Goal: Task Accomplishment & Management: Use online tool/utility

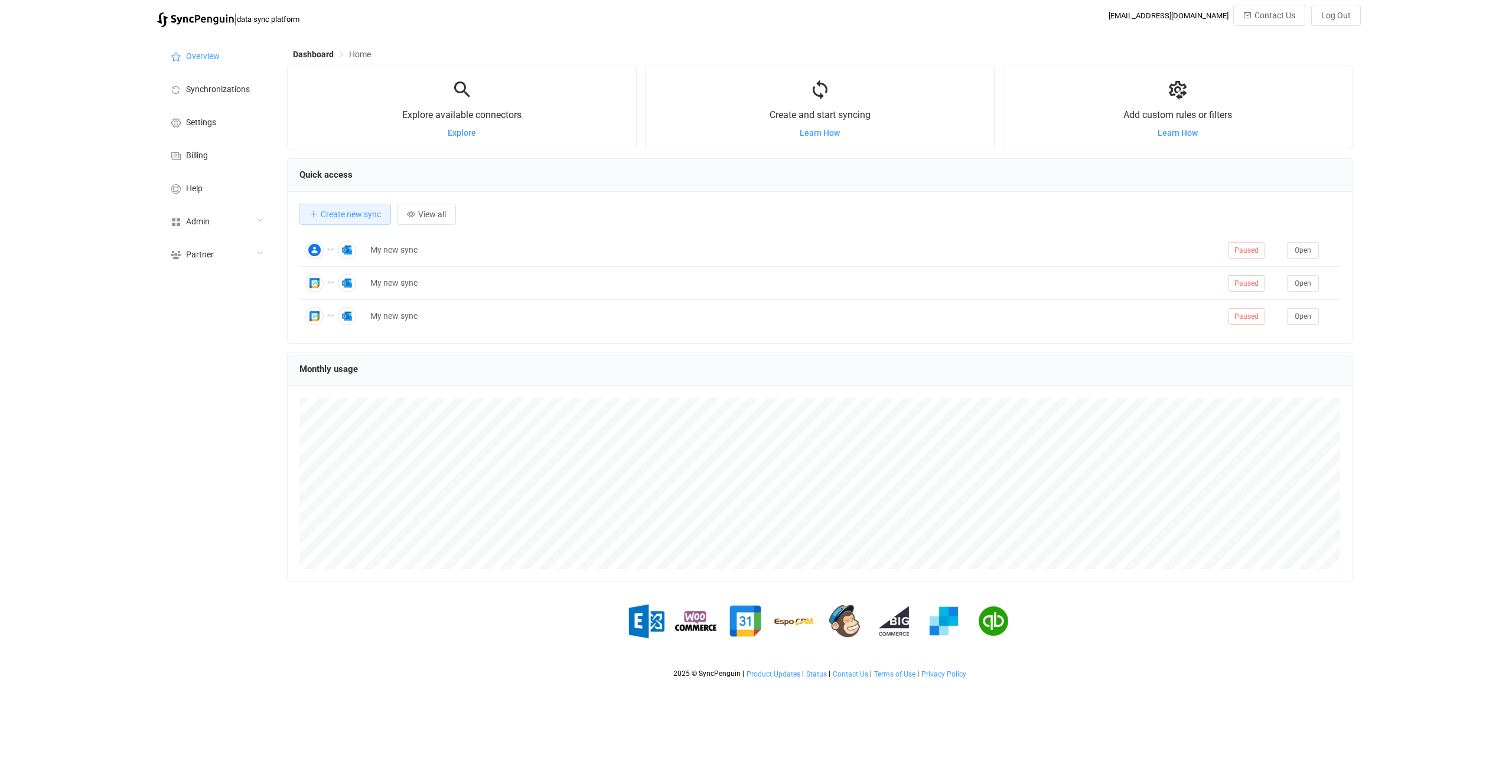
scroll to position [229, 1066]
click at [239, 225] on div "Admin" at bounding box center [216, 221] width 118 height 33
click at [219, 358] on li "Partners" at bounding box center [216, 370] width 118 height 30
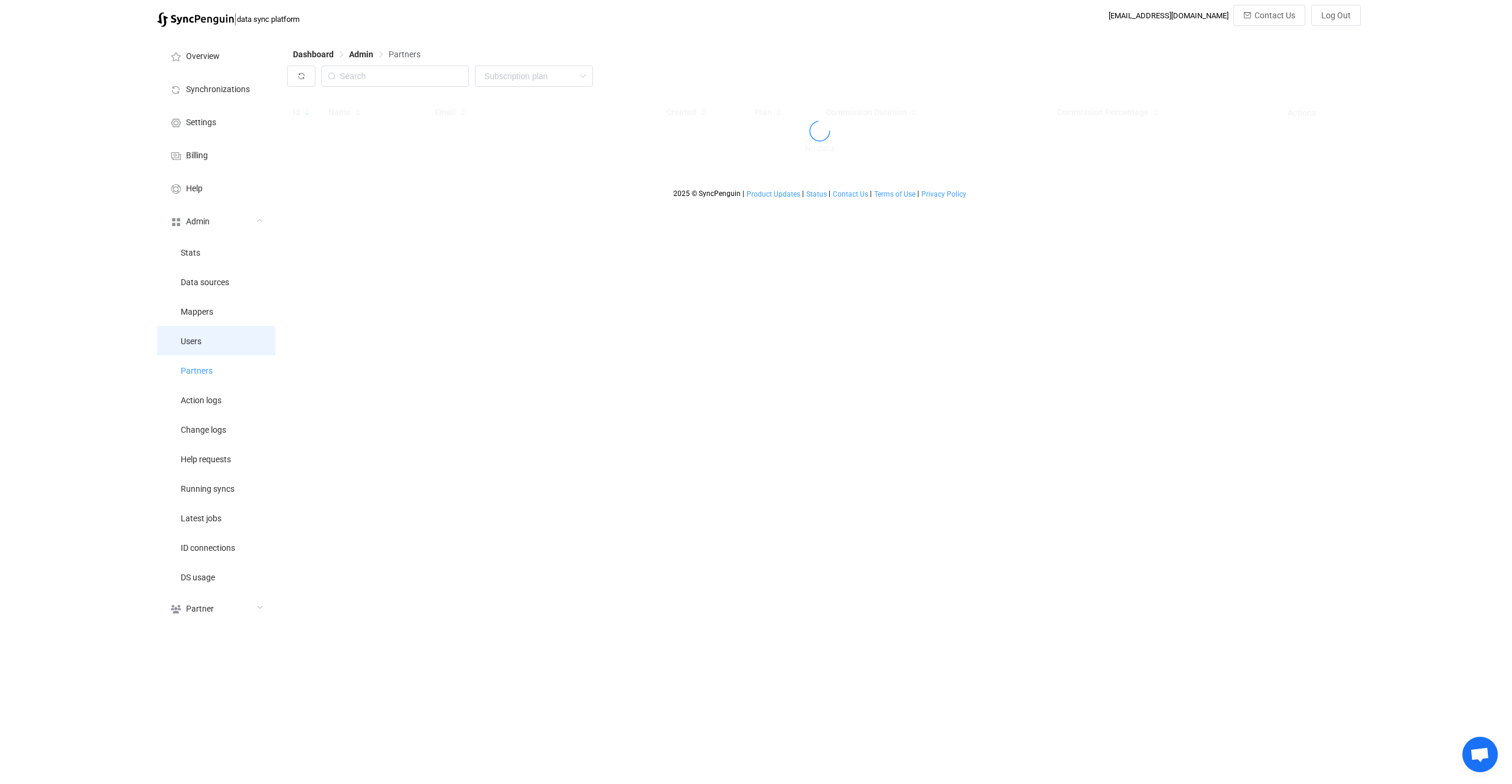
click at [219, 351] on li "Users" at bounding box center [216, 341] width 118 height 30
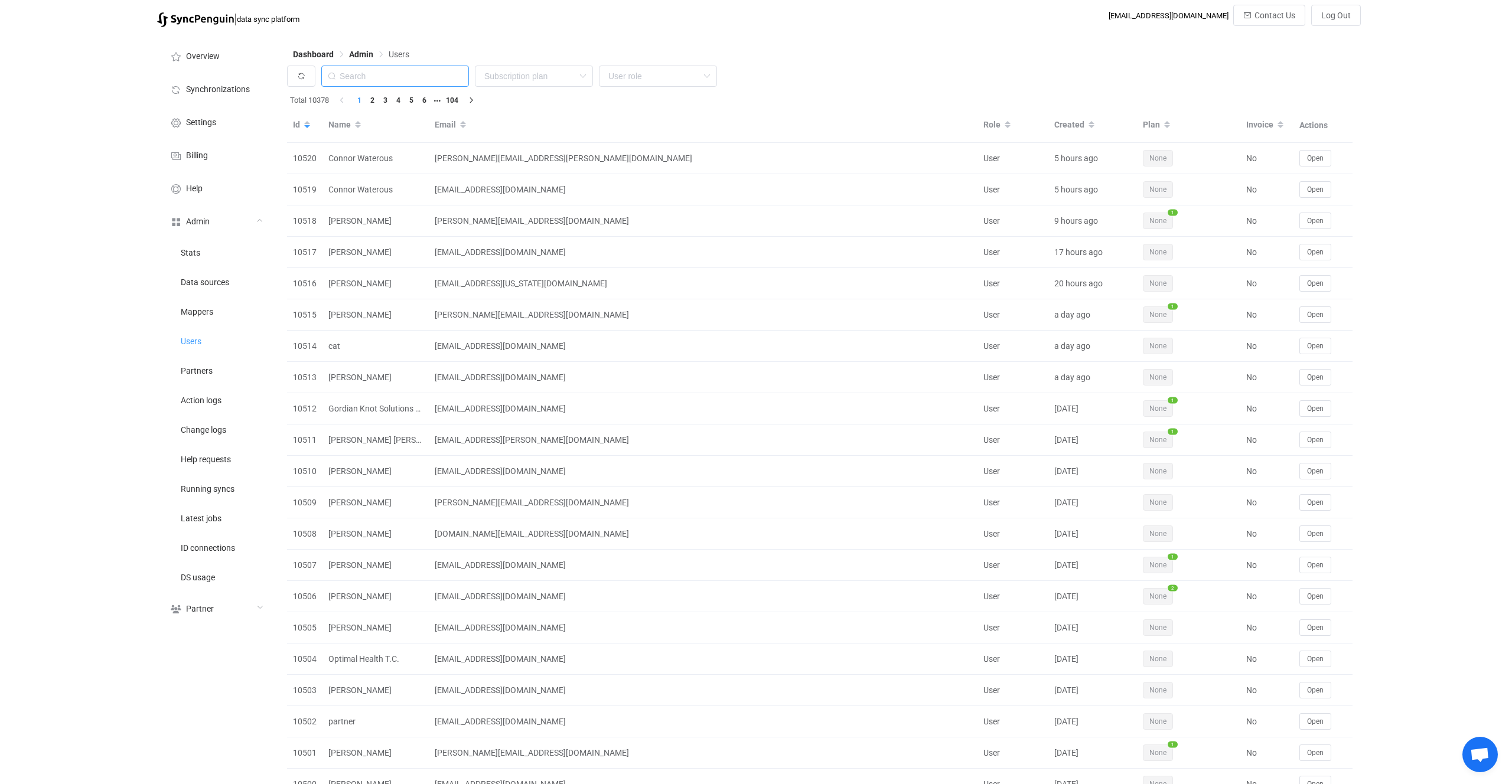
click at [398, 82] on input "text" at bounding box center [395, 76] width 148 height 21
click at [411, 84] on input "text" at bounding box center [395, 76] width 148 height 21
type input "devoteam"
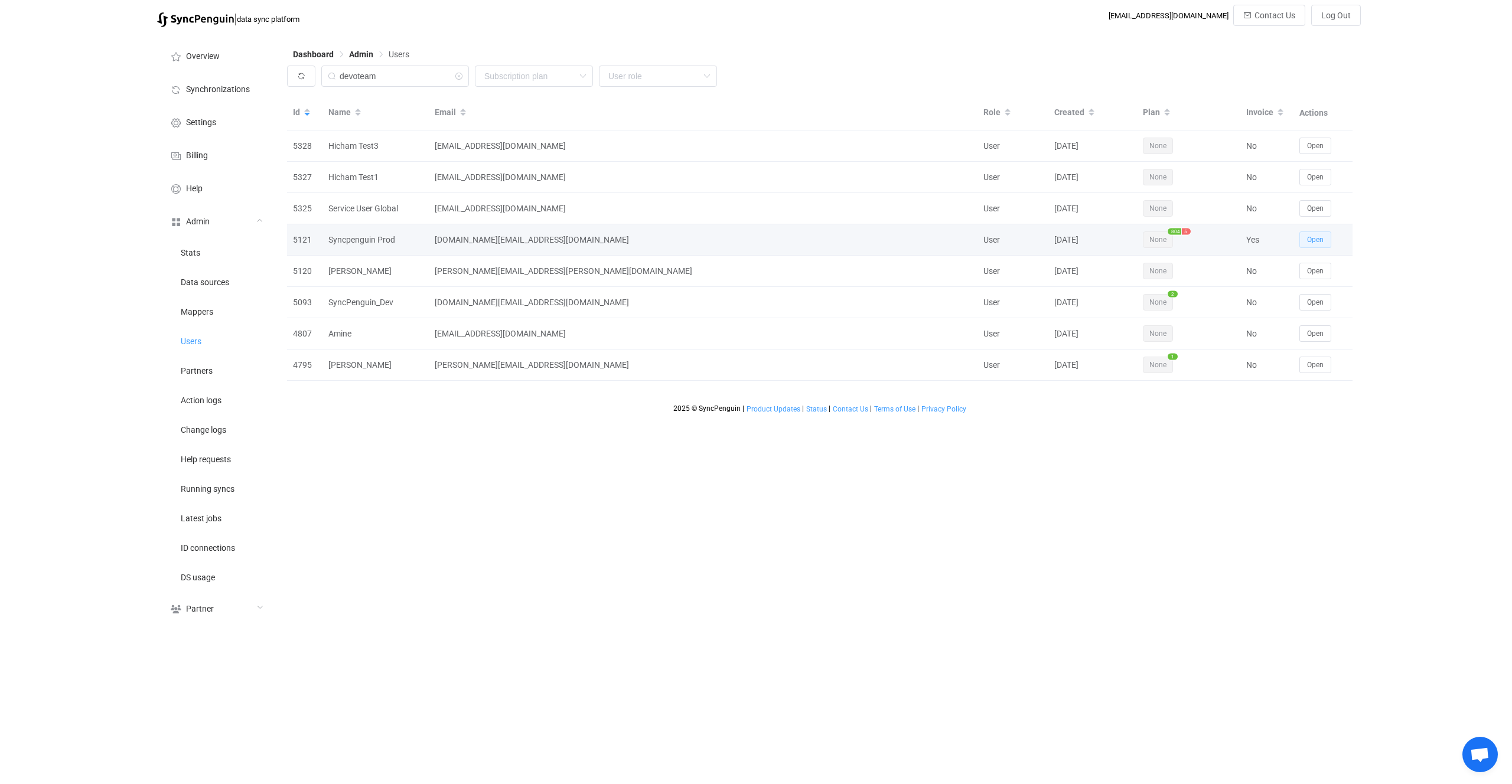
click at [1320, 236] on span "Open" at bounding box center [1315, 240] width 17 height 8
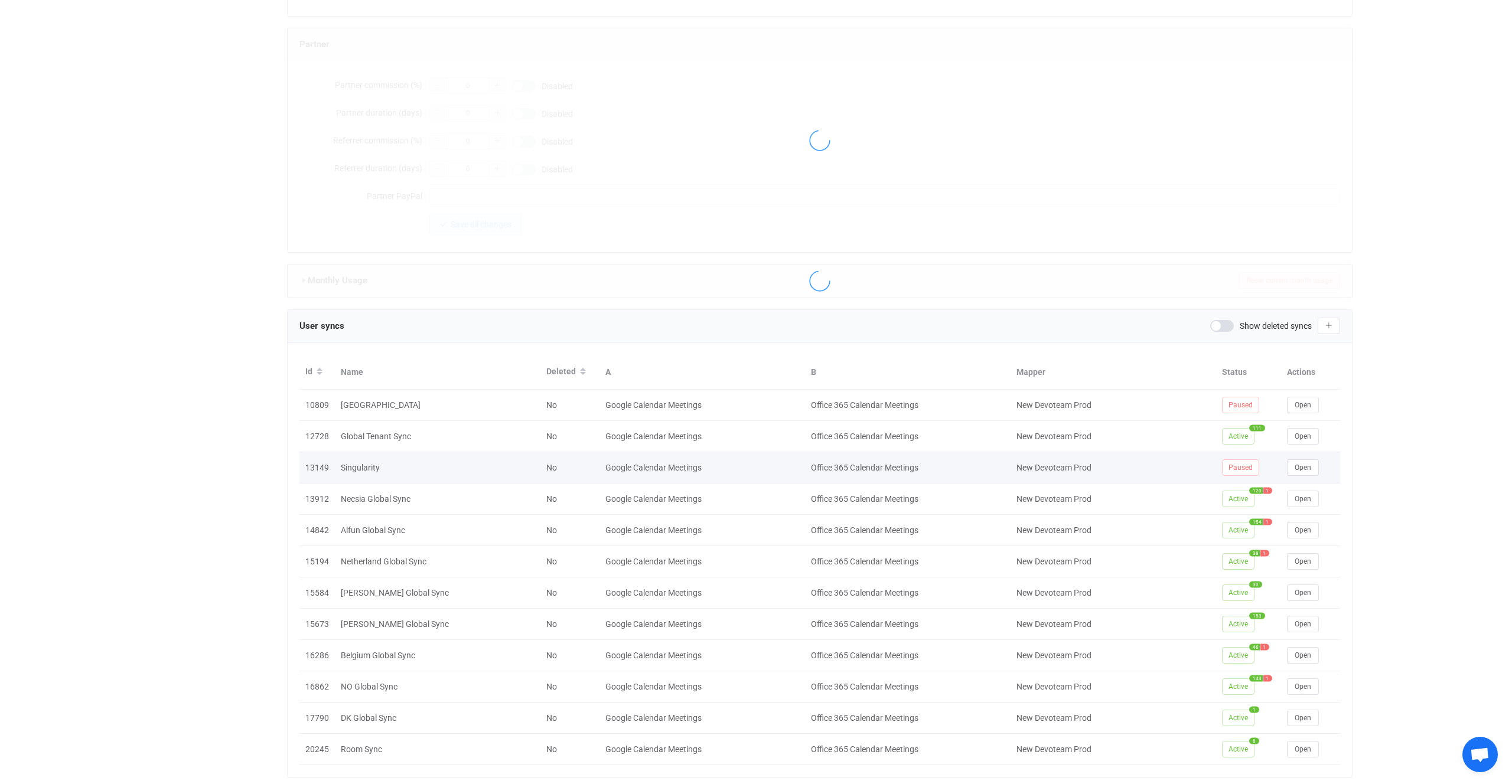
type input "syncpenguin.prod@devoteam.com"
type input "Syncpenguin Prod"
type input "500"
type input "2026-02-28"
type input "1000"
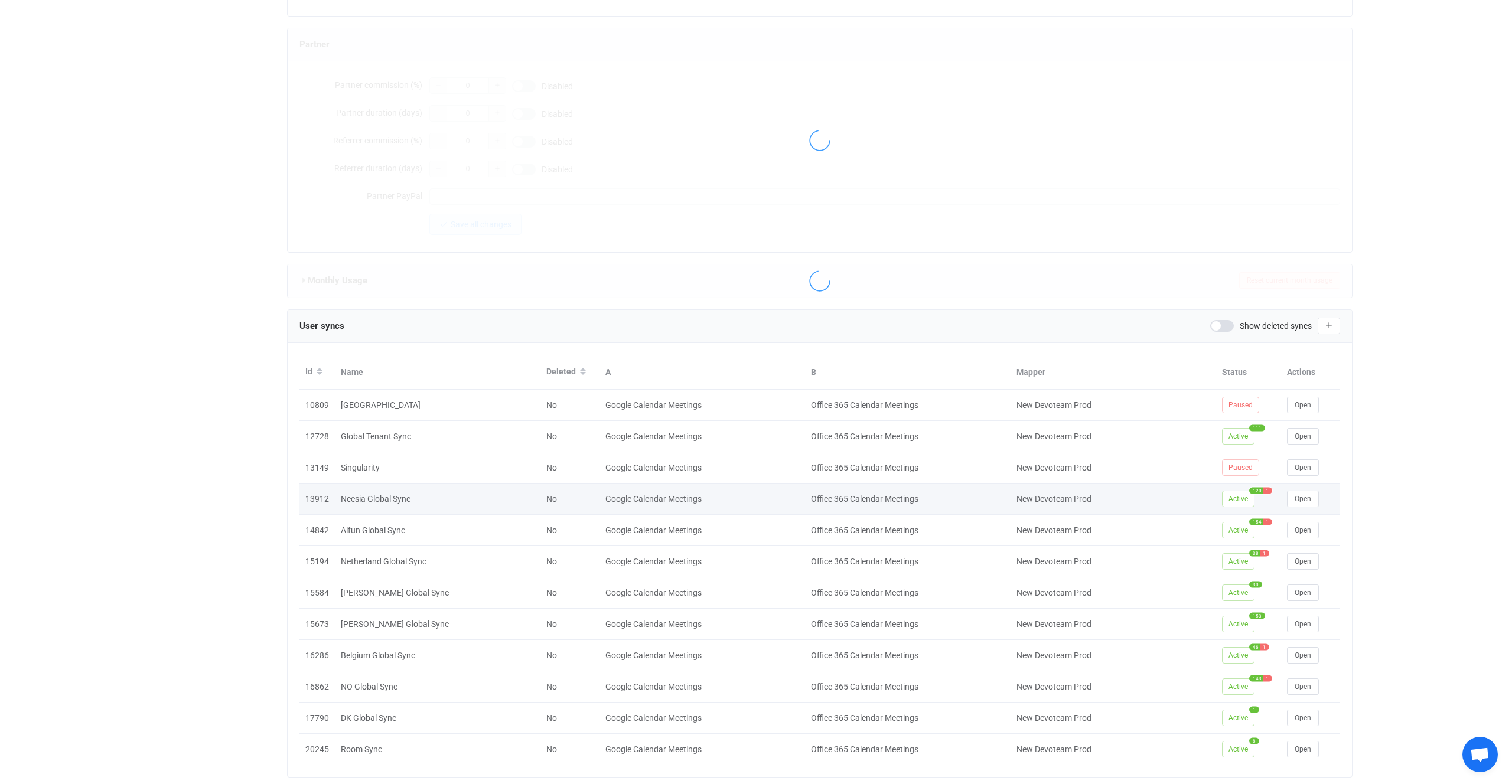
scroll to position [1058, 0]
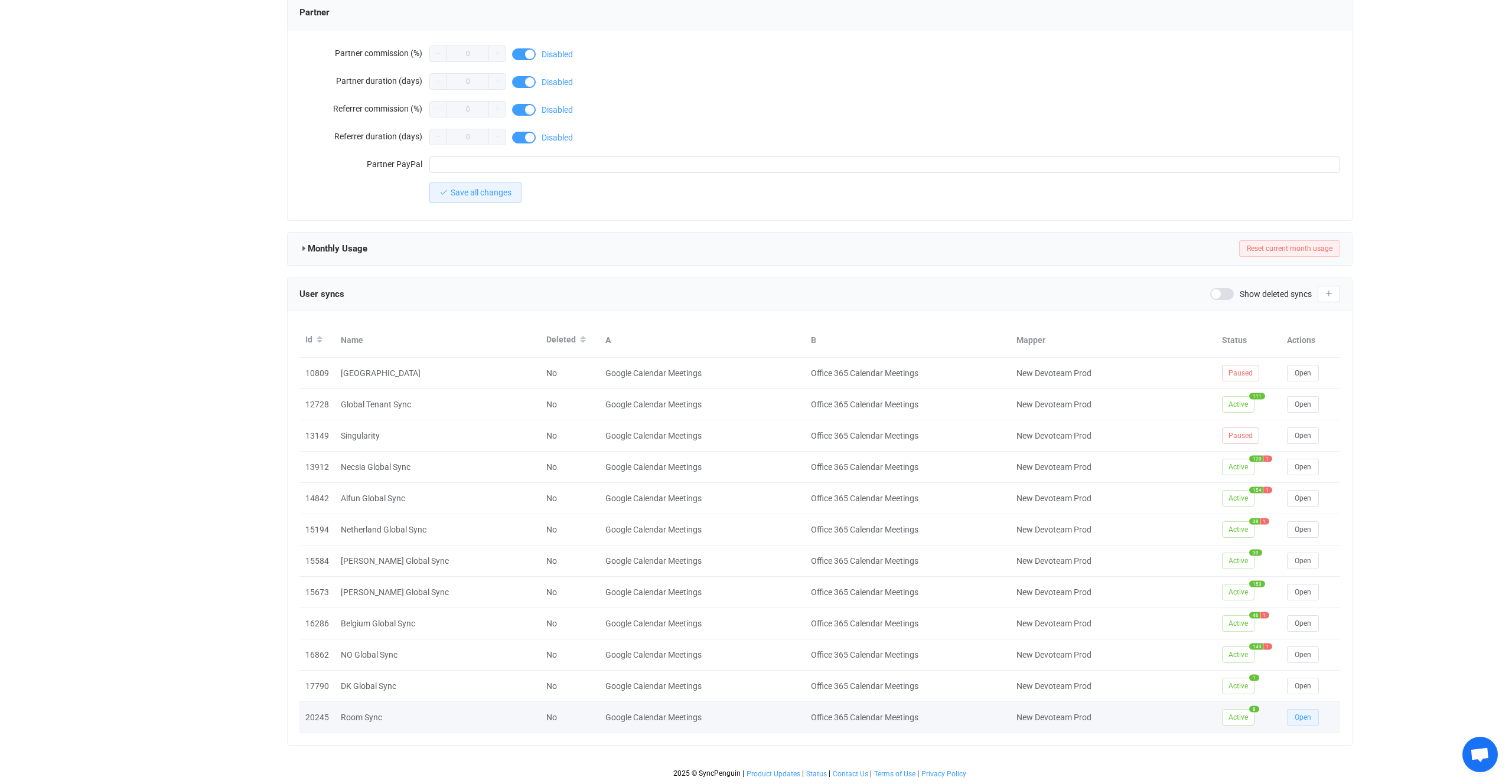
click at [1303, 713] on button "Open" at bounding box center [1303, 718] width 32 height 17
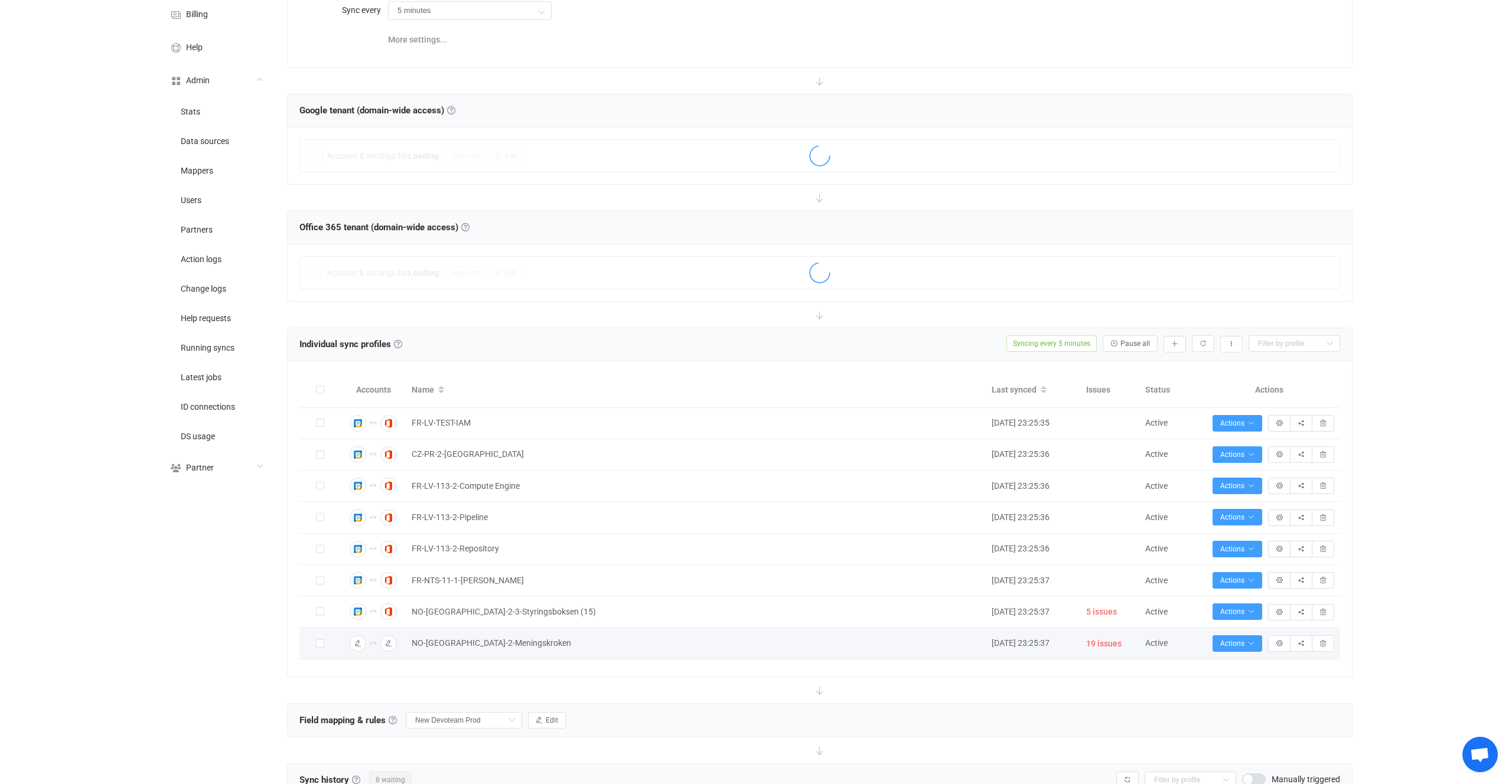
scroll to position [160, 0]
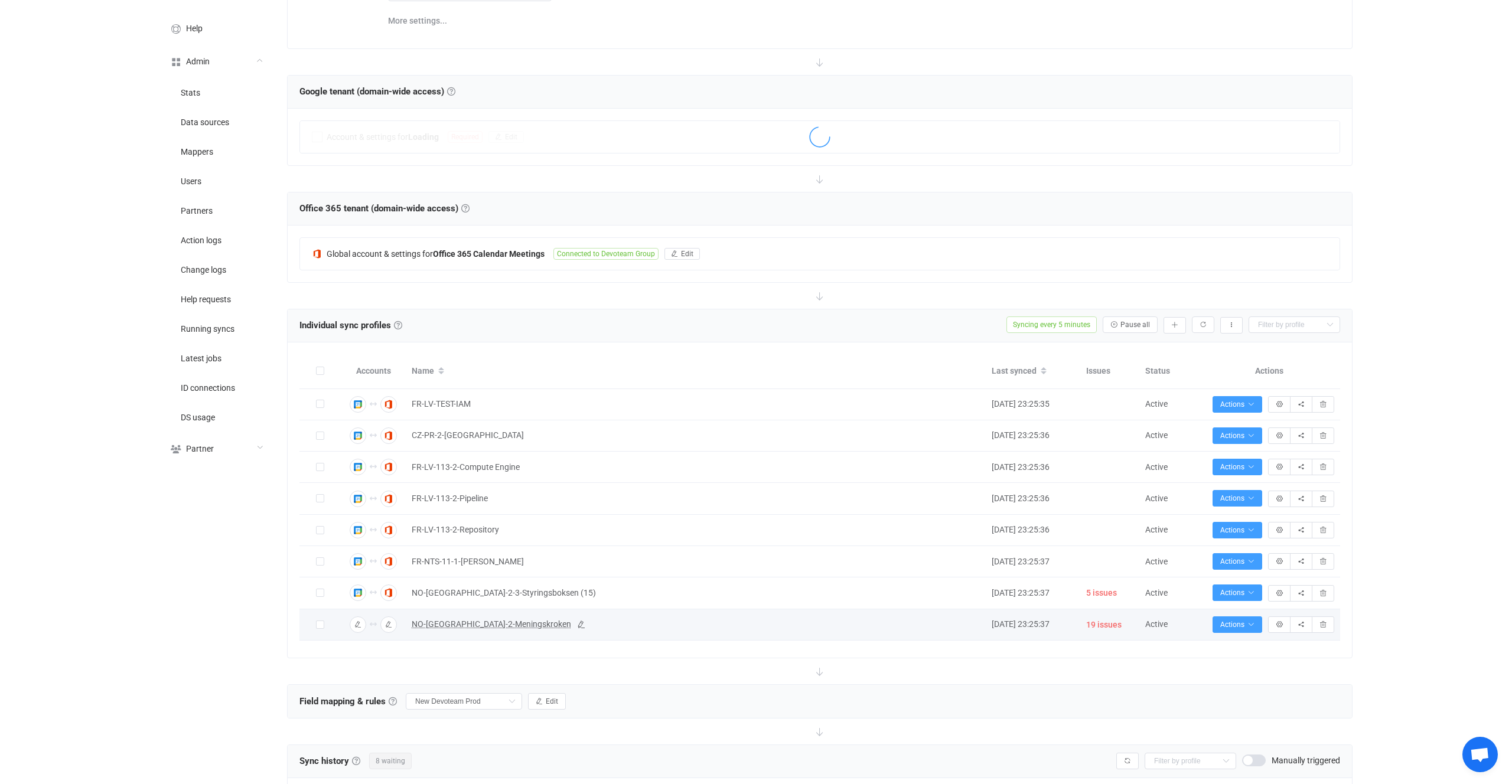
click at [456, 630] on span "NO-OSLO-2-Meningskroken" at bounding box center [491, 625] width 159 height 14
type input "NO-OSLO-2-Meningskroken"
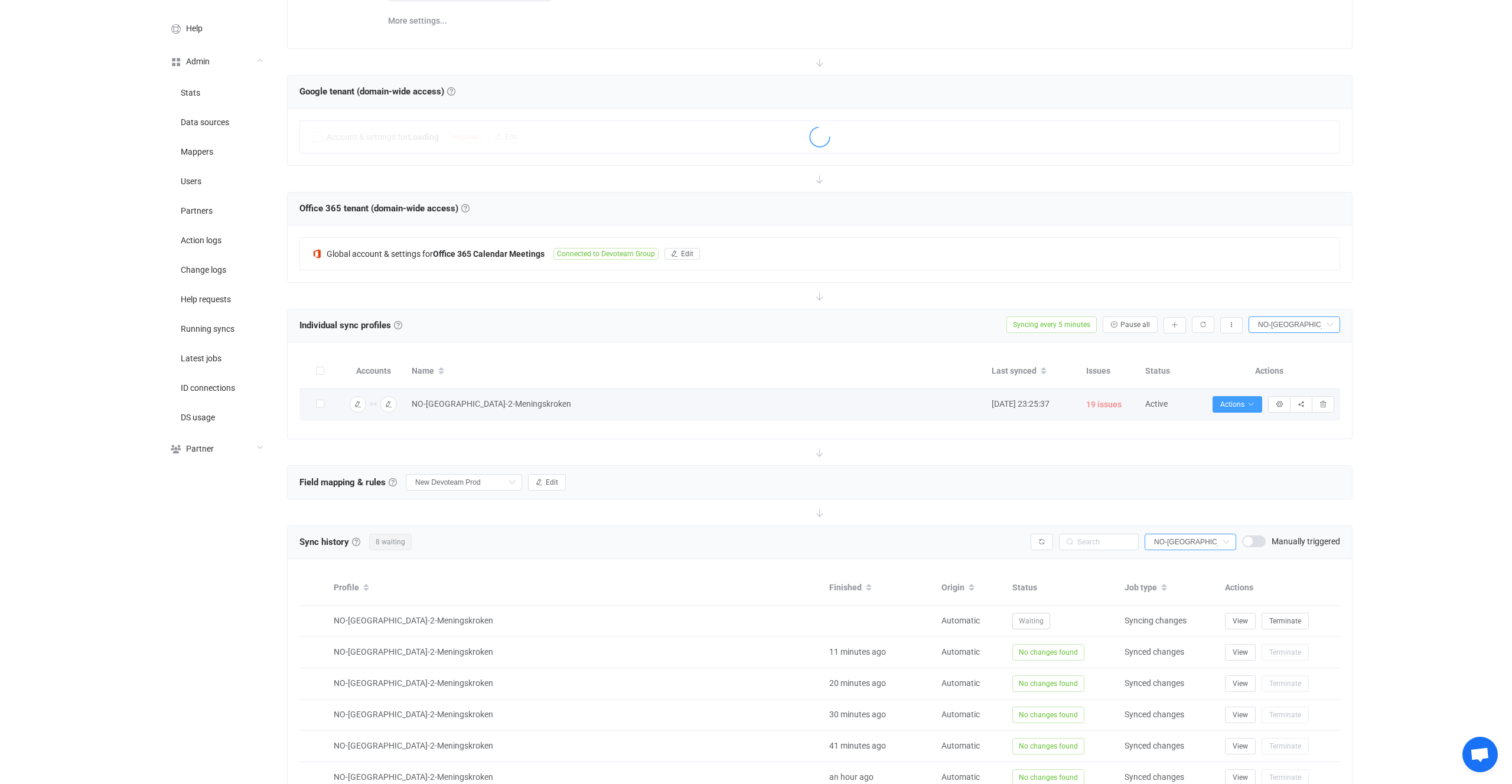
click at [1101, 404] on span "19 issues" at bounding box center [1104, 405] width 36 height 14
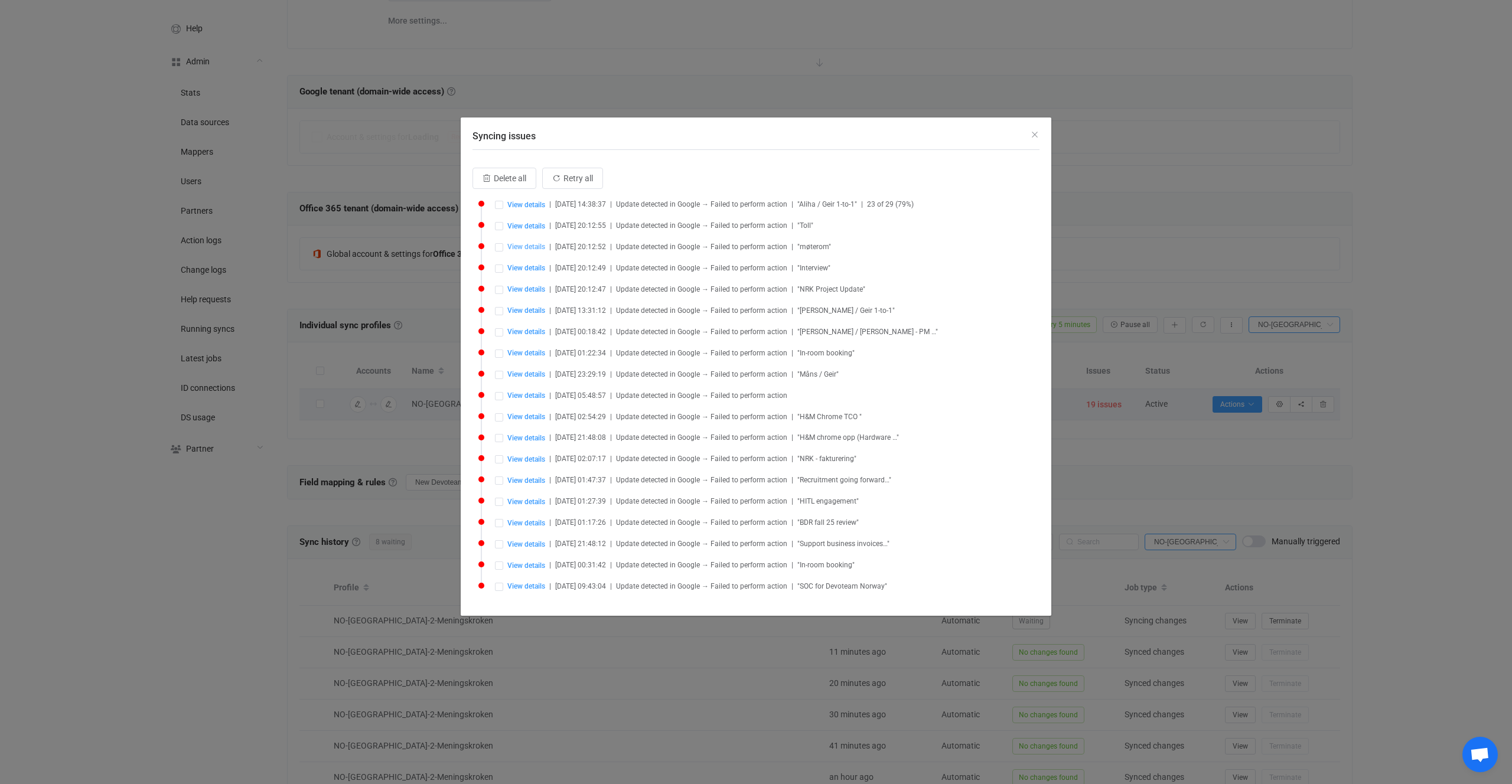
click at [521, 244] on span "View details" at bounding box center [526, 247] width 38 height 8
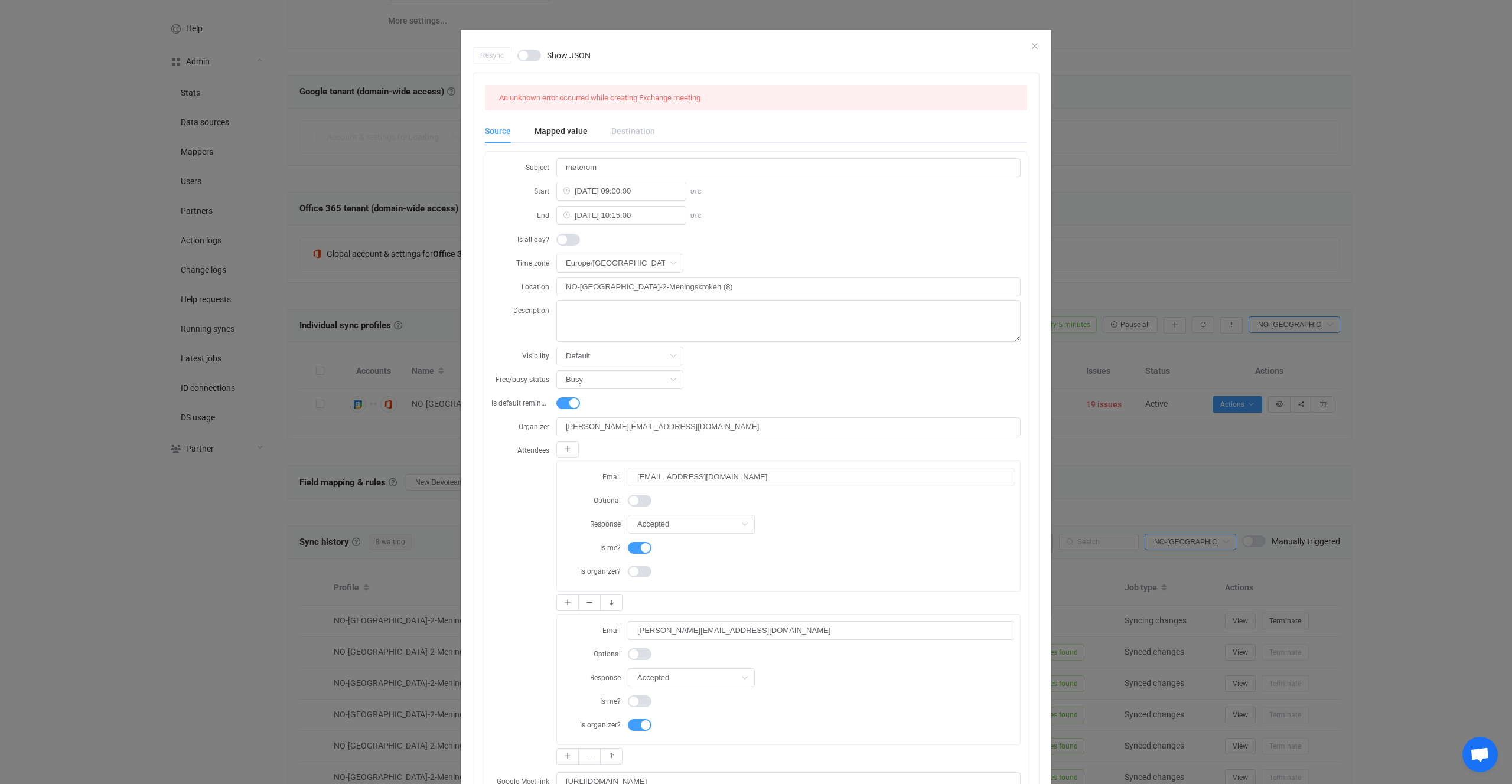
click at [333, 284] on div "Resync Show JSON An unknown error occurred while creating Exchange meeting Sour…" at bounding box center [756, 392] width 1512 height 784
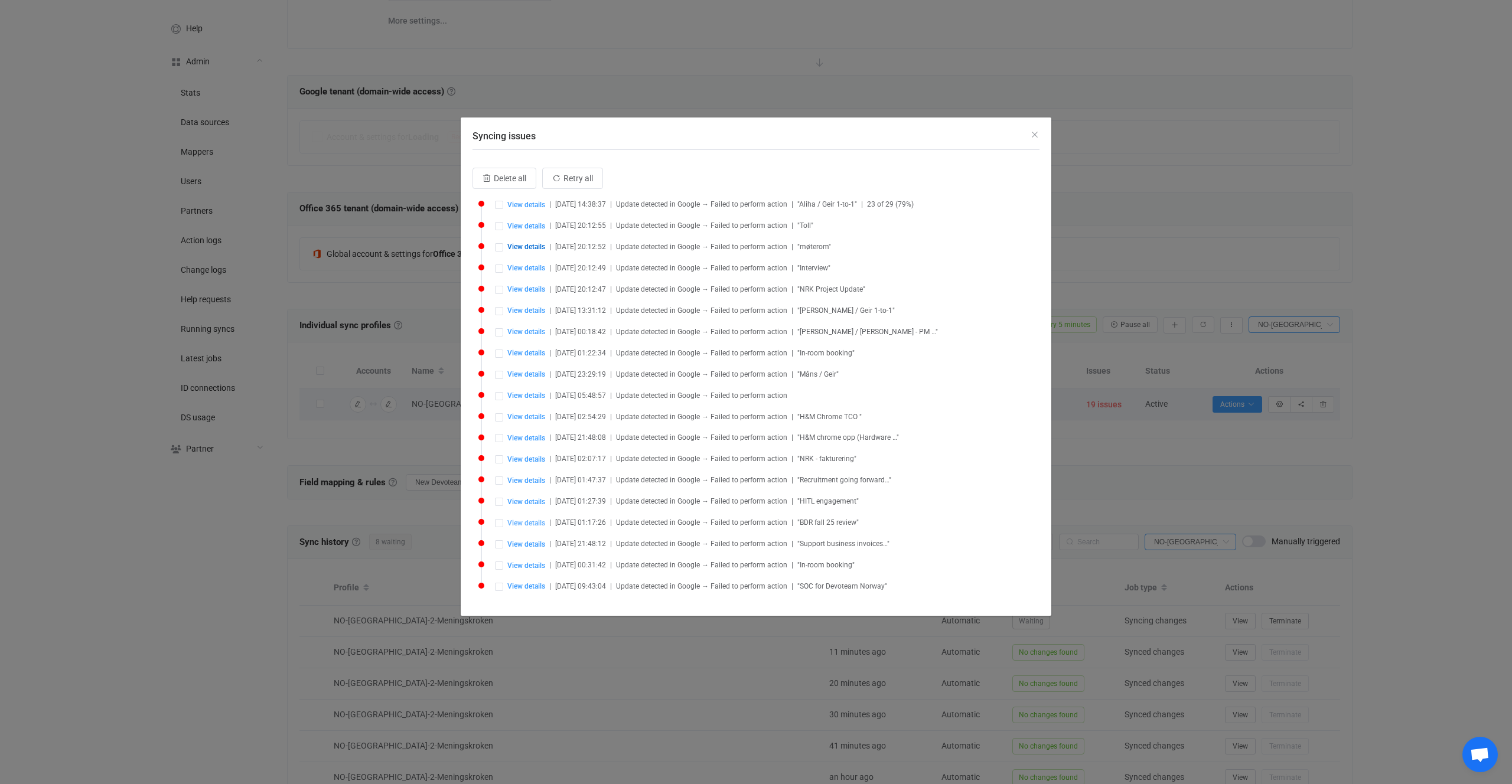
click at [534, 521] on span "View details" at bounding box center [526, 523] width 38 height 8
type input "BDR fall 25 review"
type input "2025-08-19 12:00:00"
type input "2025-08-19 12:30:00"
type input "jean-francois.moreau@devoteam.com"
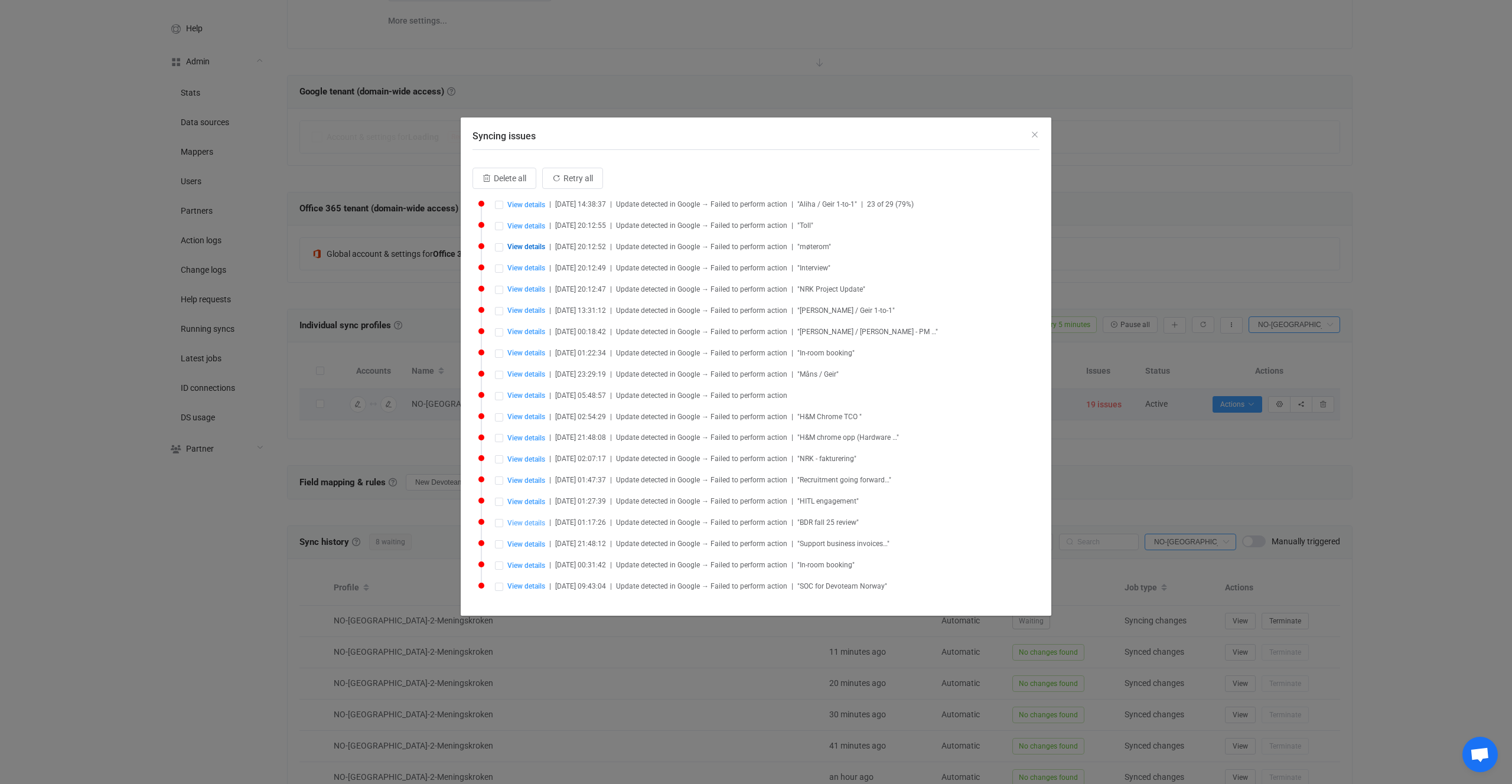
type input "jean-francois.moreau@devoteam.com"
type input "geir.elvegard@devoteam.com"
type input "https://meet.google.com/voc-mfsy-nye"
type input "https://www.google.com/calendar/event?eid=MGdncm00OGc1MmRvYzcwbGEydG5uaWV2MmogY…"
type input "https://meet.google.com/voc-mfsy-nye"
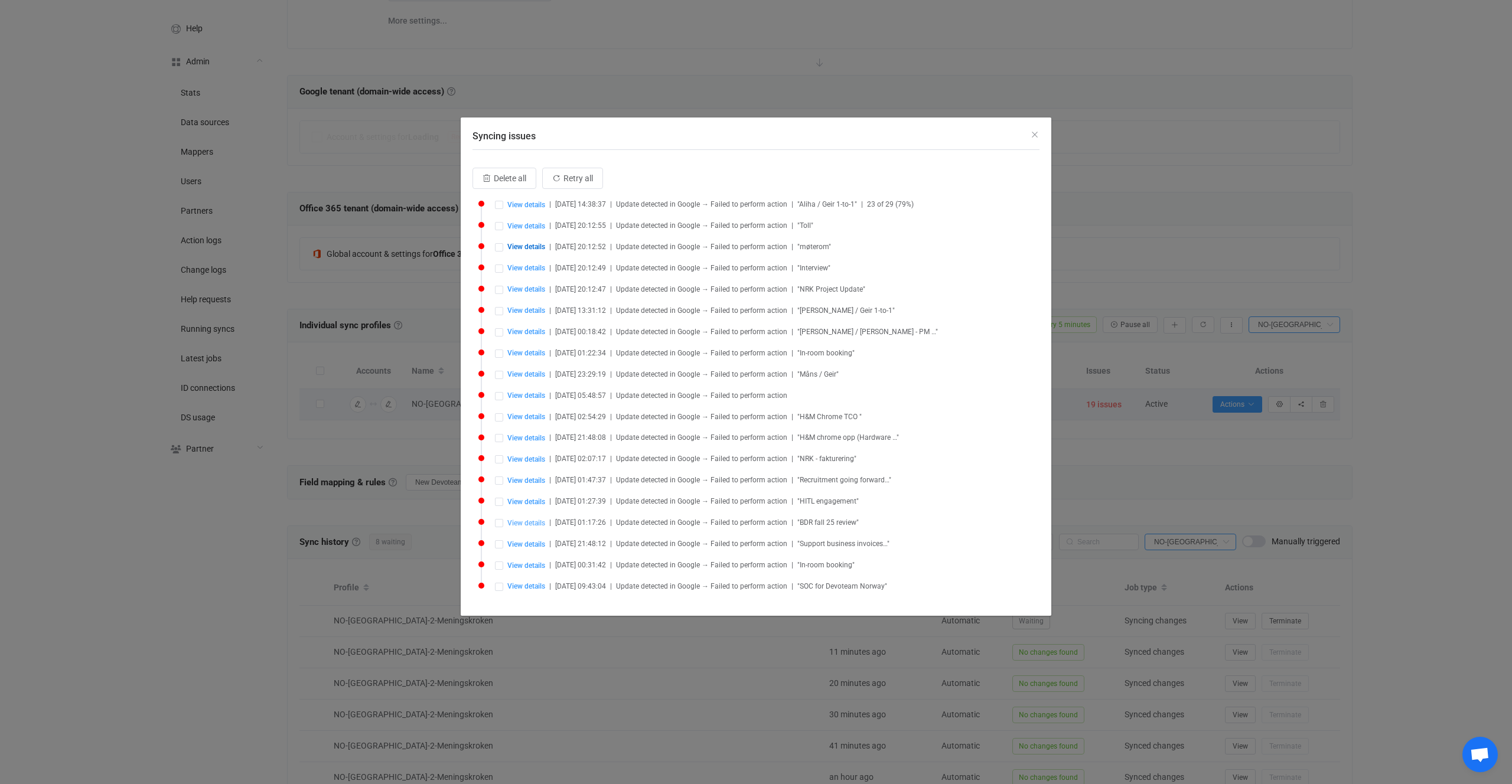
type input "meet.google.com/voc-mfsy-nye"
type input "https://tel.meet/voc-mfsy-nye?pin=6049091098157"
type input "tel:+46-8-505-459-50"
type input "+46 8 505 459 50"
type input "0ggrm48g52doc70la2tnniev2j@google.com"
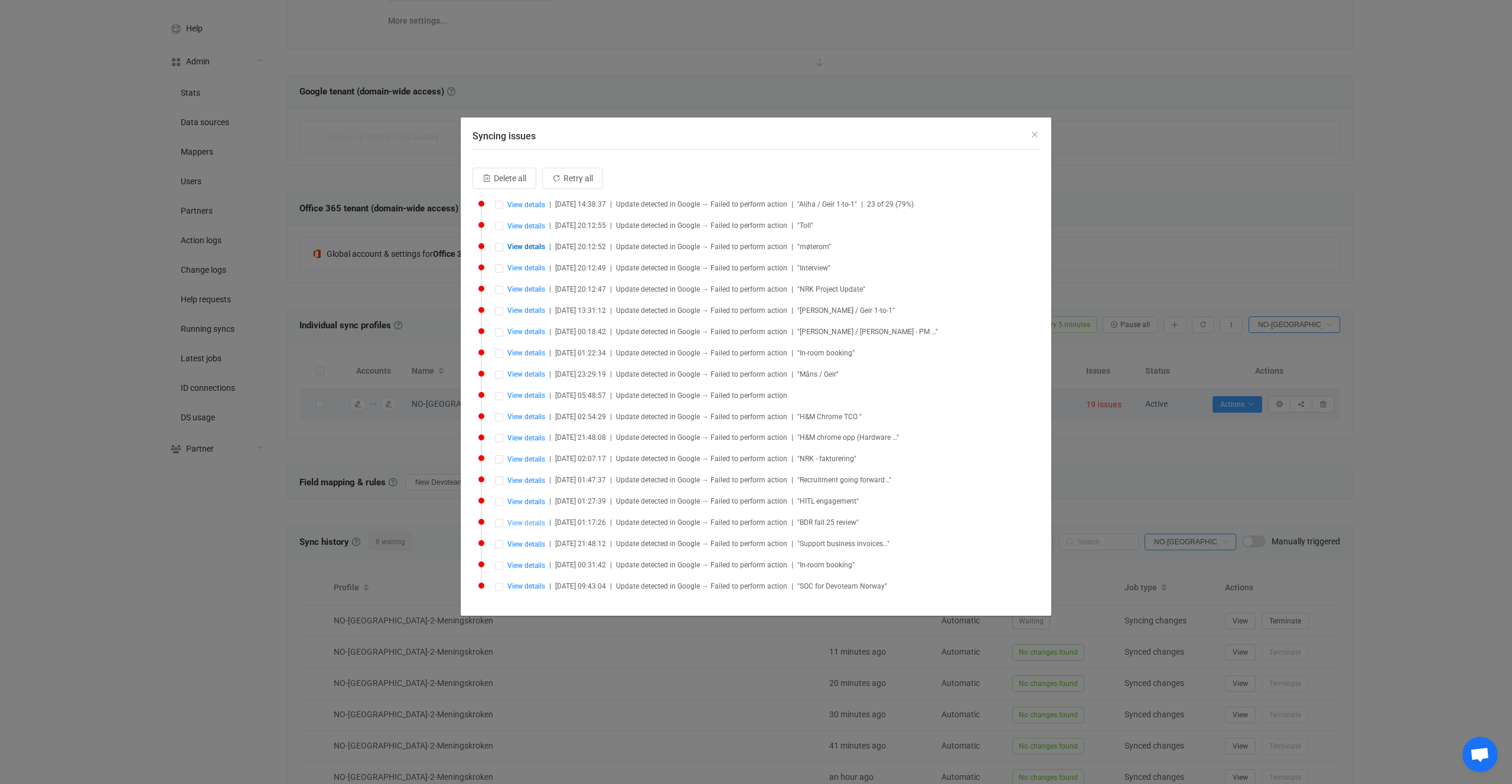
type input "0ggrm48g52doc70la2tnniev2j"
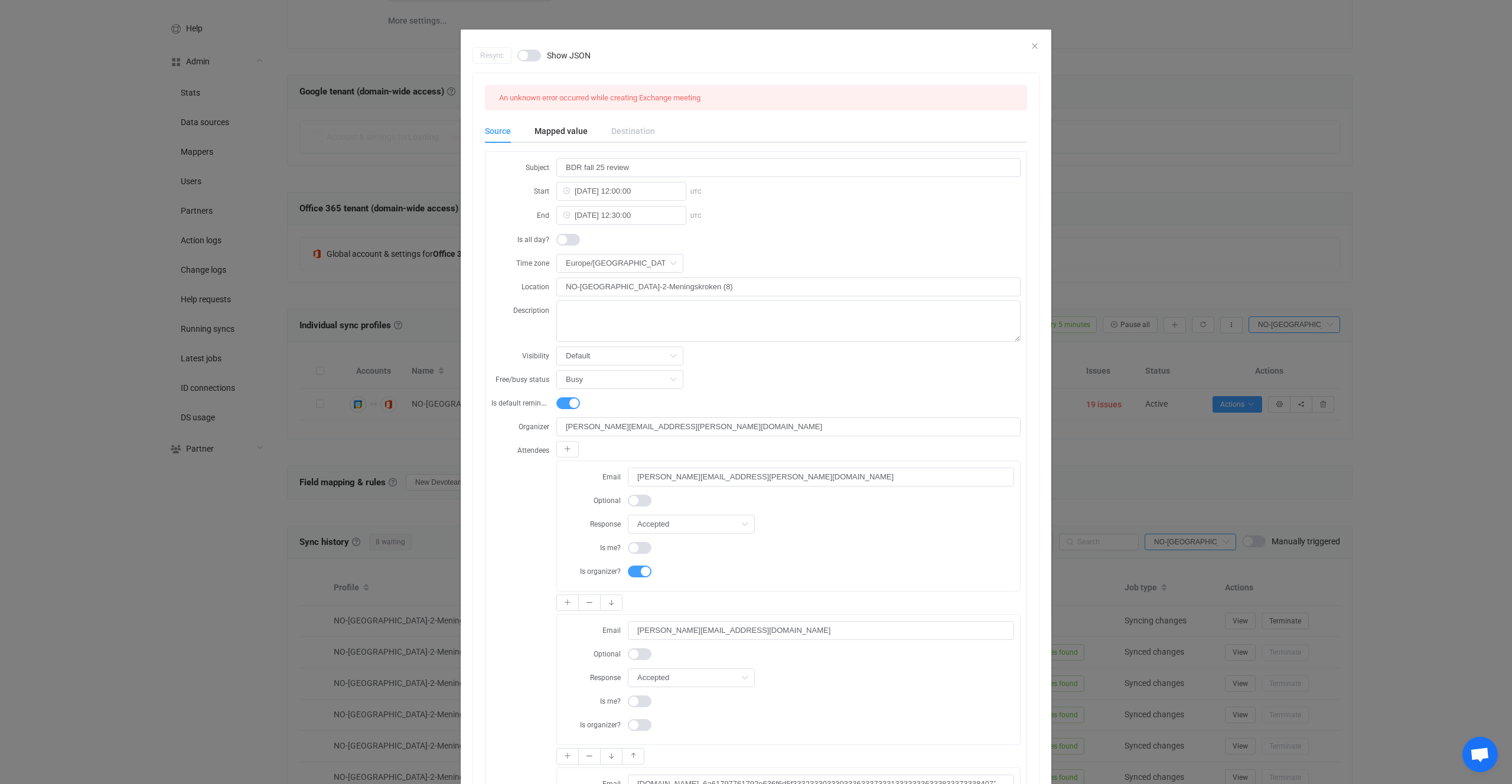
click at [323, 416] on div "Resync Show JSON An unknown error occurred while creating Exchange meeting Sour…" at bounding box center [756, 392] width 1512 height 784
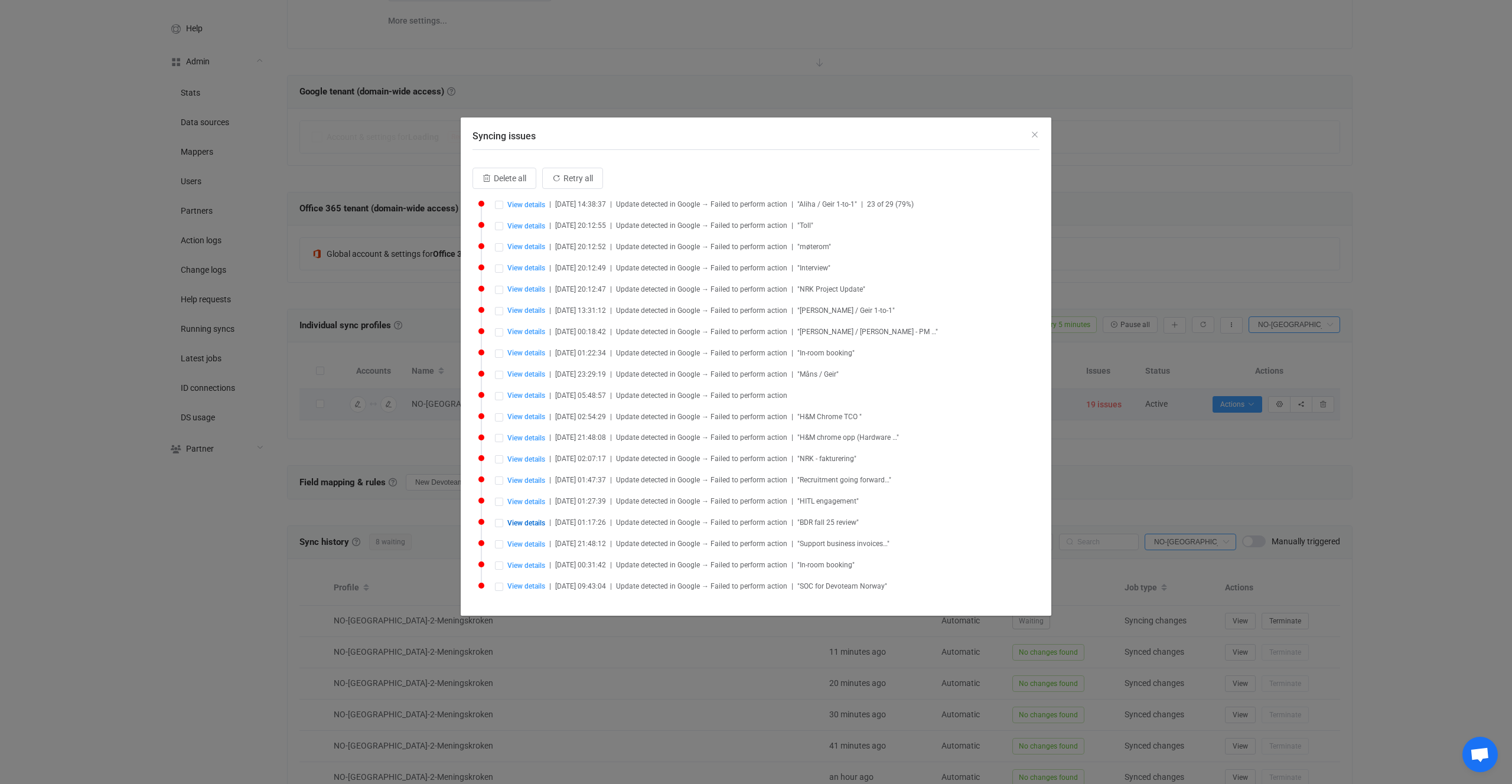
click at [1191, 488] on div "Syncing issues Delete all Retry all View details | 2025-09-25 14:38:37 | Update…" at bounding box center [756, 392] width 1512 height 784
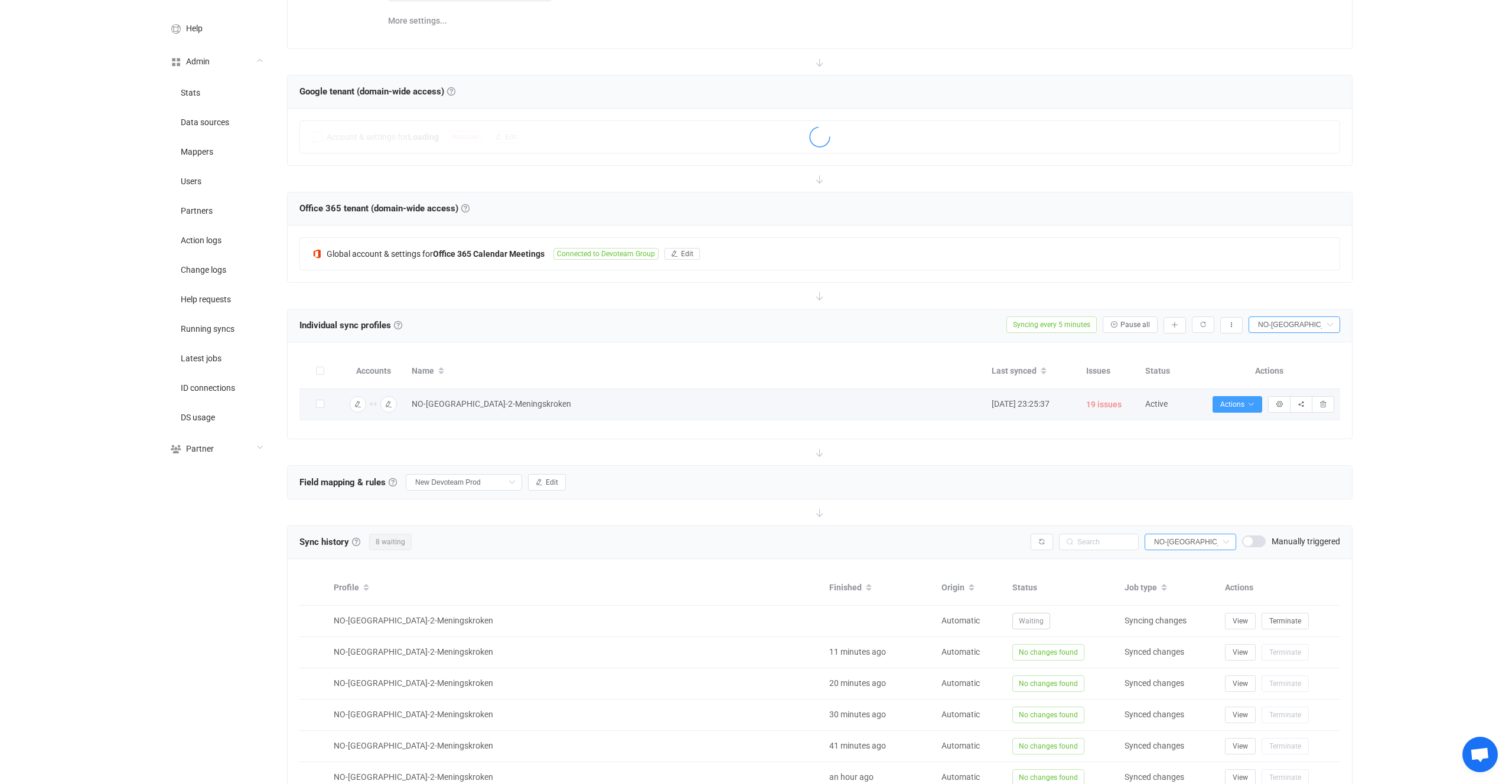
click at [1114, 408] on span "19 issues" at bounding box center [1104, 405] width 36 height 14
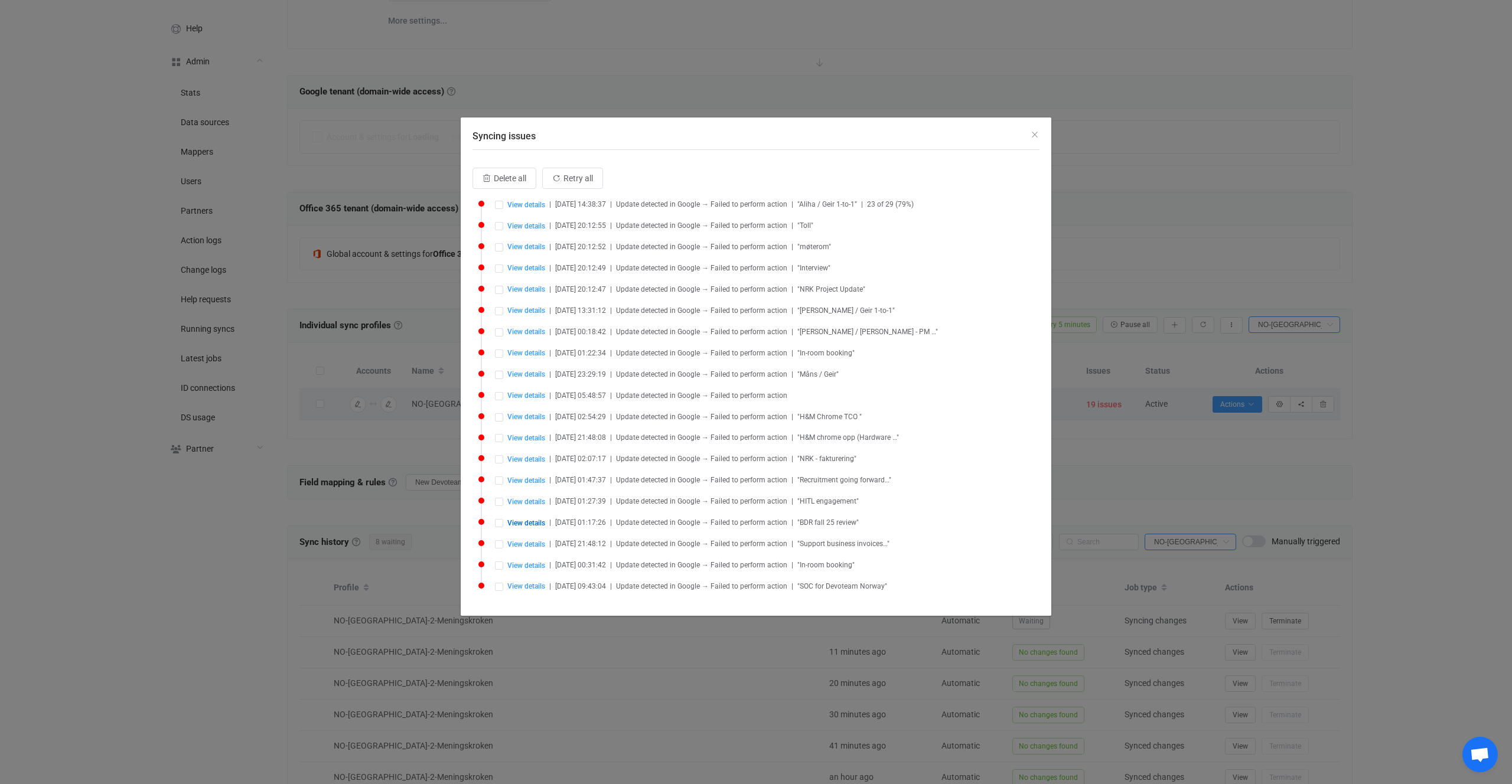
click at [510, 315] on div "View details | 2025-09-15 13:31:12 | Update detected in Google → Failed to perf…" at bounding box center [767, 310] width 545 height 9
click at [518, 313] on span "View details" at bounding box center [526, 310] width 38 height 8
type input "Thomas / Geir 1-to-1"
type input "2025-09-08 10:30:00"
type input "2025-09-08 11:00:00"
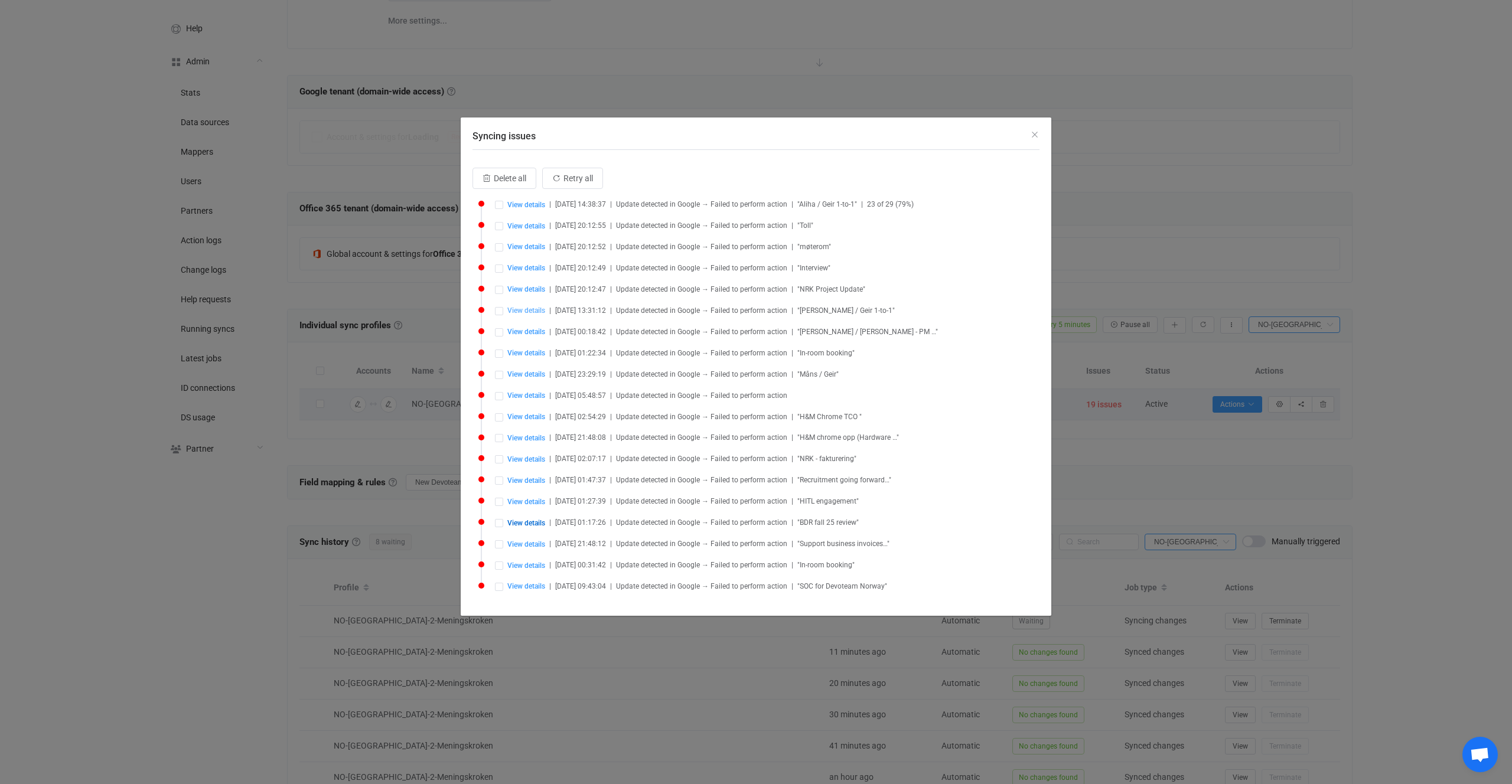
type input "NO-OSLO-2-3-Styringsboksen (15), NO-OSLO-2-Meningskroken (8)"
type input "geir.elvegard@devoteam.com"
type input "thomas.bruun@devoteam.com"
type input "c_18805o1jliao6ibpmesobmg2ui1s8@resource.calendar.google.com"
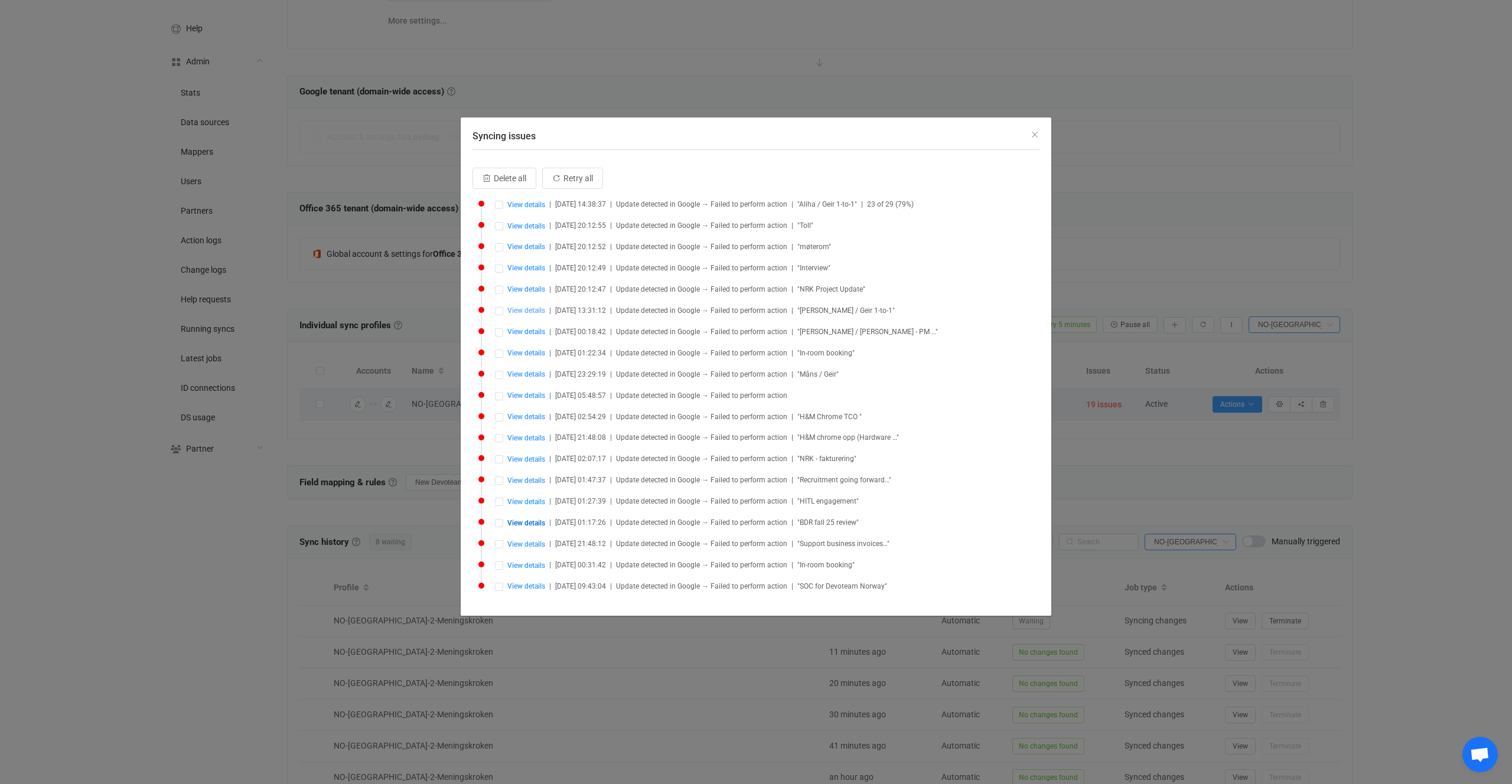
type input "Accepted"
type input "https://meet.google.com/xec-uhkt-ifn"
type input "https://www.google.com/calendar/event?eid=b3ZuOWFkcXZlNWhhODBkOWFzcm5ndTQyOG1fM…"
type input "https://meet.google.com/xec-uhkt-ifn"
type input "meet.google.com/xec-uhkt-ifn"
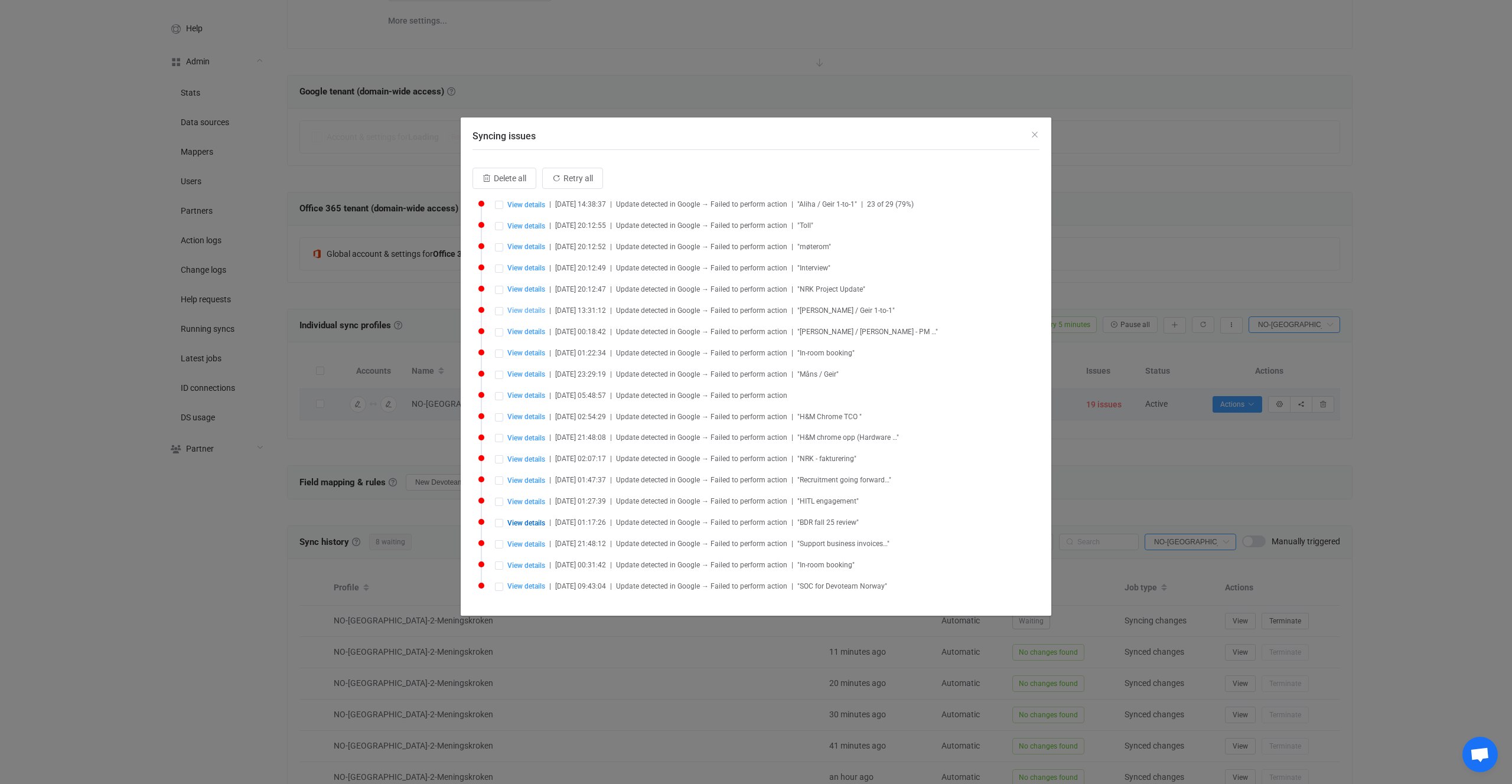
type input "https://tel.meet/xec-uhkt-ifn?pin=6425541317083"
type input "tel:+47-23-88-32-38"
type input "+47 23 88 32 38"
type input "ovn9adqve5ha80d9asrngu428m_R20250908T103000@google.com"
type input "ovn9adqve5ha80d9asrngu428m_R20250908T103000"
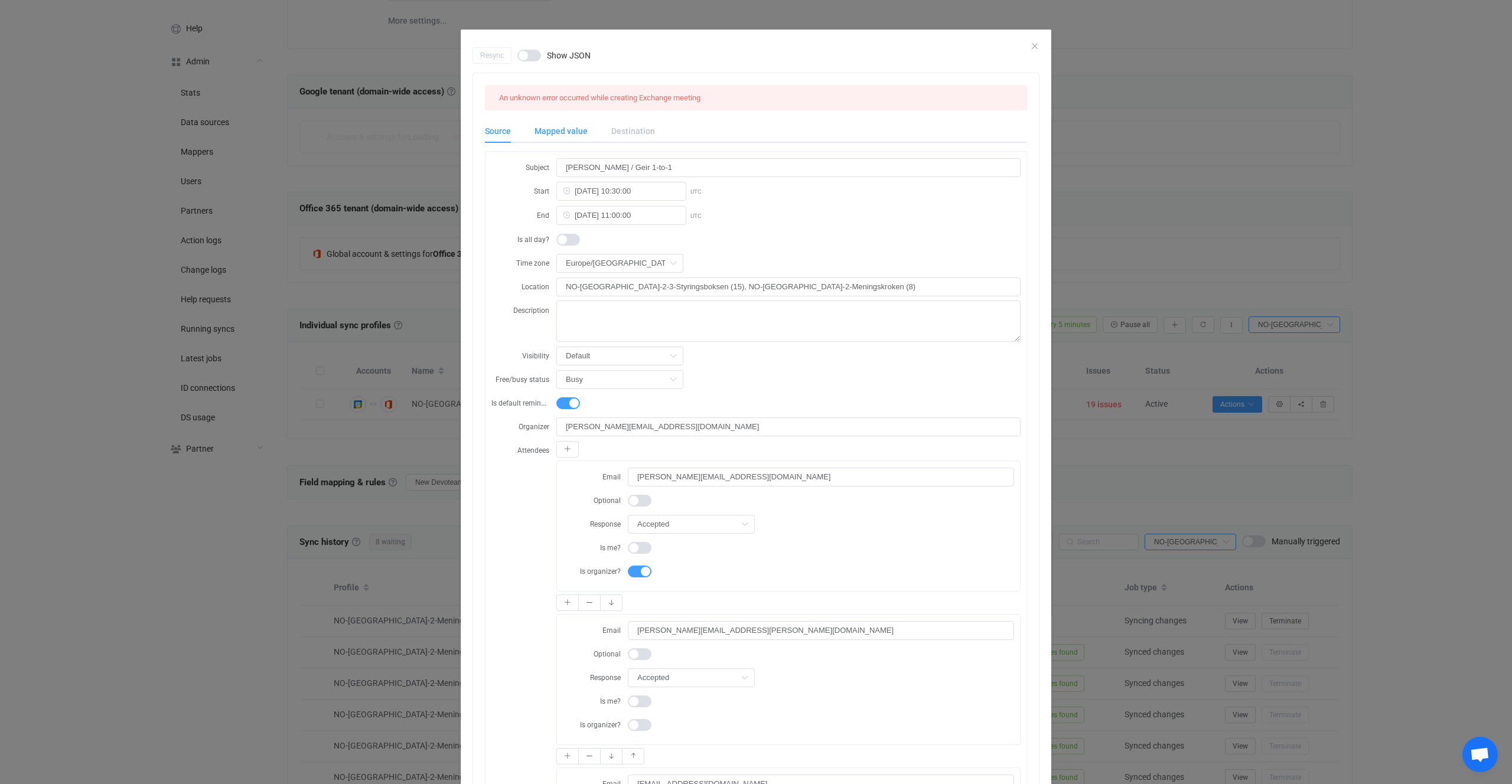
click at [547, 133] on div "Mapped value" at bounding box center [561, 131] width 77 height 24
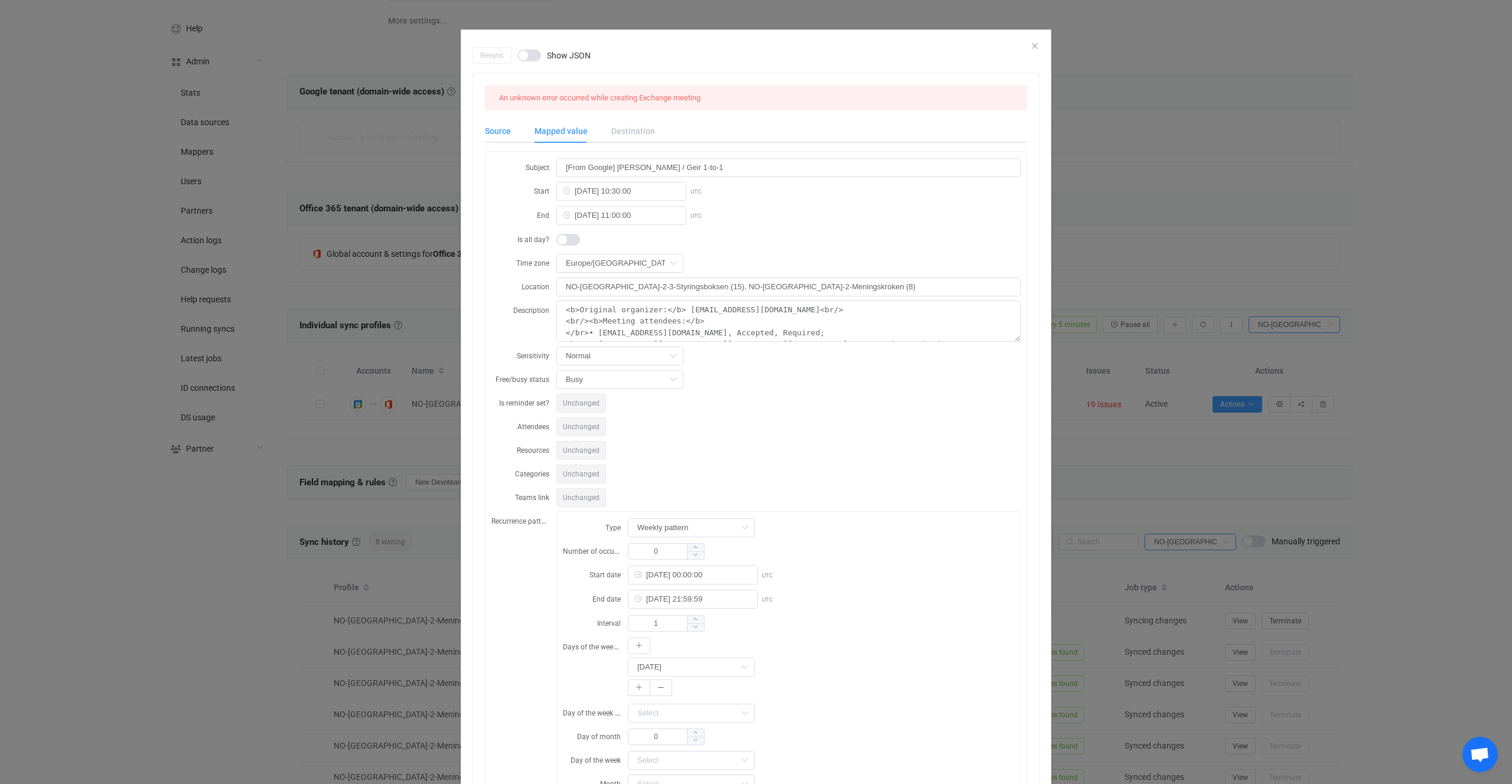
click at [499, 133] on div "Source" at bounding box center [504, 131] width 38 height 24
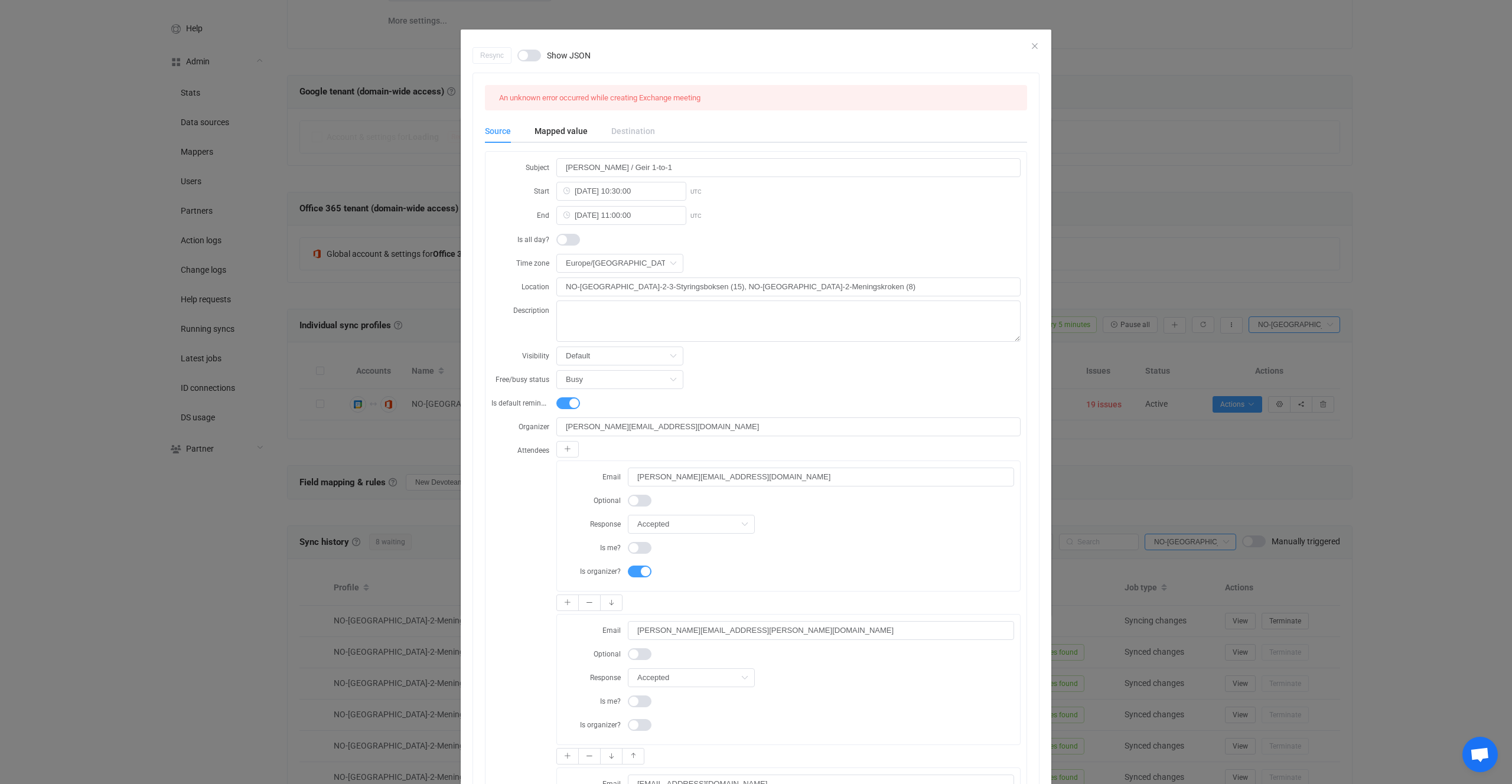
click at [348, 198] on div "Resync Show JSON An unknown error occurred while creating Exchange meeting Sour…" at bounding box center [756, 392] width 1512 height 784
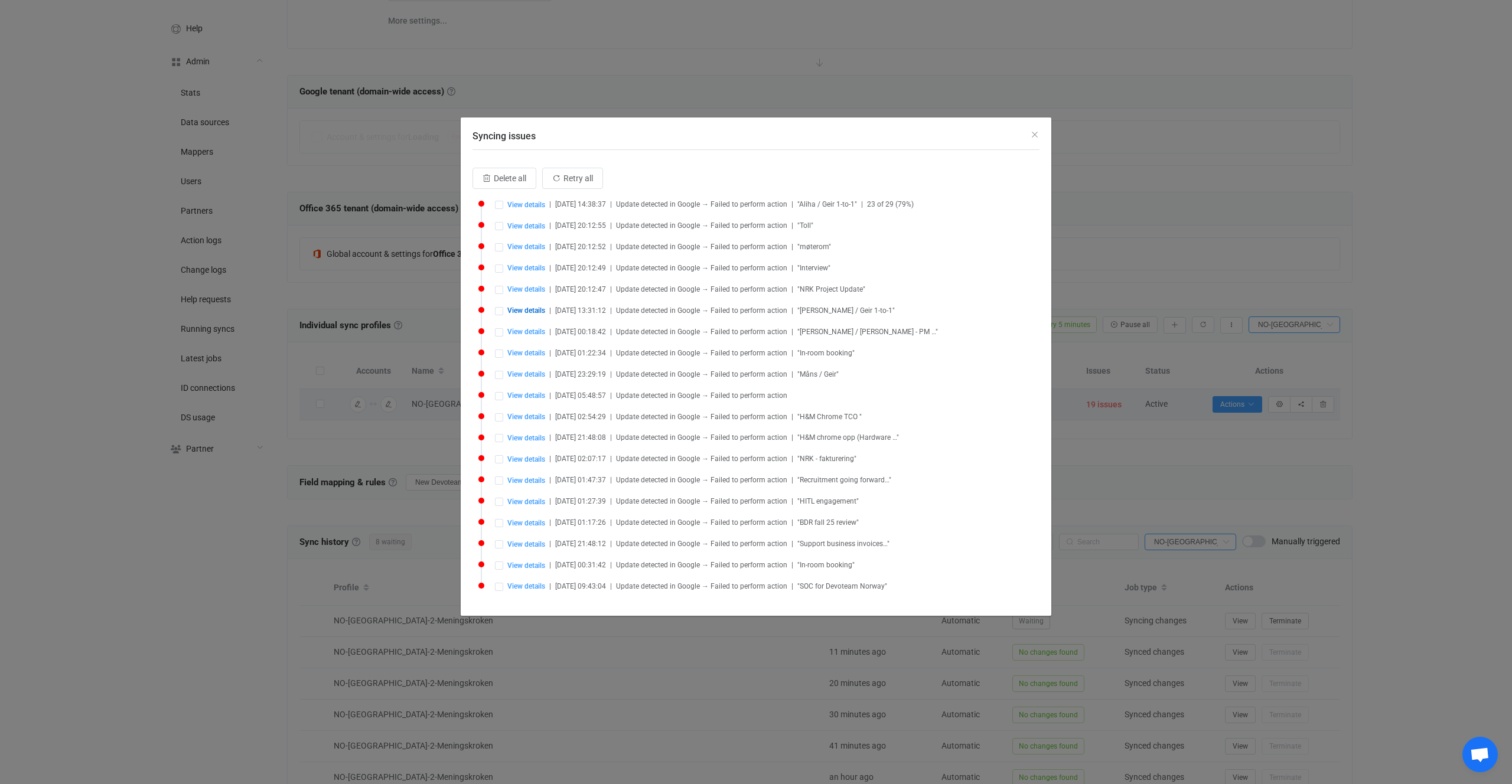
click at [1165, 530] on div "Syncing issues Delete all Retry all View details | 2025-09-25 14:38:37 | Update…" at bounding box center [756, 392] width 1512 height 784
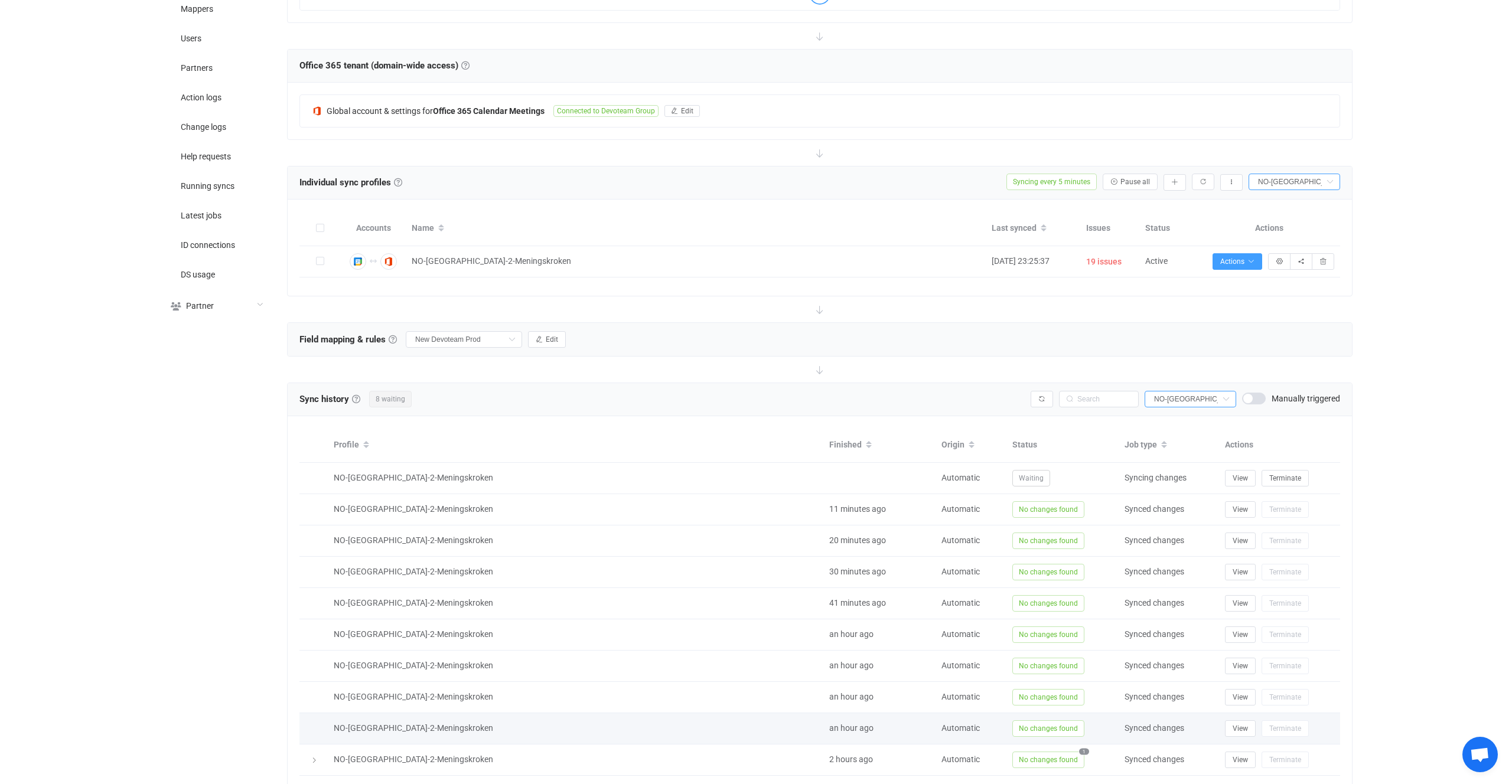
scroll to position [369, 0]
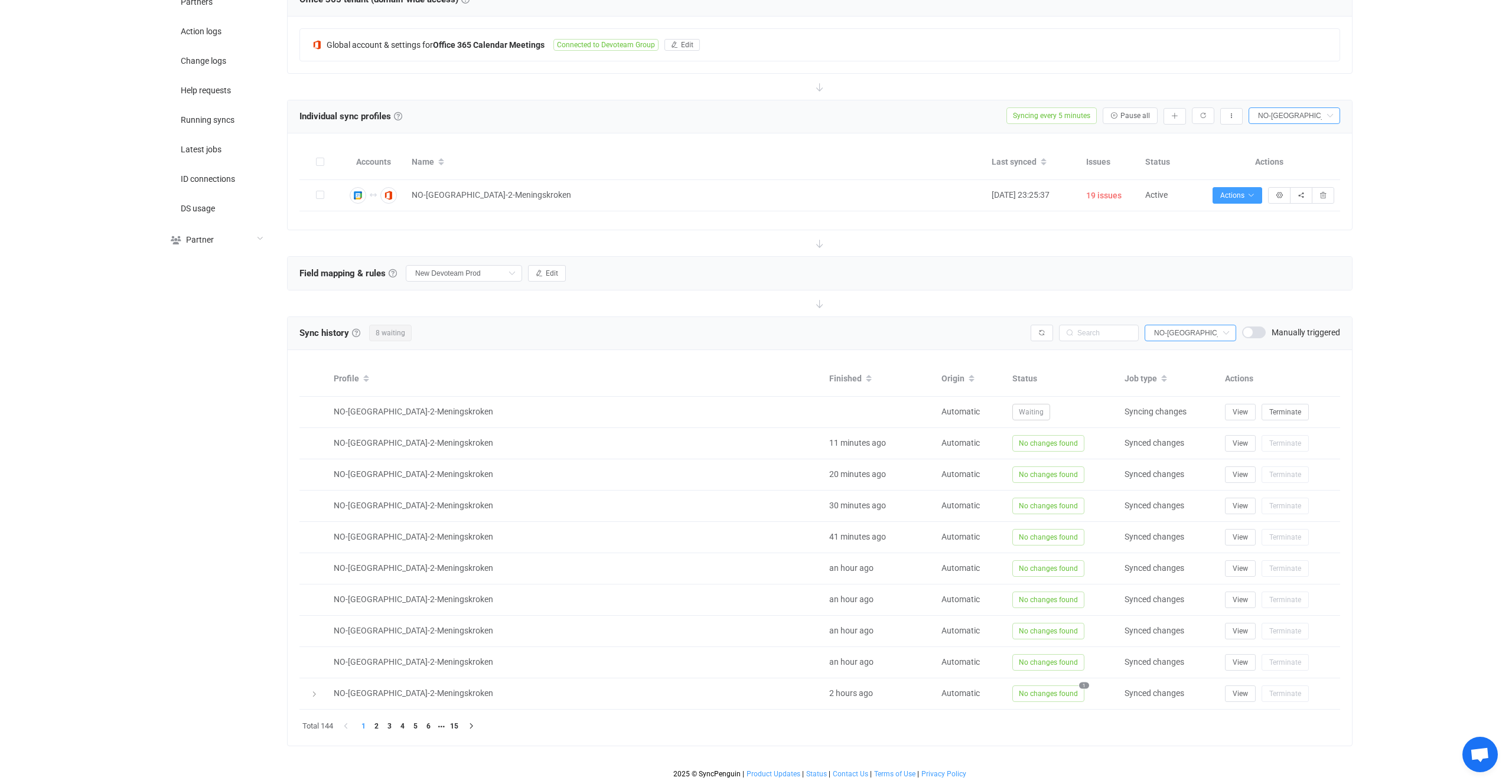
click at [1255, 329] on span at bounding box center [1254, 332] width 24 height 12
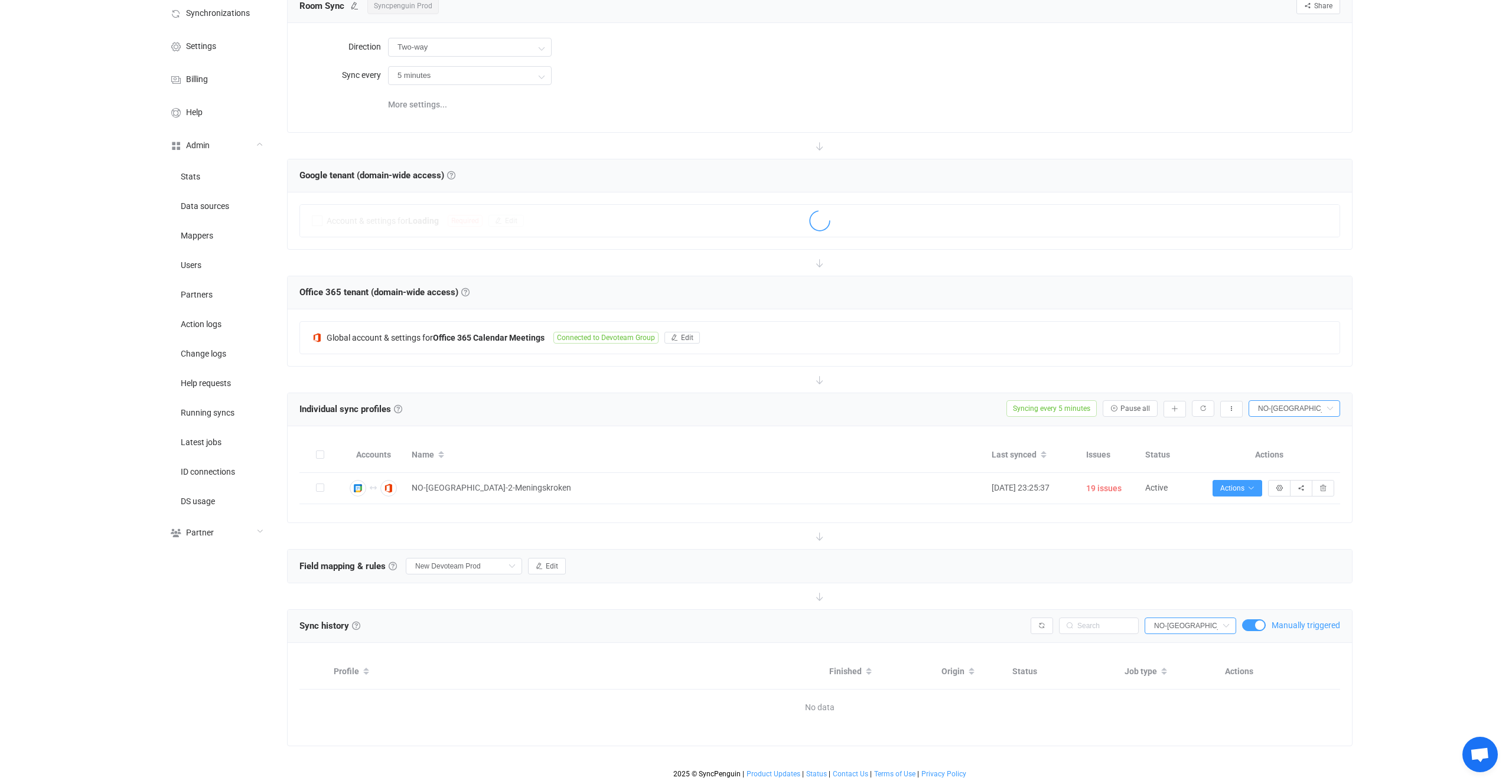
scroll to position [76, 0]
click at [1250, 622] on span at bounding box center [1254, 625] width 24 height 12
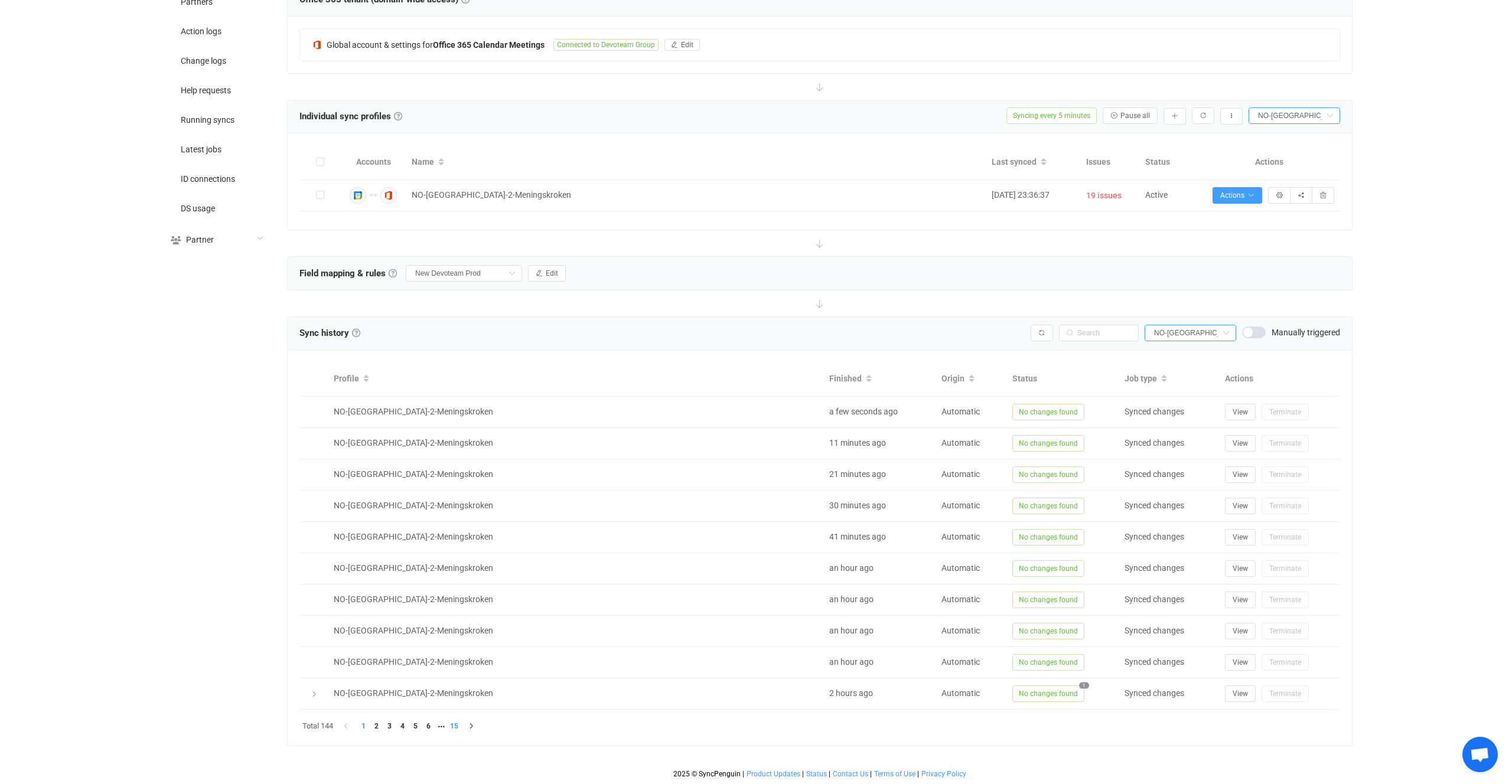
click at [455, 731] on li "15" at bounding box center [454, 726] width 13 height 13
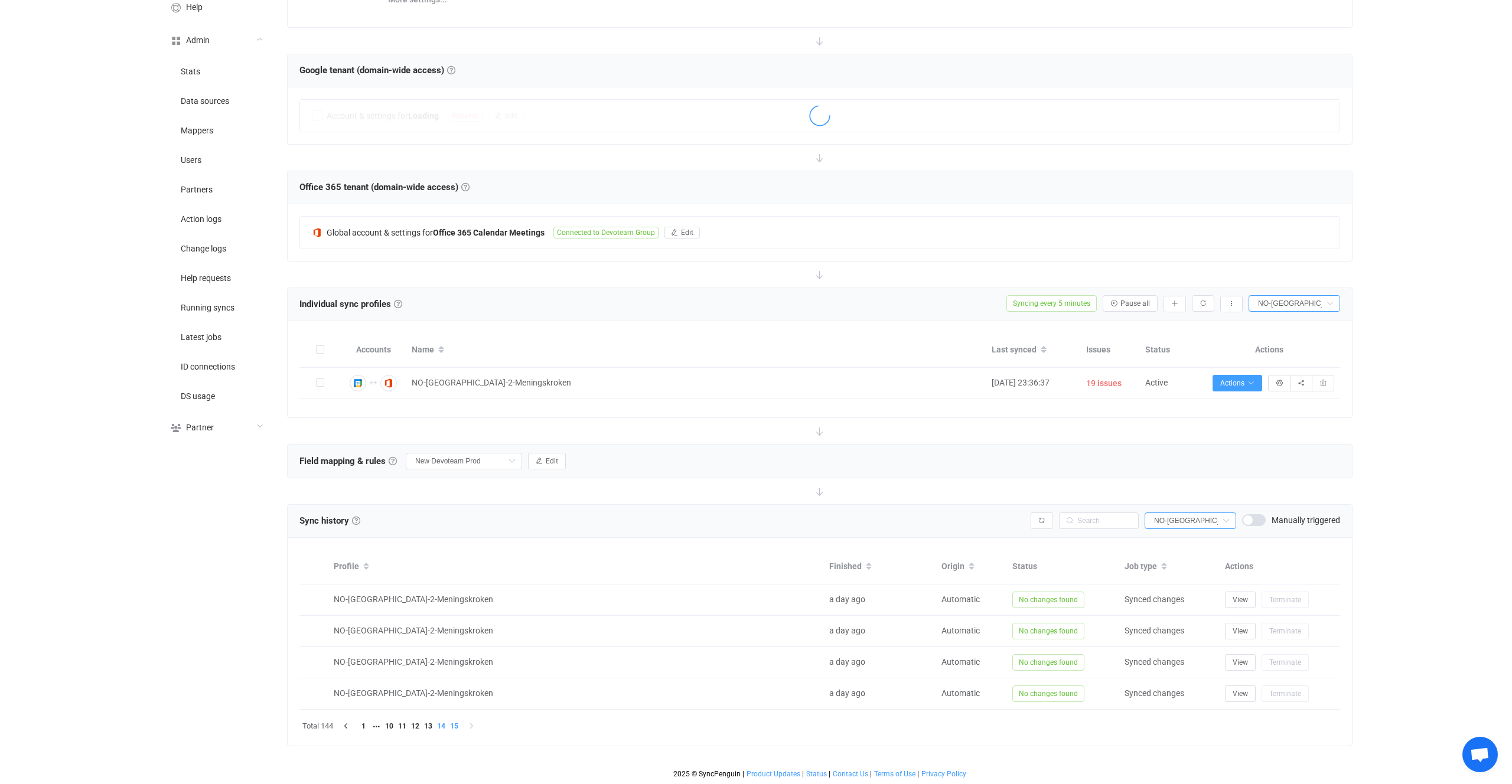
click at [441, 729] on li "14" at bounding box center [441, 726] width 13 height 13
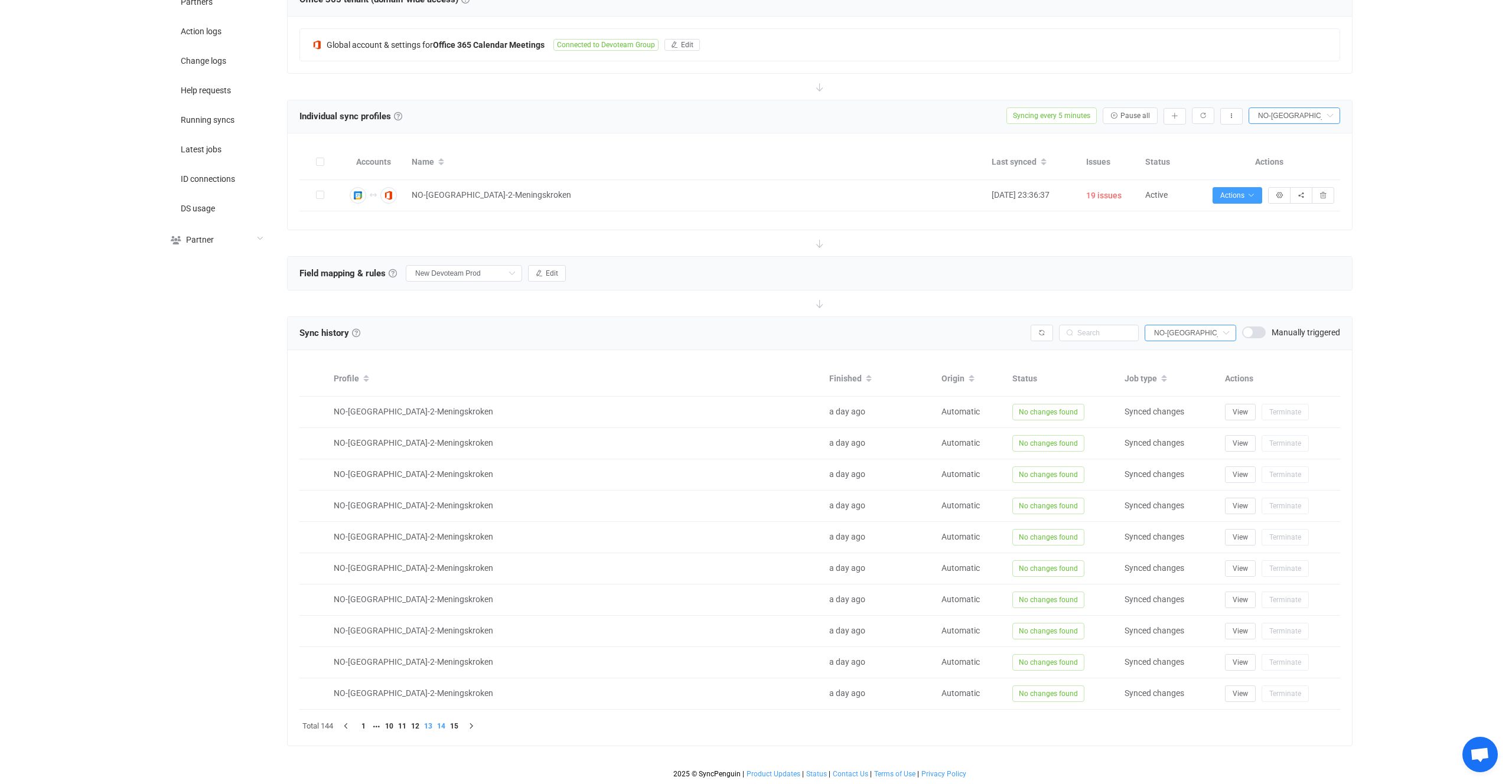
click at [433, 727] on li "13" at bounding box center [428, 726] width 13 height 13
click at [364, 725] on li "1" at bounding box center [363, 726] width 13 height 13
click at [1110, 190] on span "19 issues" at bounding box center [1104, 196] width 36 height 14
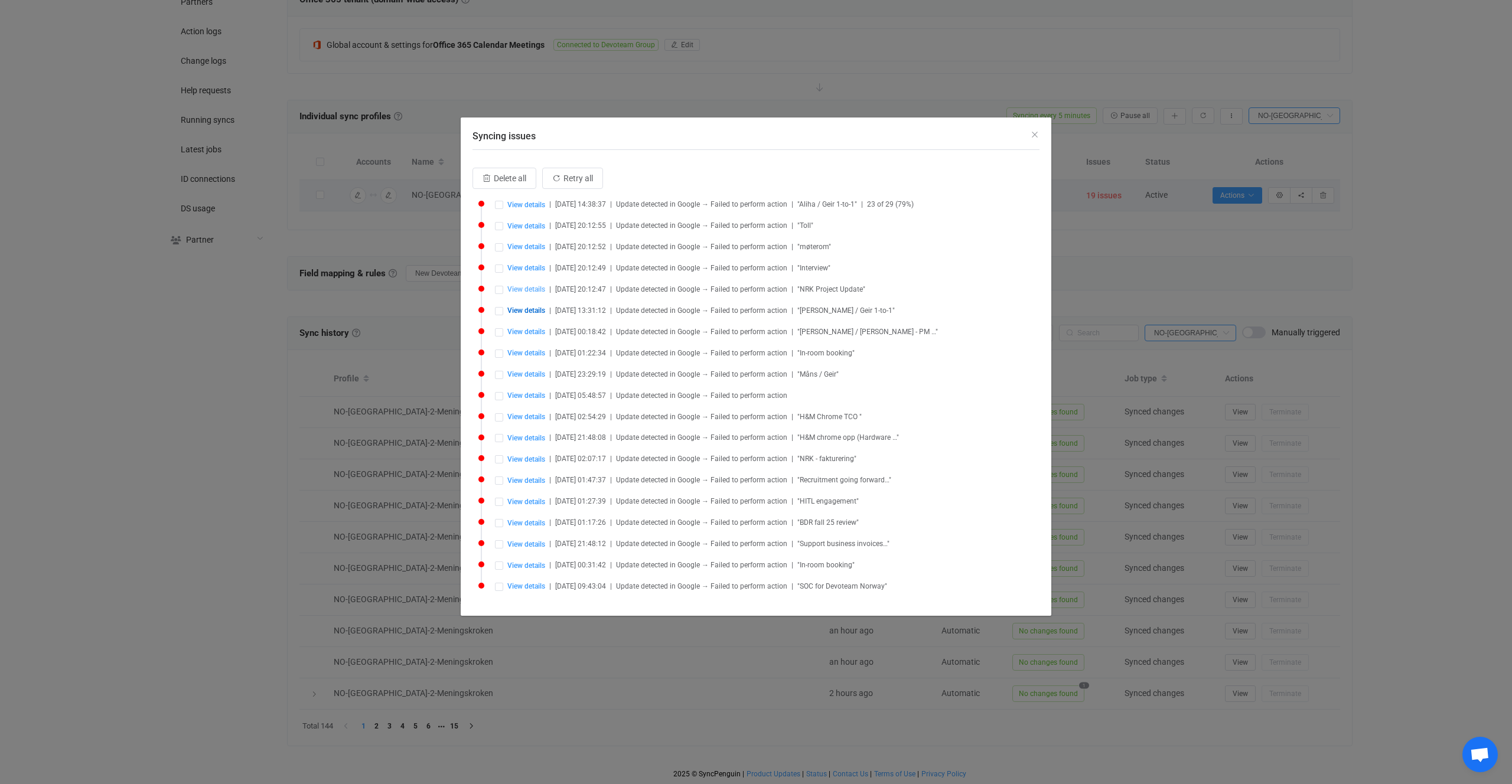
click at [537, 289] on span "View details" at bounding box center [526, 289] width 38 height 8
type input "NRK Project Update"
type input "2025-09-17 12:00:00"
type input "2025-09-17 12:40:00"
type input "Europe/Berlin"
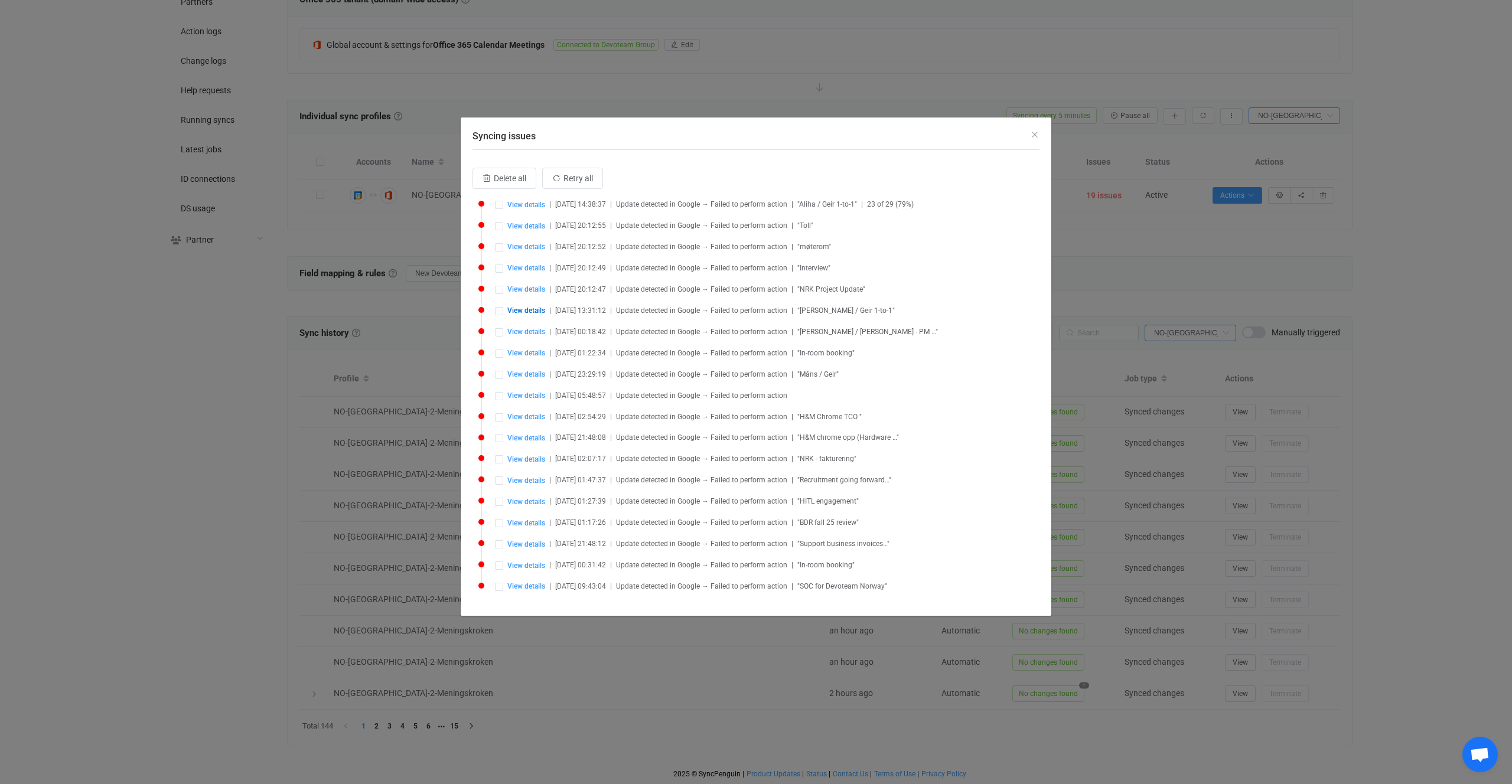
type input "NO-OSLO-2-Meningskroken (8)"
type input "Simone FRENCH <simone.french@devoteam.com>"
type input "marcus.goplen@devoteam.com"
type input "merethe.wold@devoteam.com"
type input "simone.french@devoteam.com"
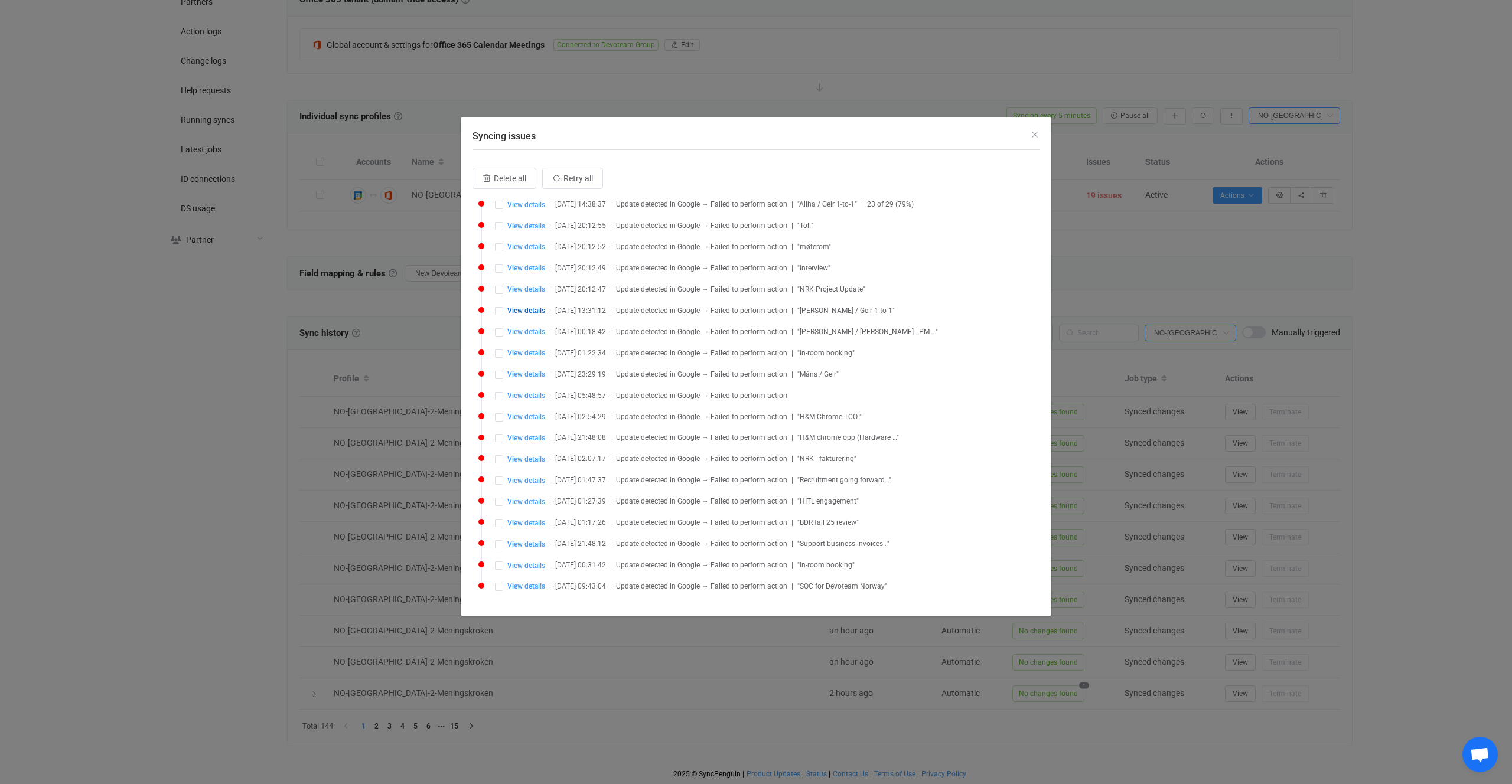
type input "https://meet.google.com/igy-okae-bsv"
type input "https://www.google.com/calendar/event?eid=NGI1dGRmcm1tb2tjOGprZm85Z3ExcWo2N2ogY…"
type input "https://meet.google.com/igy-okae-bsv"
type input "meet.google.com/igy-okae-bsv"
type input "https://tel.meet/igy-okae-bsv?pin=5029945829135"
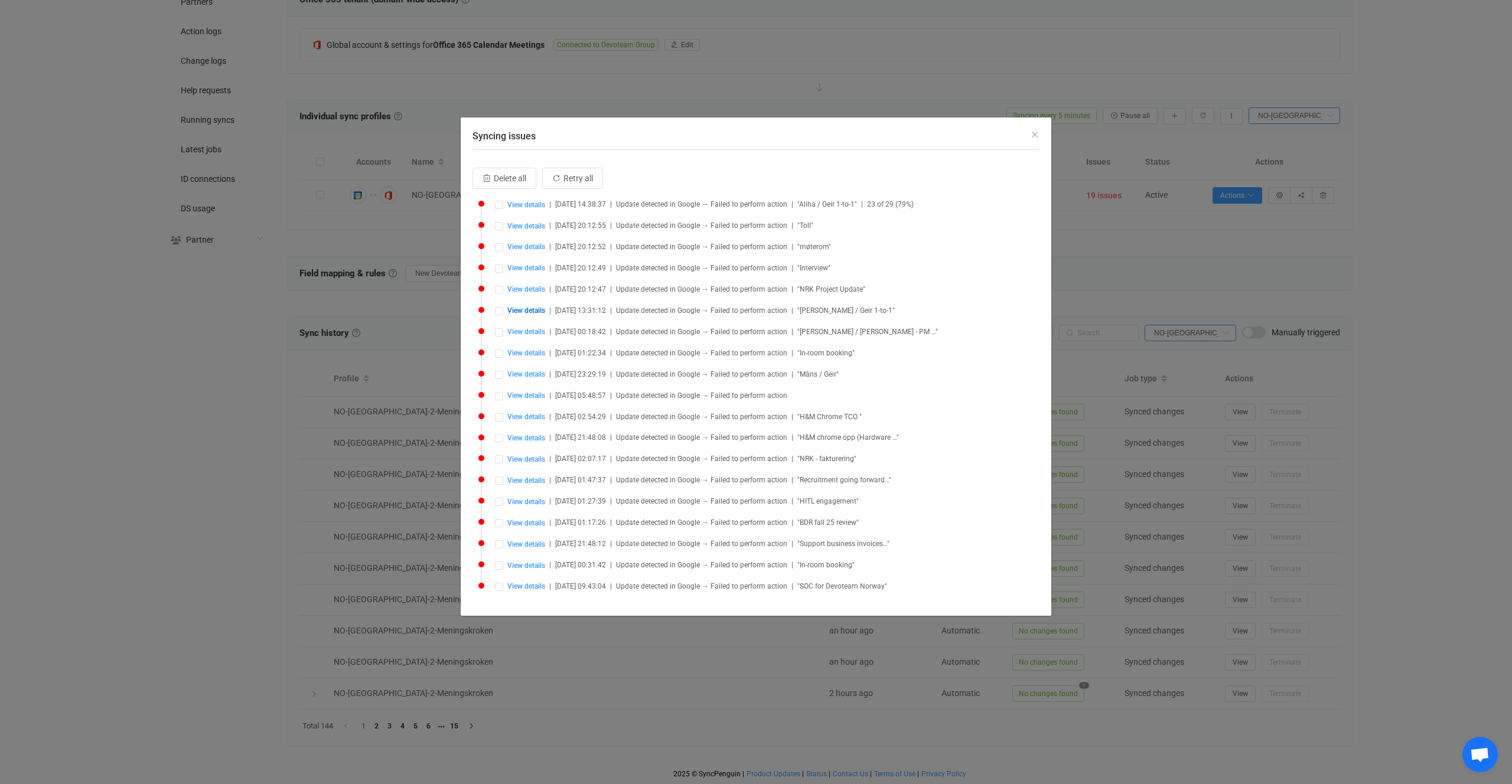
type input "tel:+46-8-505-453-02"
type input "+46 8 505 453 02"
type input "4b5tdfrmmokc8jkfo9gq1qj67j@google.com"
type input "4b5tdfrmmokc8jkfo9gq1qj67j"
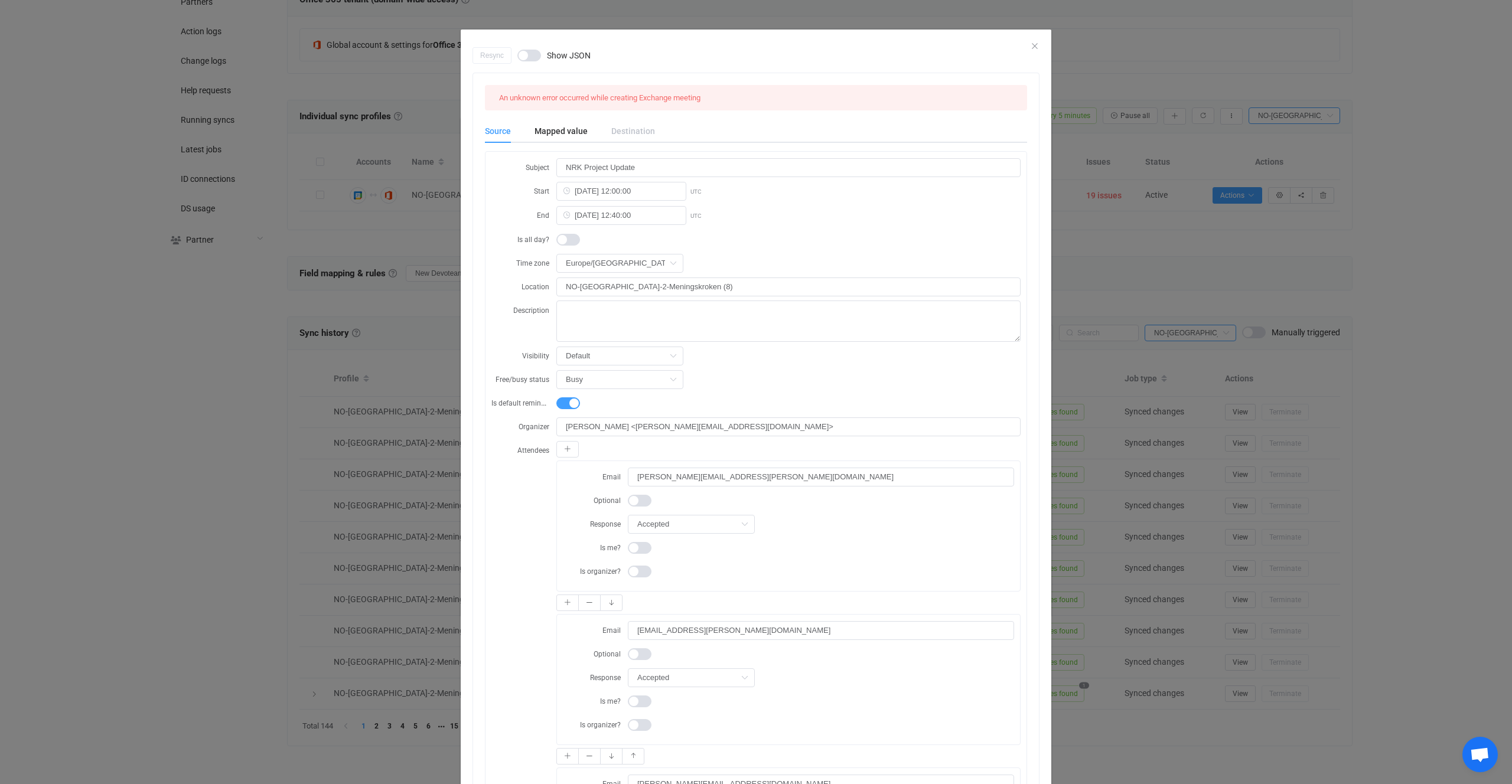
click at [380, 329] on div "Resync Show JSON An unknown error occurred while creating Exchange meeting Sour…" at bounding box center [756, 392] width 1512 height 784
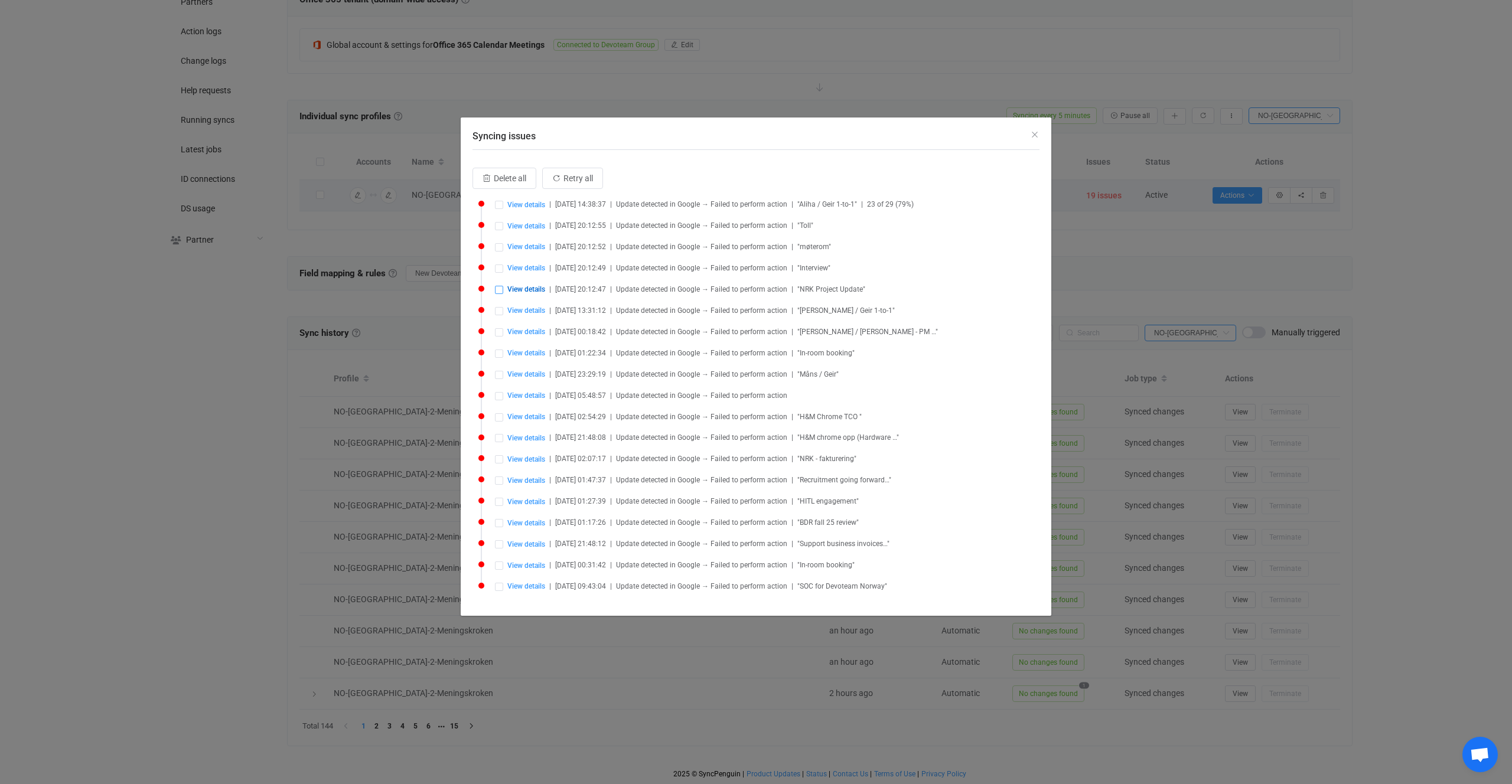
click at [502, 292] on span "Syncing issues" at bounding box center [499, 290] width 8 height 8
click at [595, 184] on button "Retry selected (1)" at bounding box center [624, 178] width 95 height 21
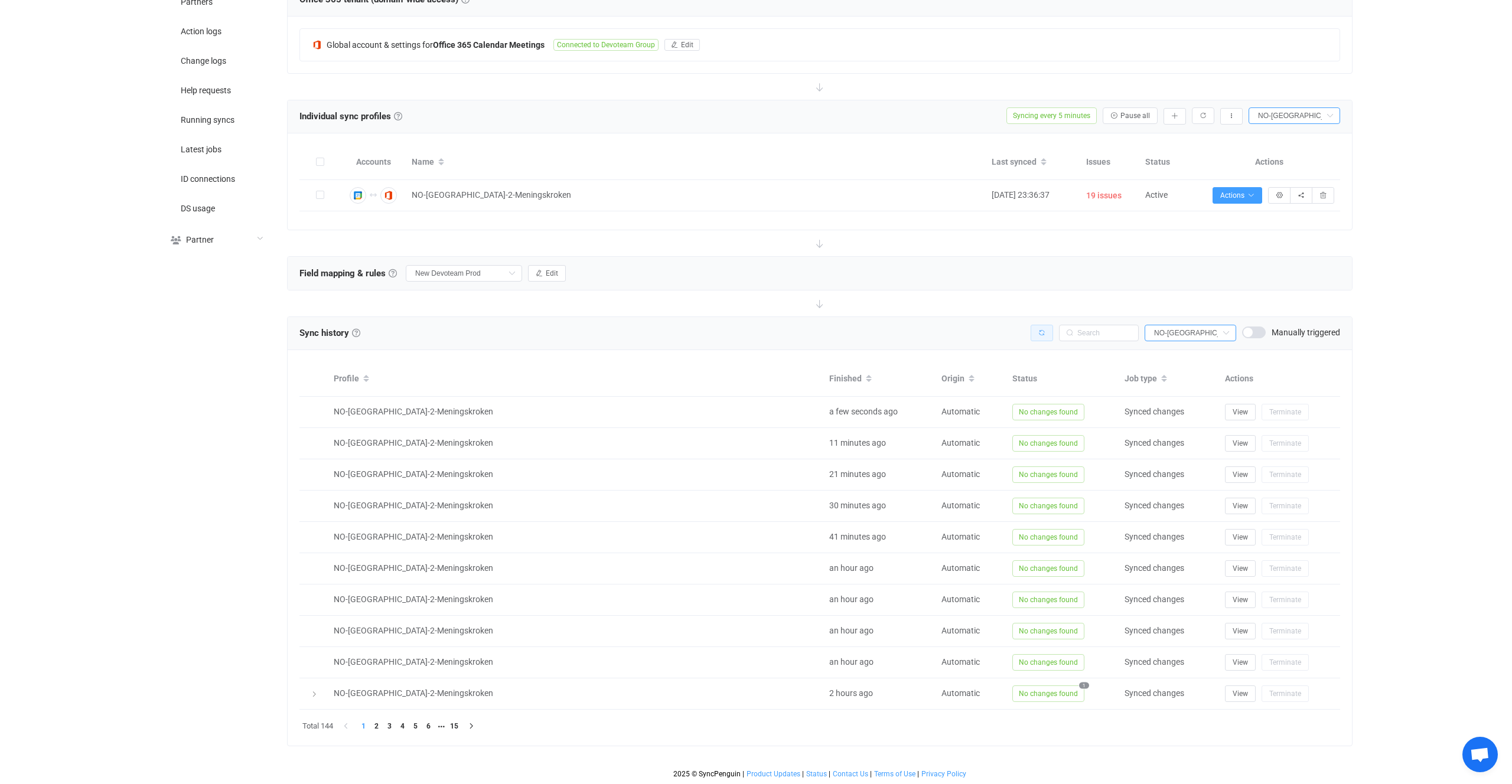
click at [1046, 328] on button "button" at bounding box center [1042, 333] width 23 height 17
click at [1045, 328] on button "button" at bounding box center [1042, 333] width 23 height 17
click at [1255, 411] on div "View Terminate" at bounding box center [1280, 412] width 121 height 17
click at [1246, 414] on span "View" at bounding box center [1240, 412] width 15 height 8
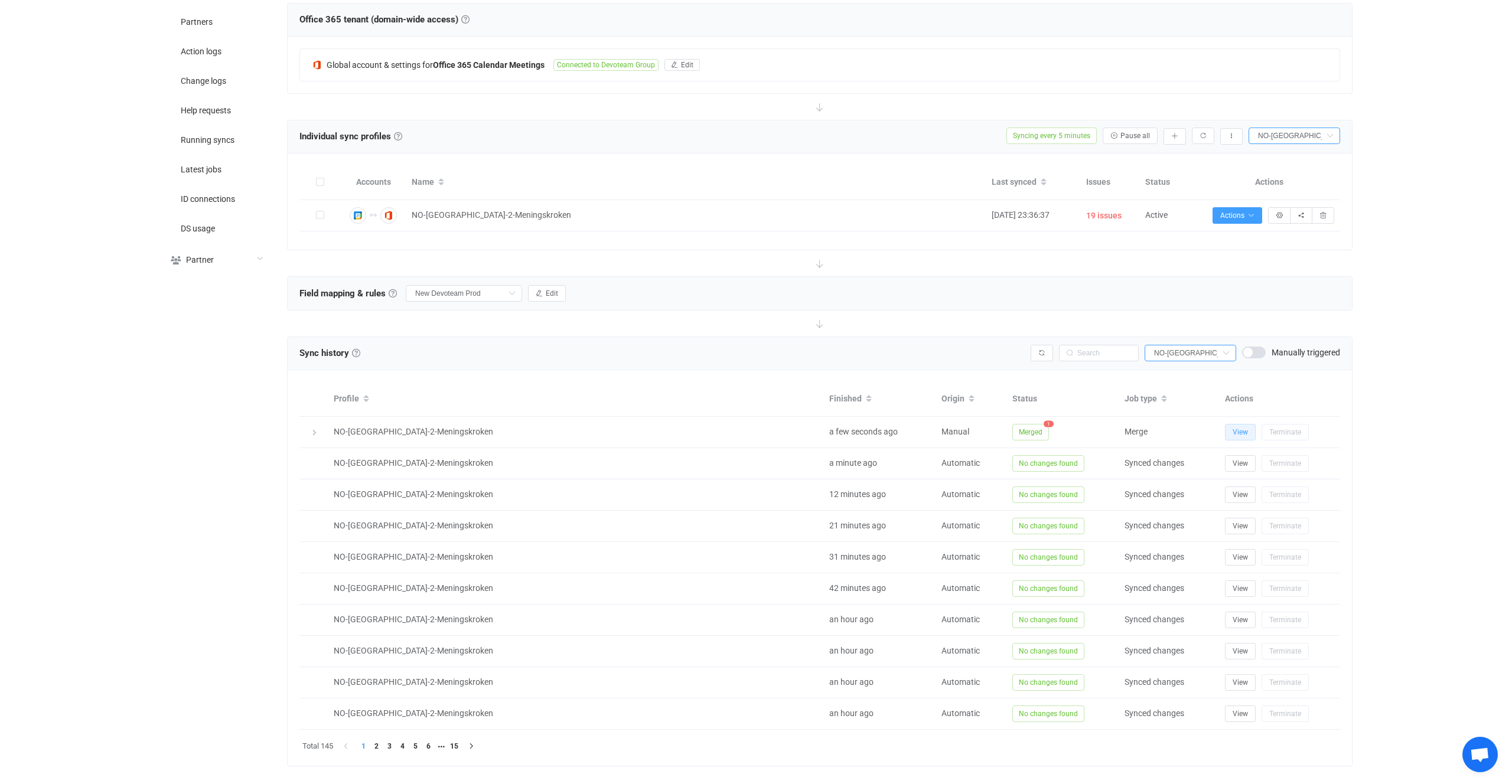
scroll to position [339, 0]
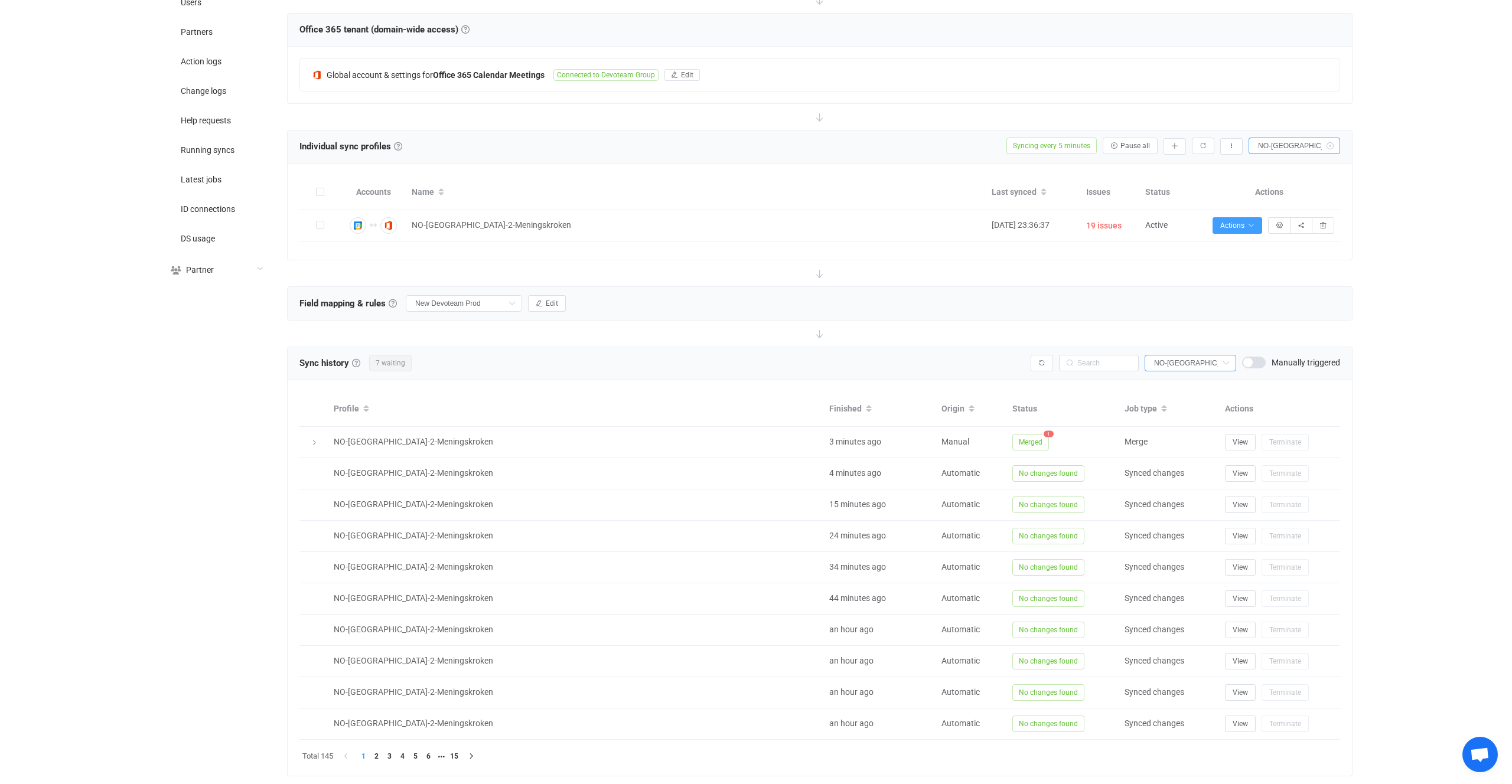
click at [1327, 150] on icon at bounding box center [1329, 146] width 14 height 17
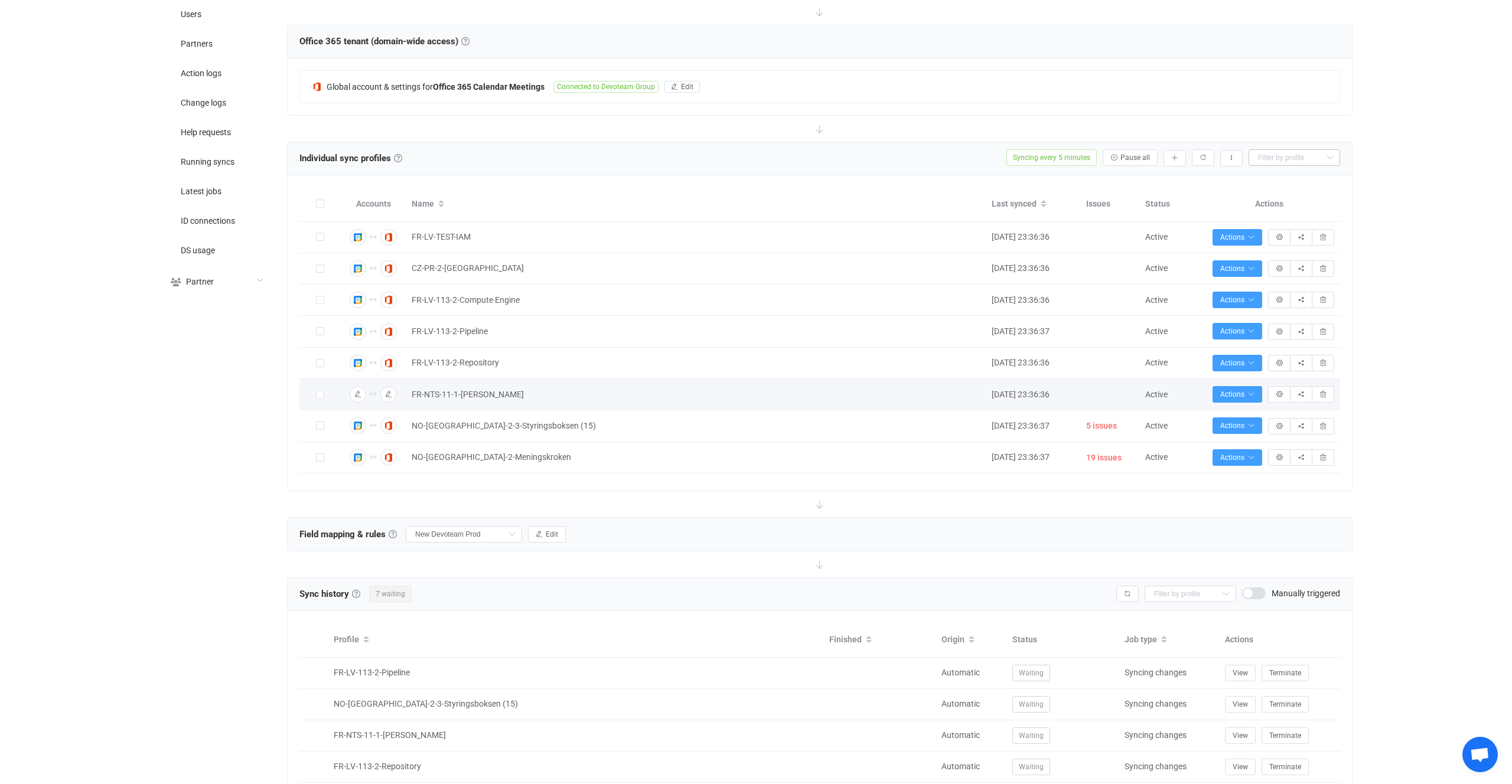
scroll to position [329, 0]
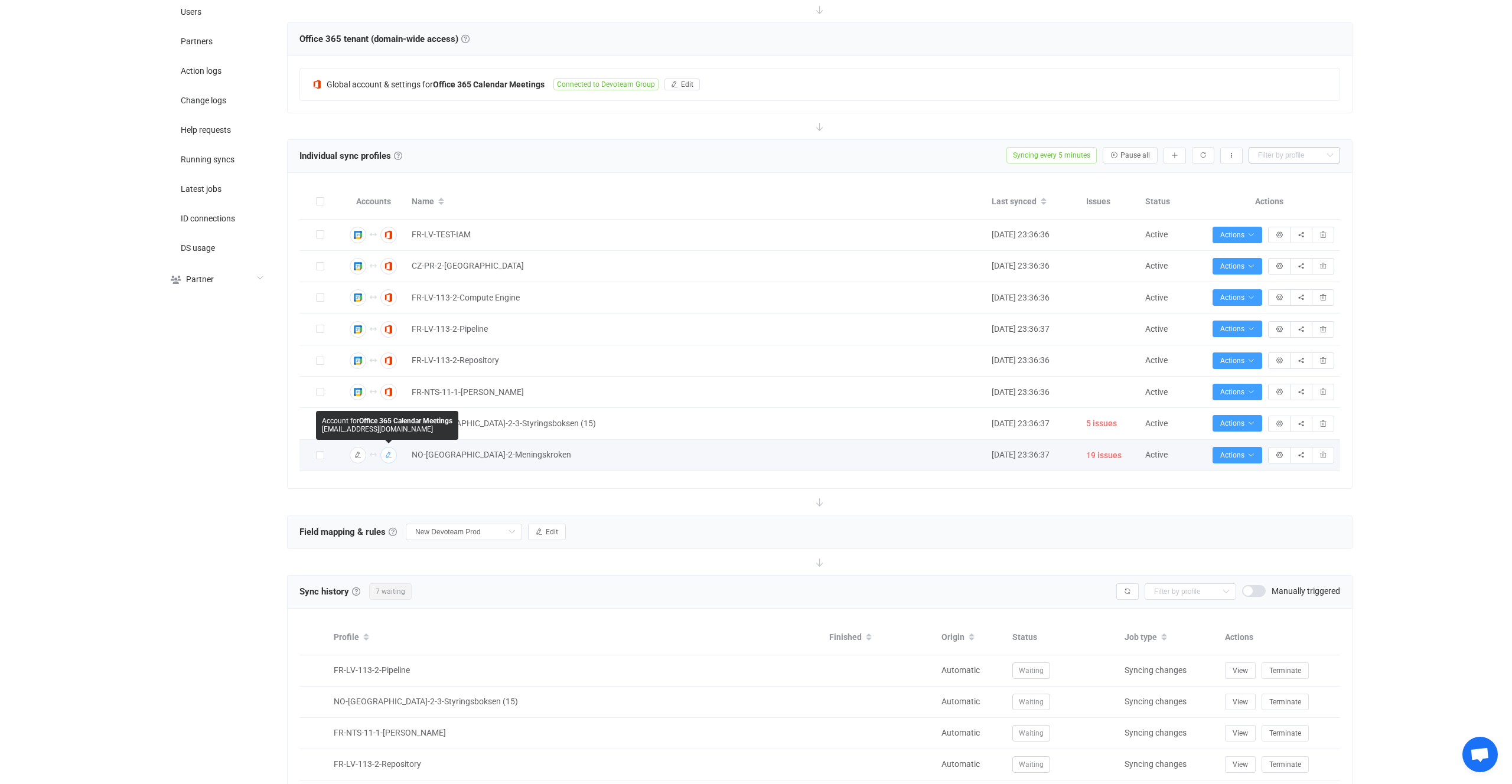
click at [389, 454] on icon "button" at bounding box center [388, 455] width 7 height 7
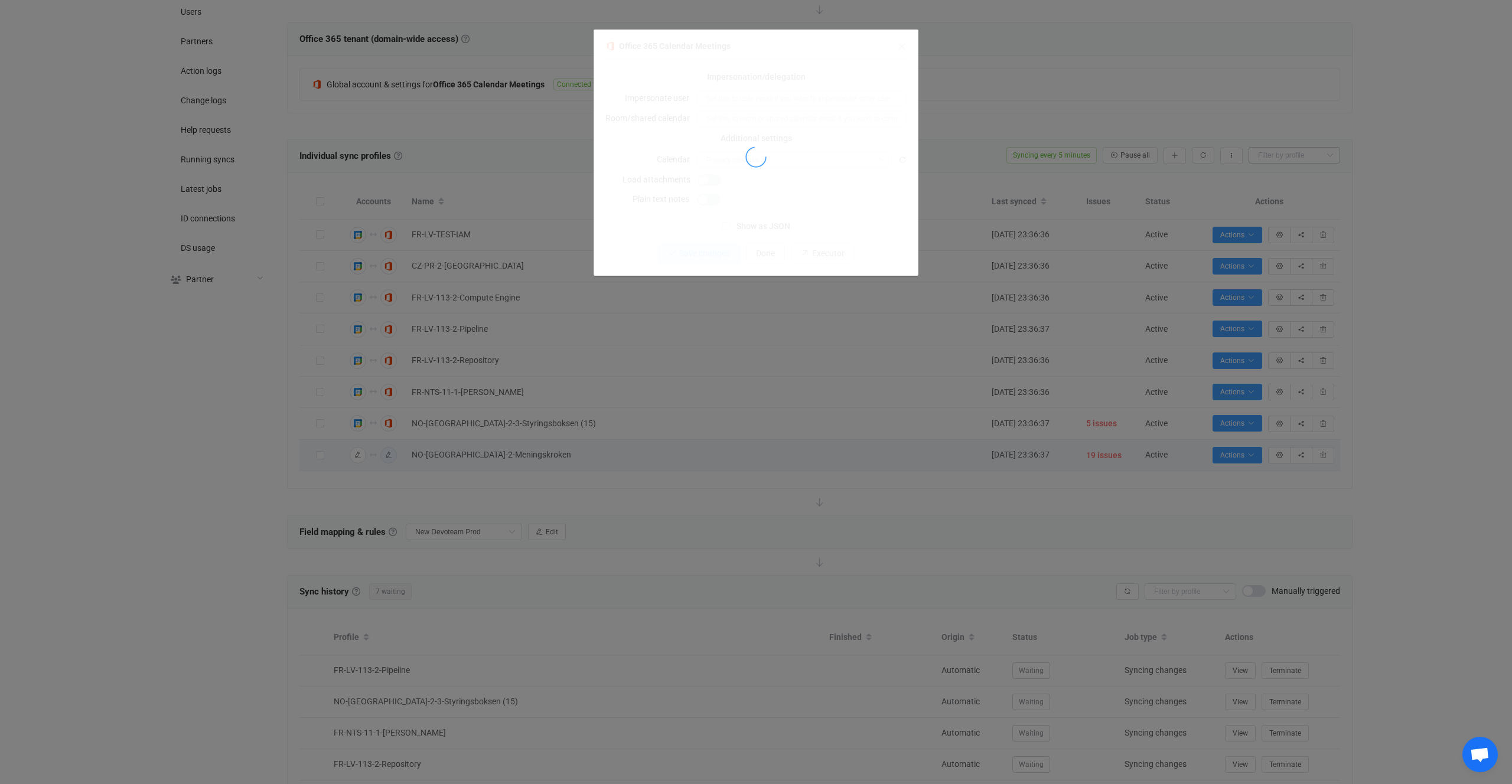
click at [820, 216] on div "dialog" at bounding box center [756, 157] width 301 height 238
type input "no.meningskroken@devoteam.com"
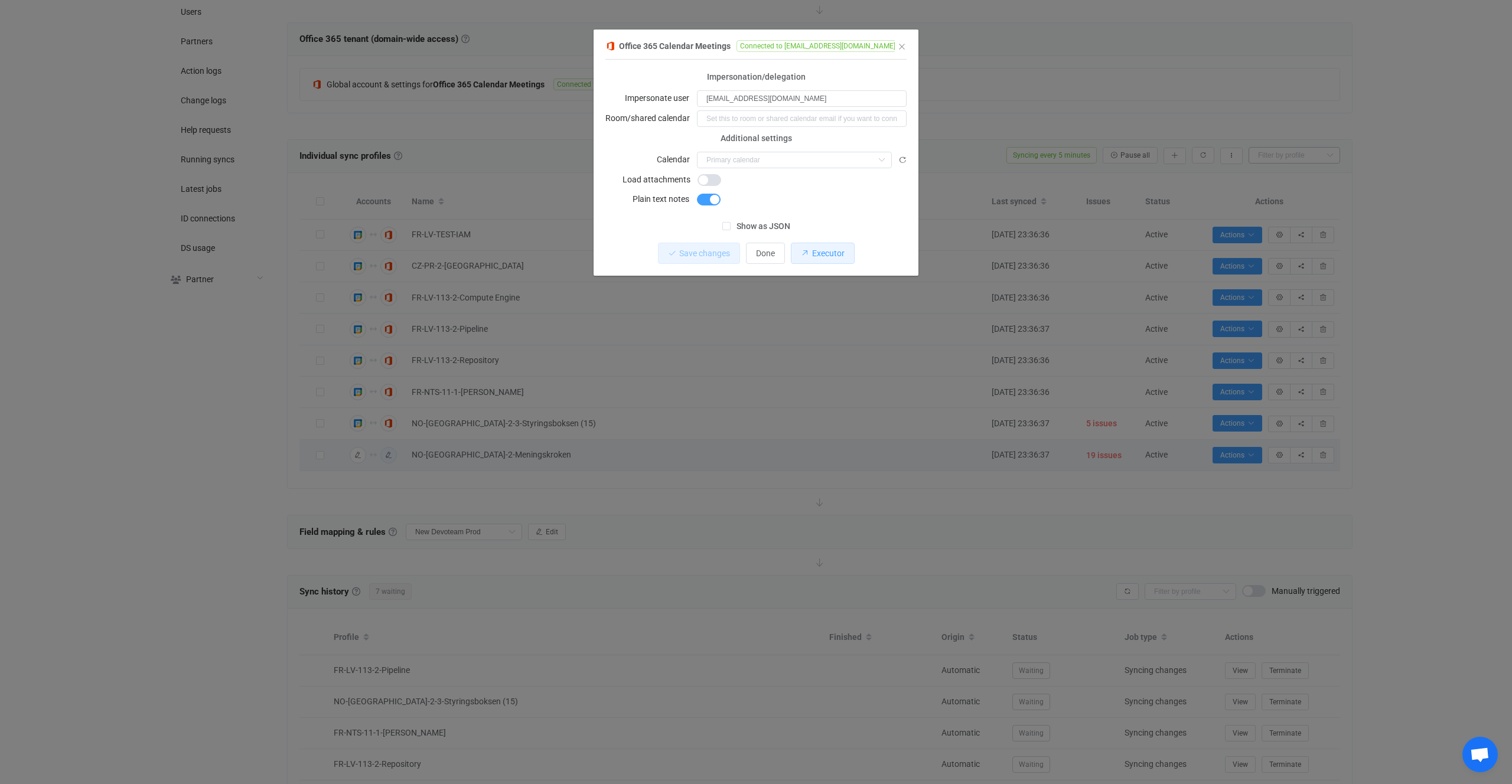
click at [829, 249] on span "Executor" at bounding box center [828, 253] width 33 height 9
click at [744, 371] on div "Office 365 Calendar Meetings Connected to no.meningskroken@devoteam.com 1 { { "…" at bounding box center [756, 392] width 1512 height 784
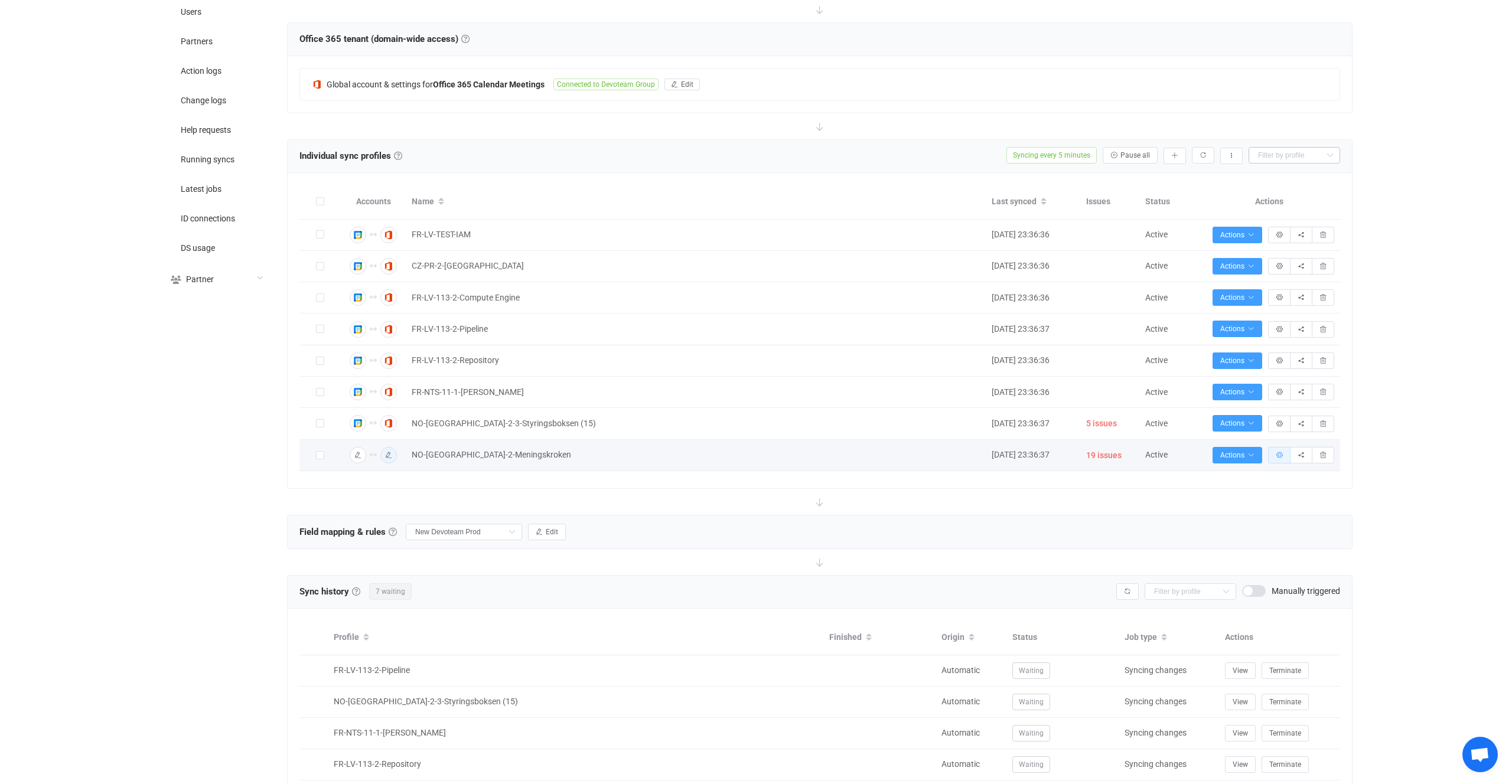
click at [1287, 459] on button "button" at bounding box center [1280, 455] width 23 height 17
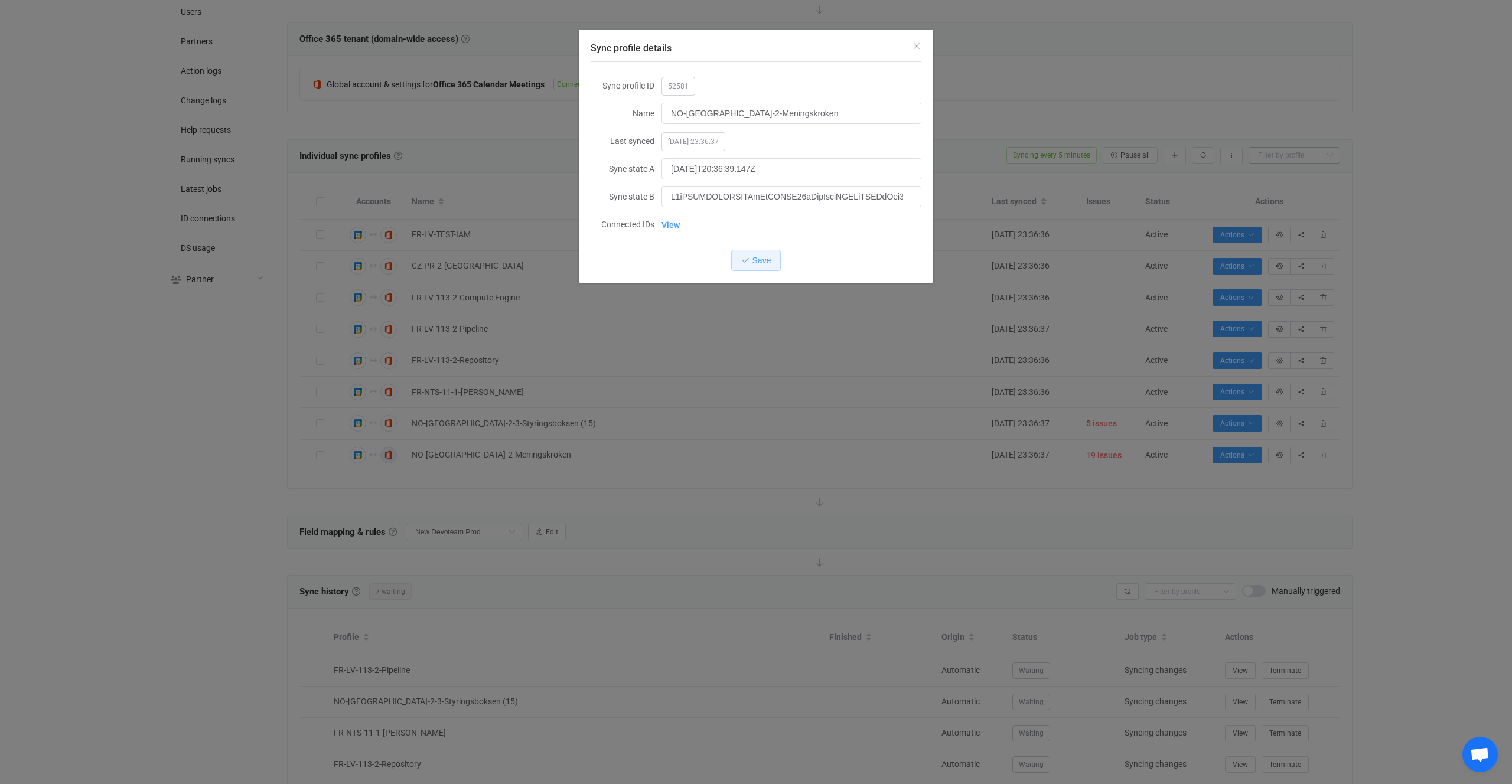
click at [680, 84] on span "52581" at bounding box center [679, 86] width 33 height 19
click at [679, 84] on span "52581" at bounding box center [679, 86] width 33 height 19
copy span "52581"
click at [710, 563] on div "Sync profile details Sync profile ID 52581 Name NO-OSLO-2-Meningskroken Last sy…" at bounding box center [756, 392] width 1512 height 784
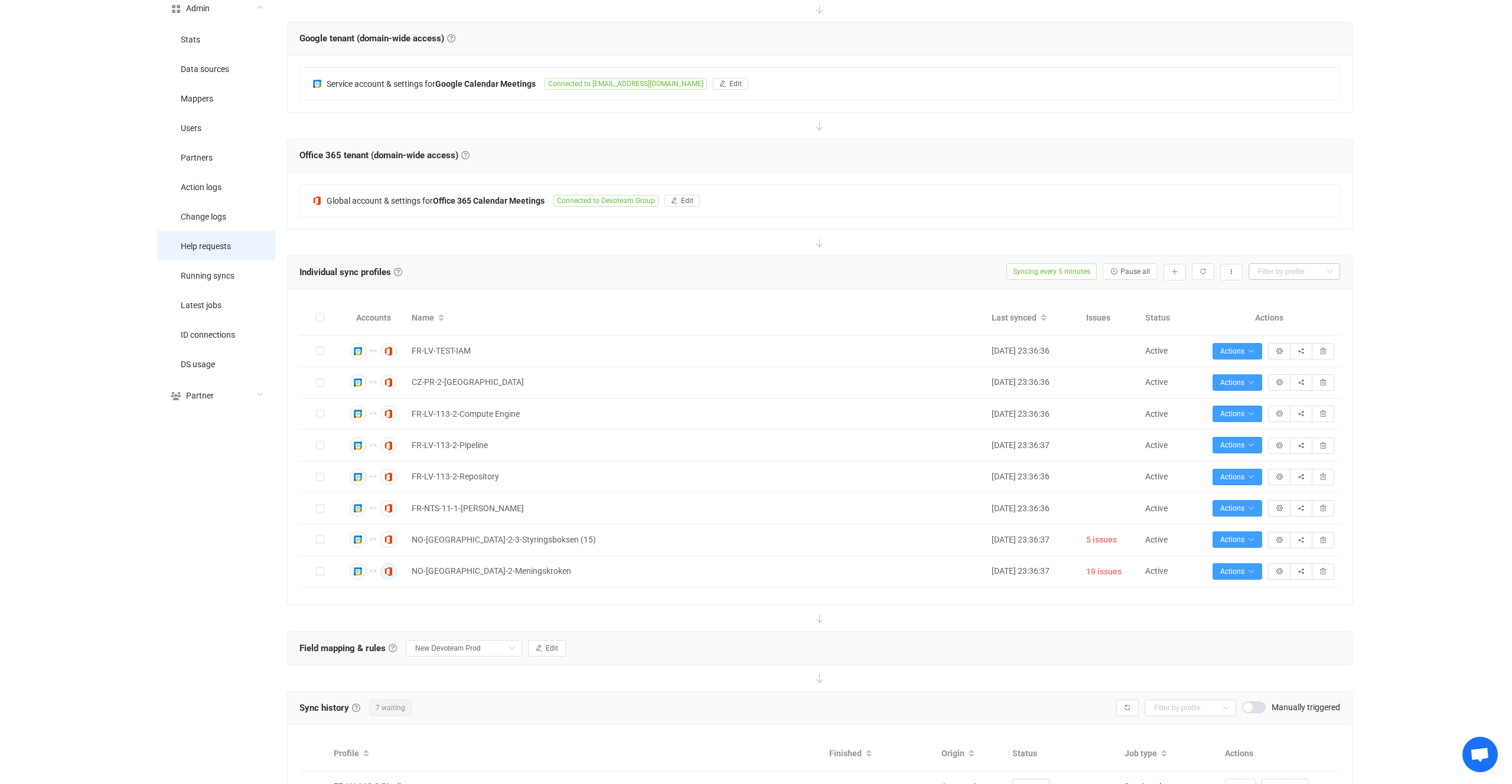
scroll to position [213, 0]
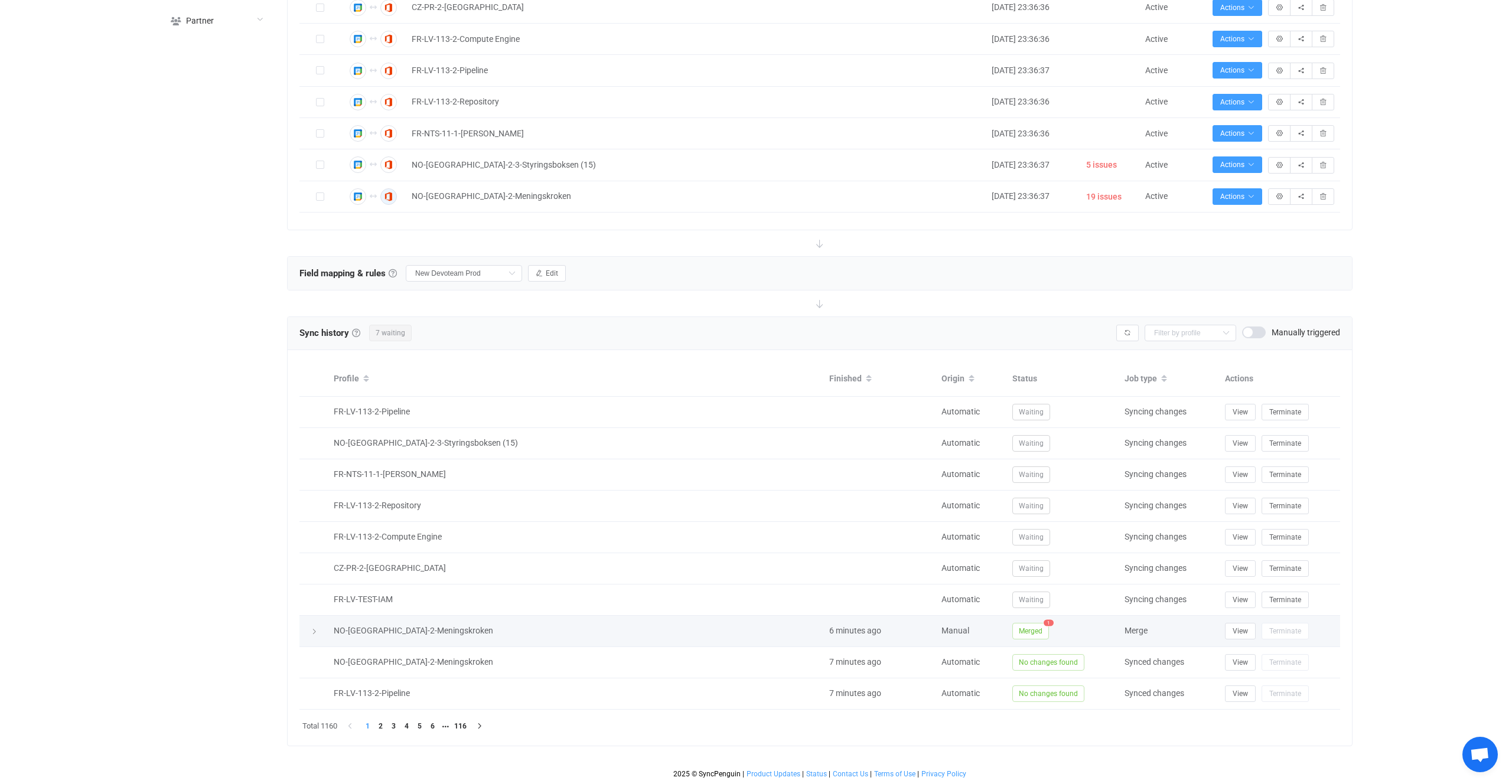
click at [1024, 628] on span "Merged" at bounding box center [1031, 631] width 36 height 17
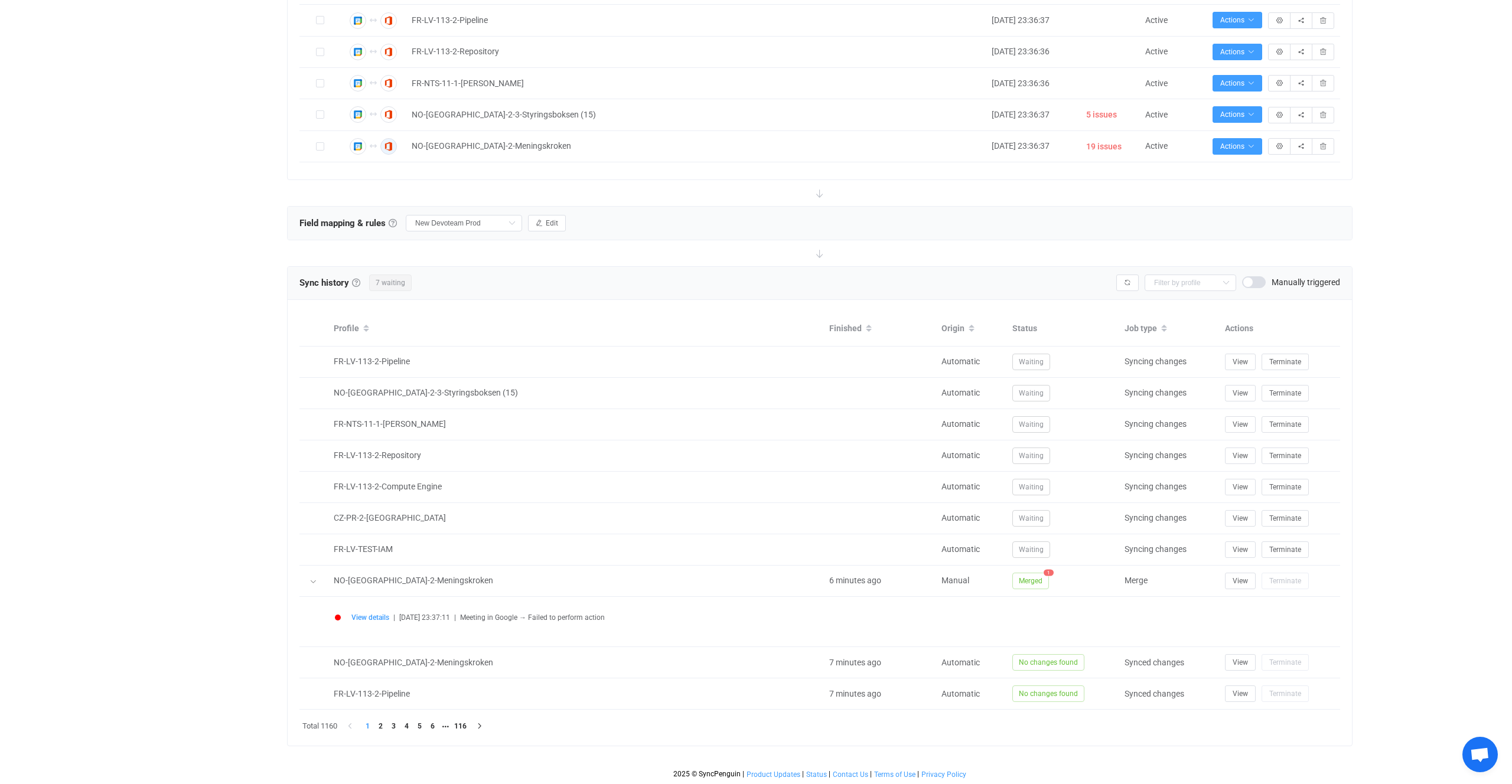
scroll to position [639, 0]
click at [361, 617] on span "View details" at bounding box center [370, 617] width 38 height 8
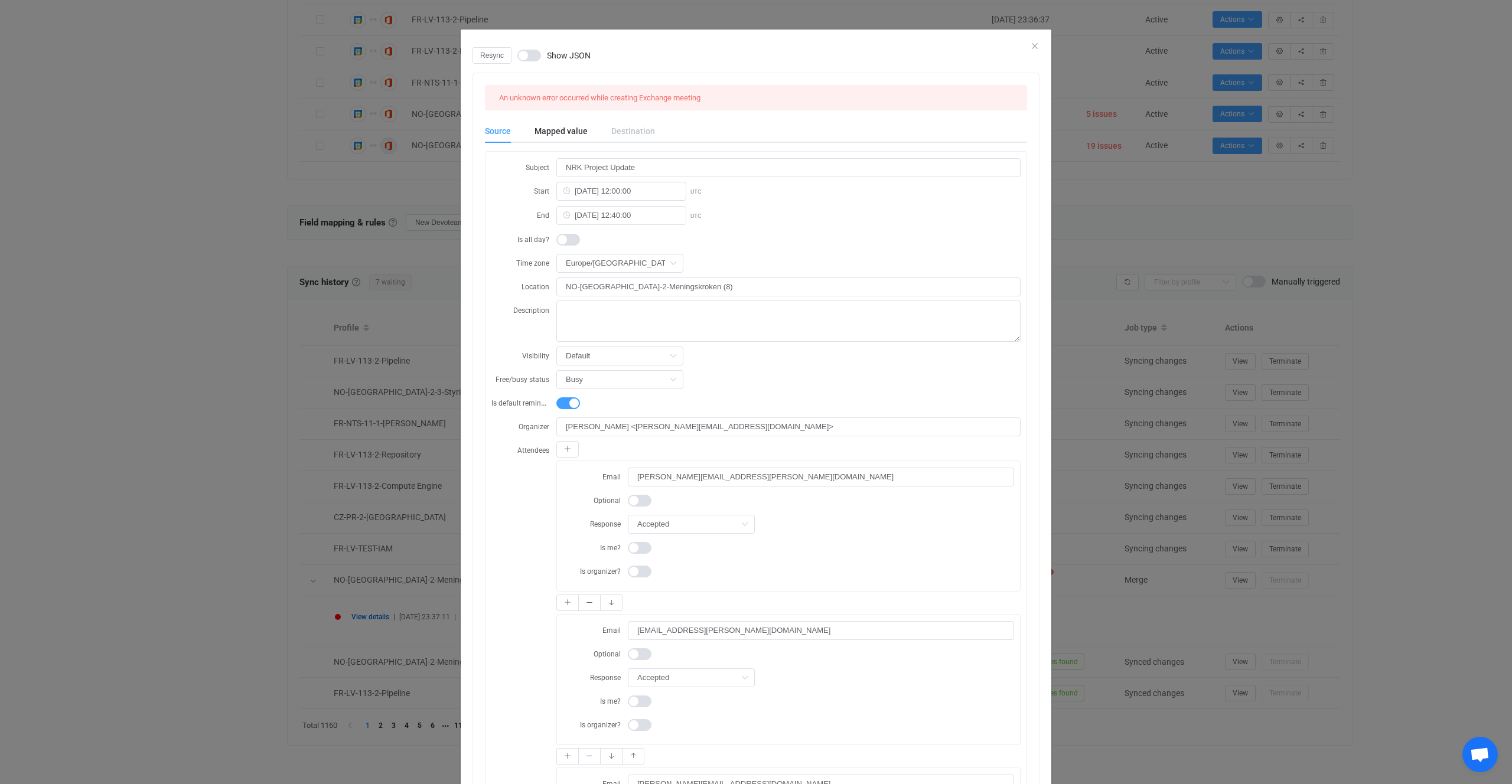
click at [550, 58] on span "Show JSON" at bounding box center [569, 55] width 44 height 8
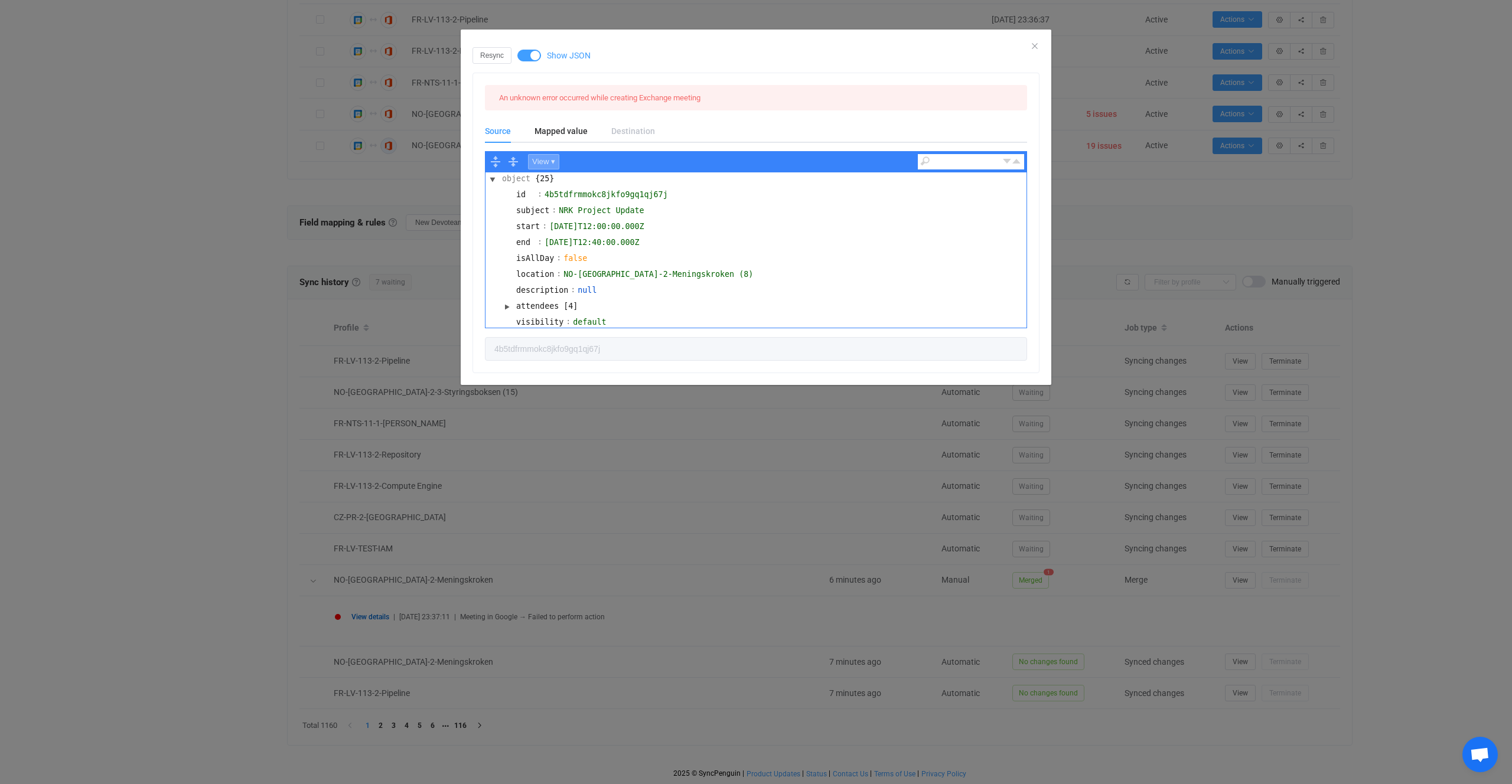
click at [553, 166] on button "View ▾" at bounding box center [543, 162] width 31 height 15
click at [556, 179] on div "Code" at bounding box center [565, 178] width 73 height 14
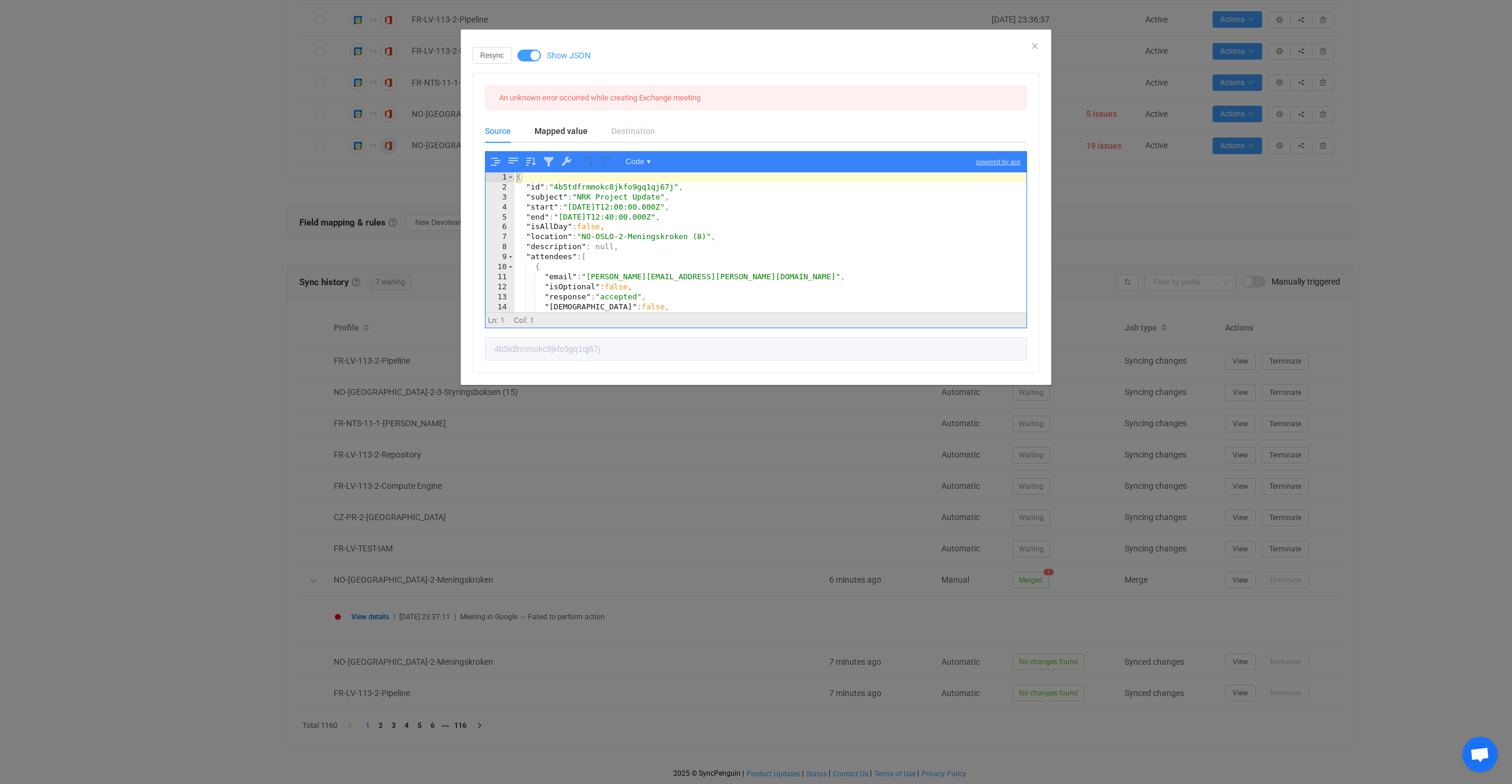
click at [629, 263] on div "{ "id" : "4b5tdfrmmokc8jkfo9gq1qj67j" , "subject" : "NRK Project Update" , "sta…" at bounding box center [770, 252] width 512 height 160
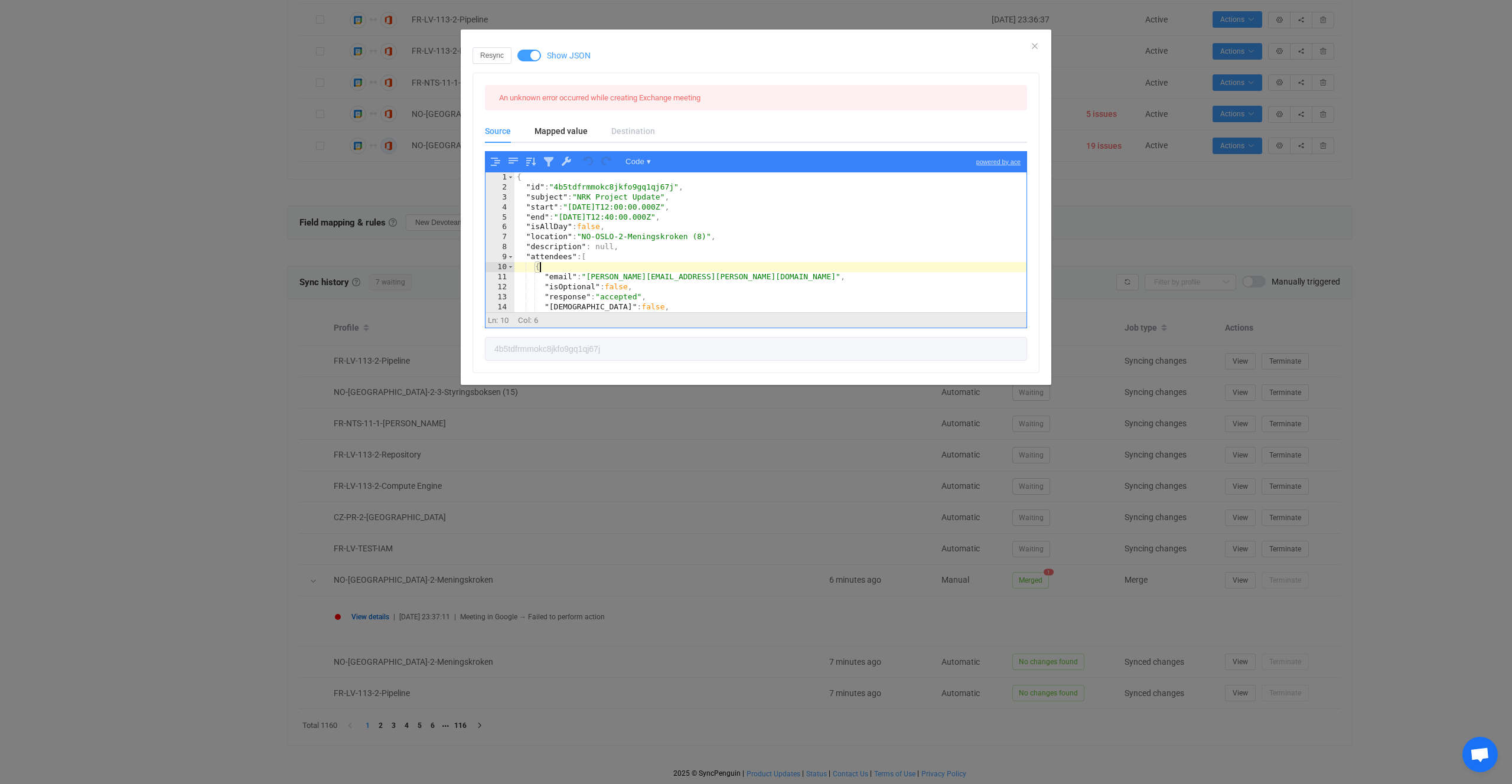
click at [636, 240] on div "{ "id" : "4b5tdfrmmokc8jkfo9gq1qj67j" , "subject" : "NRK Project Update" , "sta…" at bounding box center [770, 252] width 512 height 160
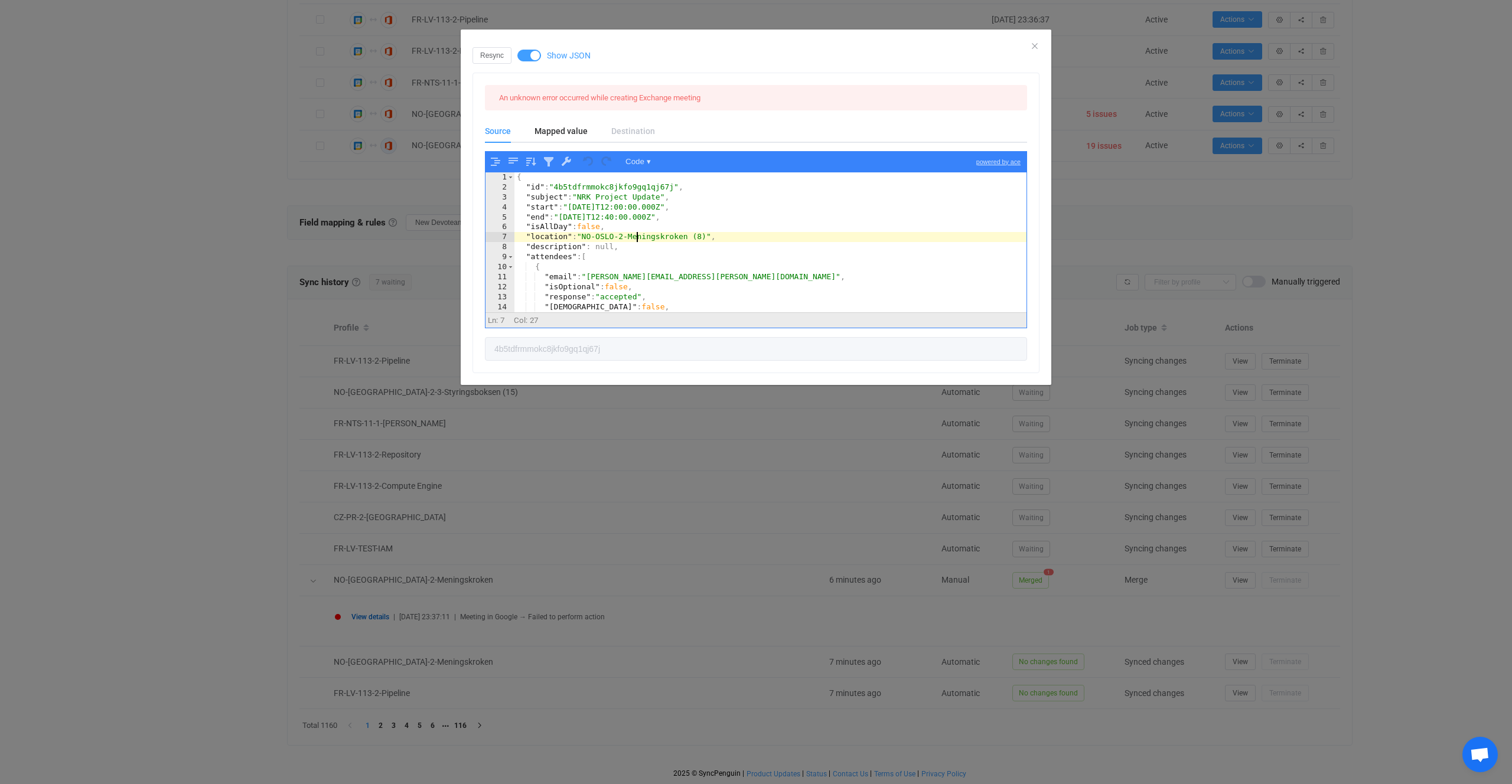
type textarea ""eventType": "default" }"
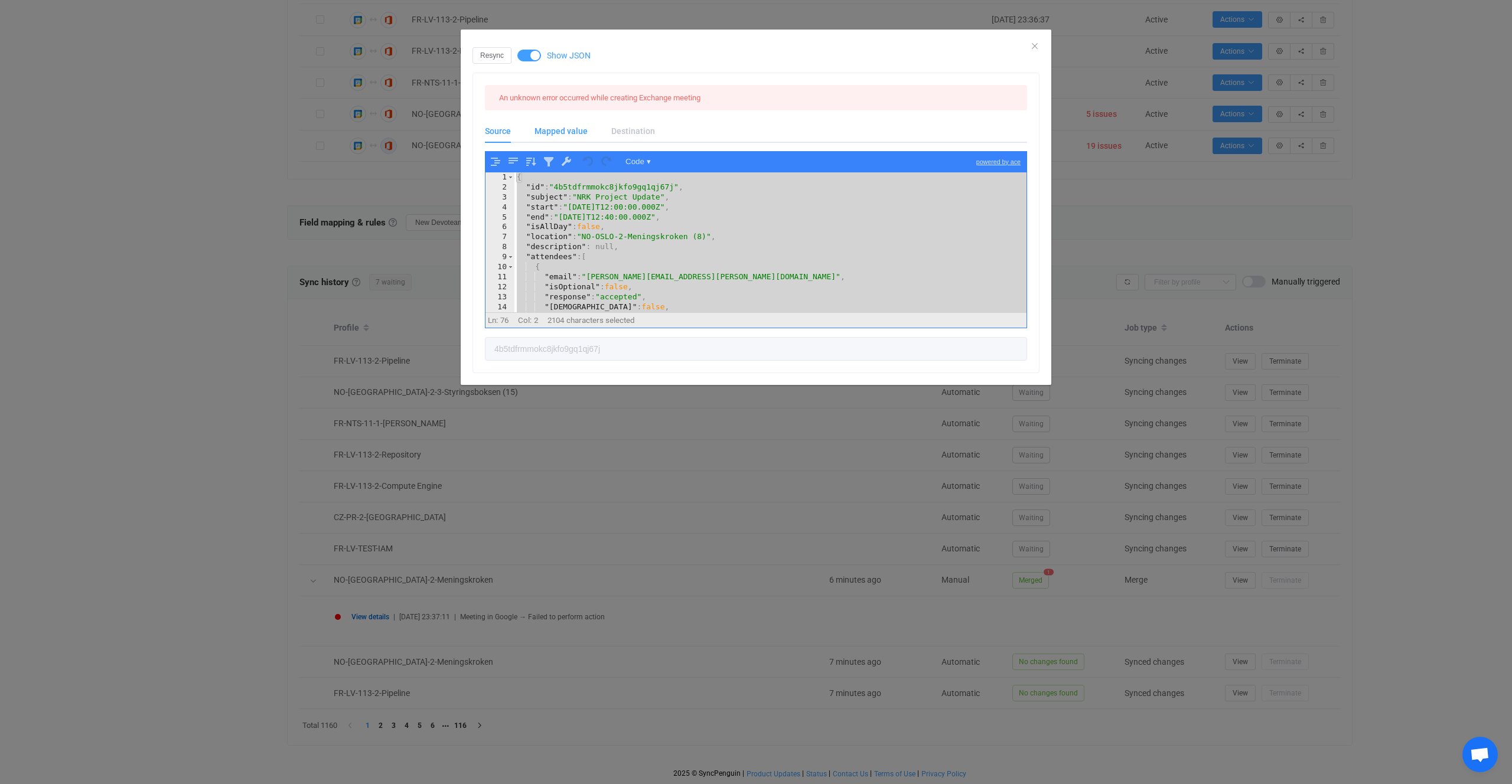
click at [590, 130] on div "Mapped value" at bounding box center [561, 131] width 77 height 24
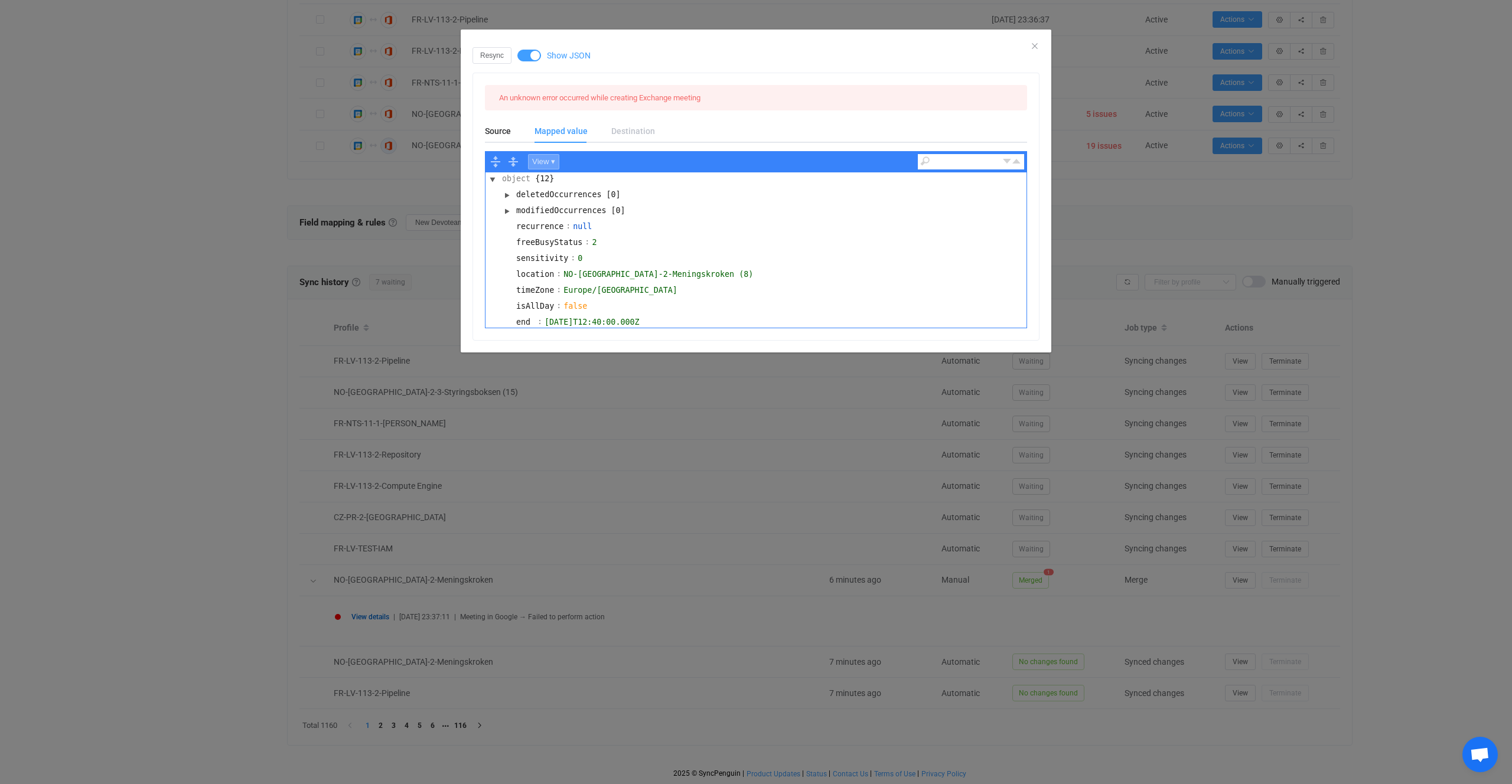
click at [553, 161] on button "View ▾" at bounding box center [543, 162] width 31 height 15
click at [555, 176] on div "Code" at bounding box center [565, 178] width 73 height 14
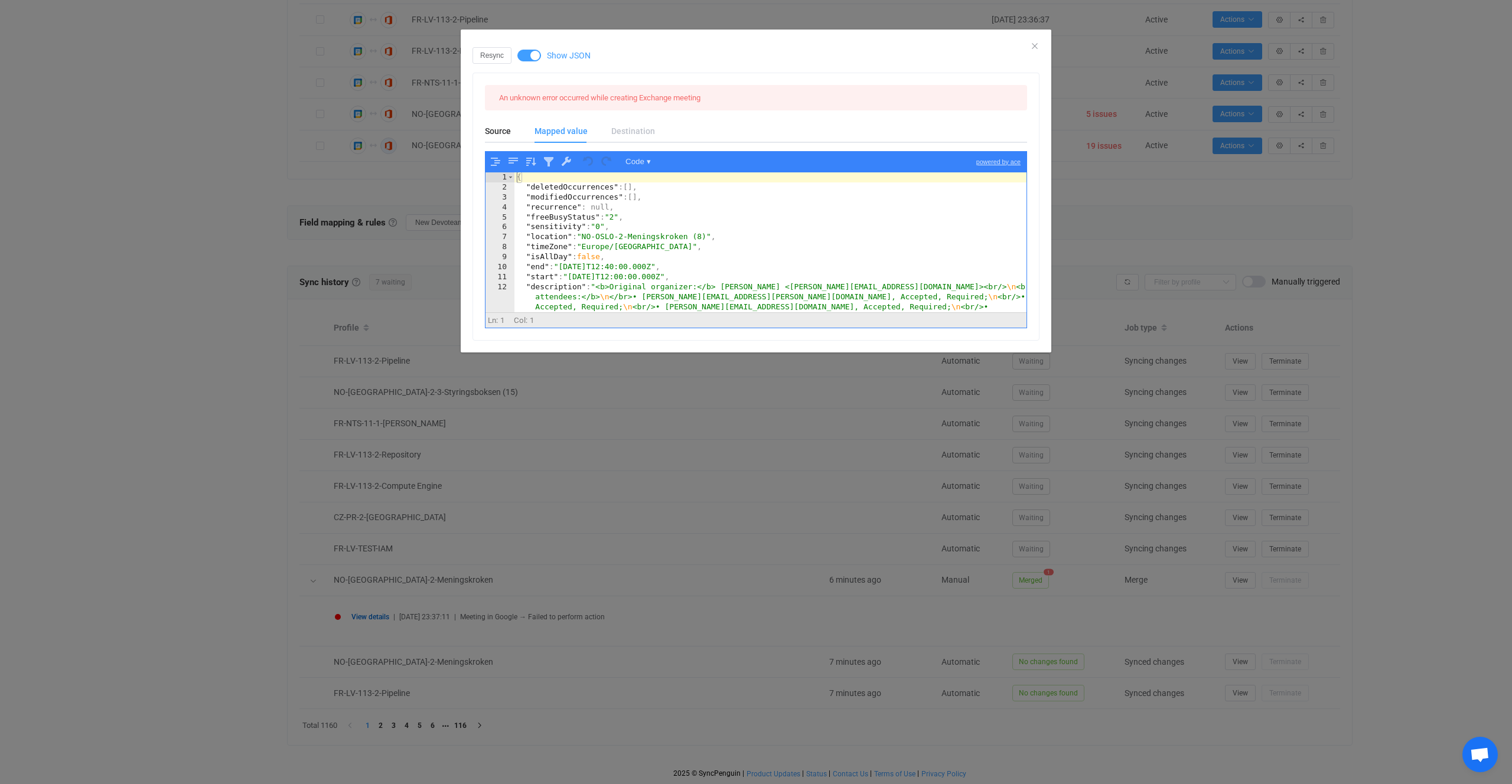
click at [550, 209] on div "{ "deletedOccurrences" : [ ] , "modifiedOccurrences" : [ ] , "recurrence" : nul…" at bounding box center [770, 287] width 512 height 230
type textarea ""subject": "[From Google] NRK Project Update" }"
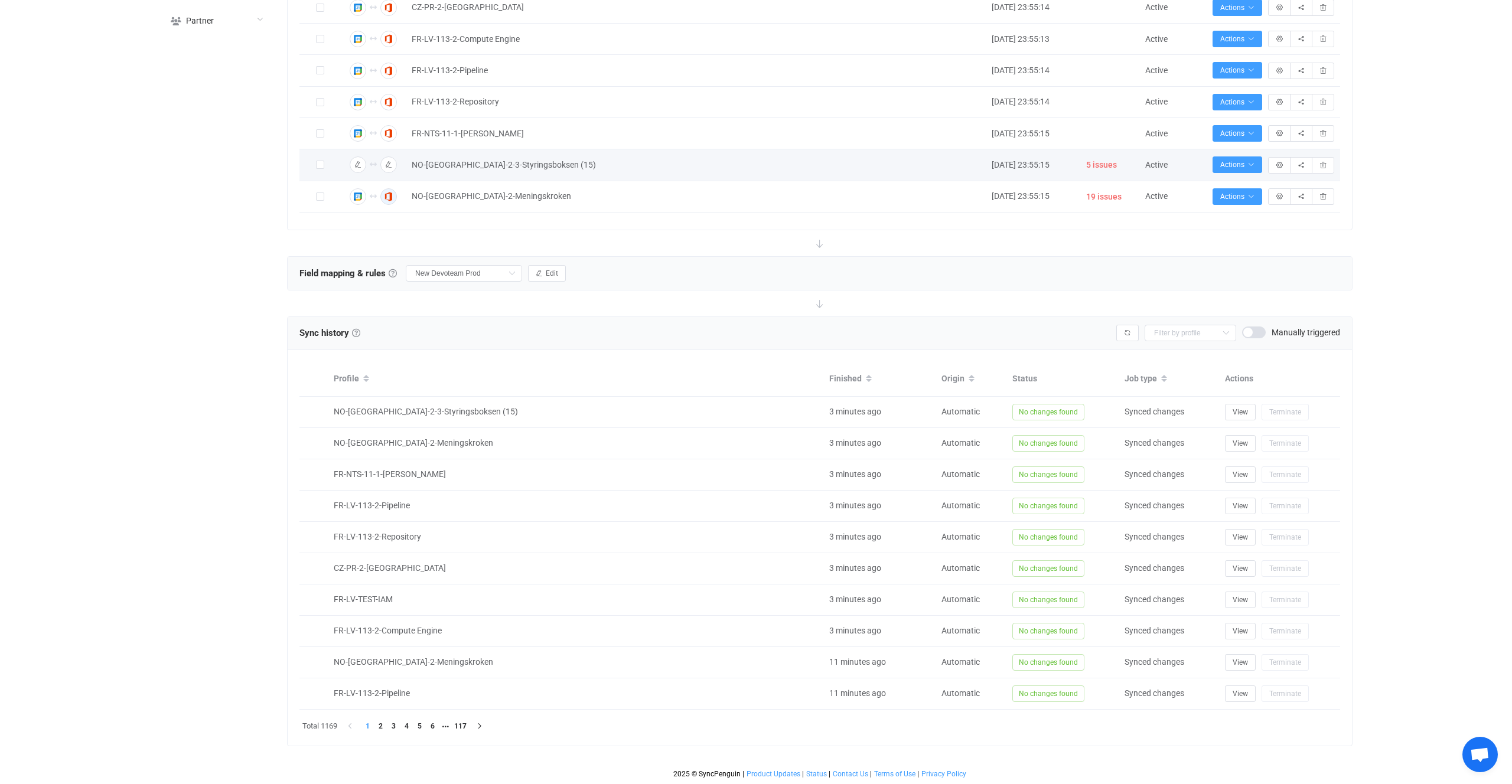
scroll to position [300, 0]
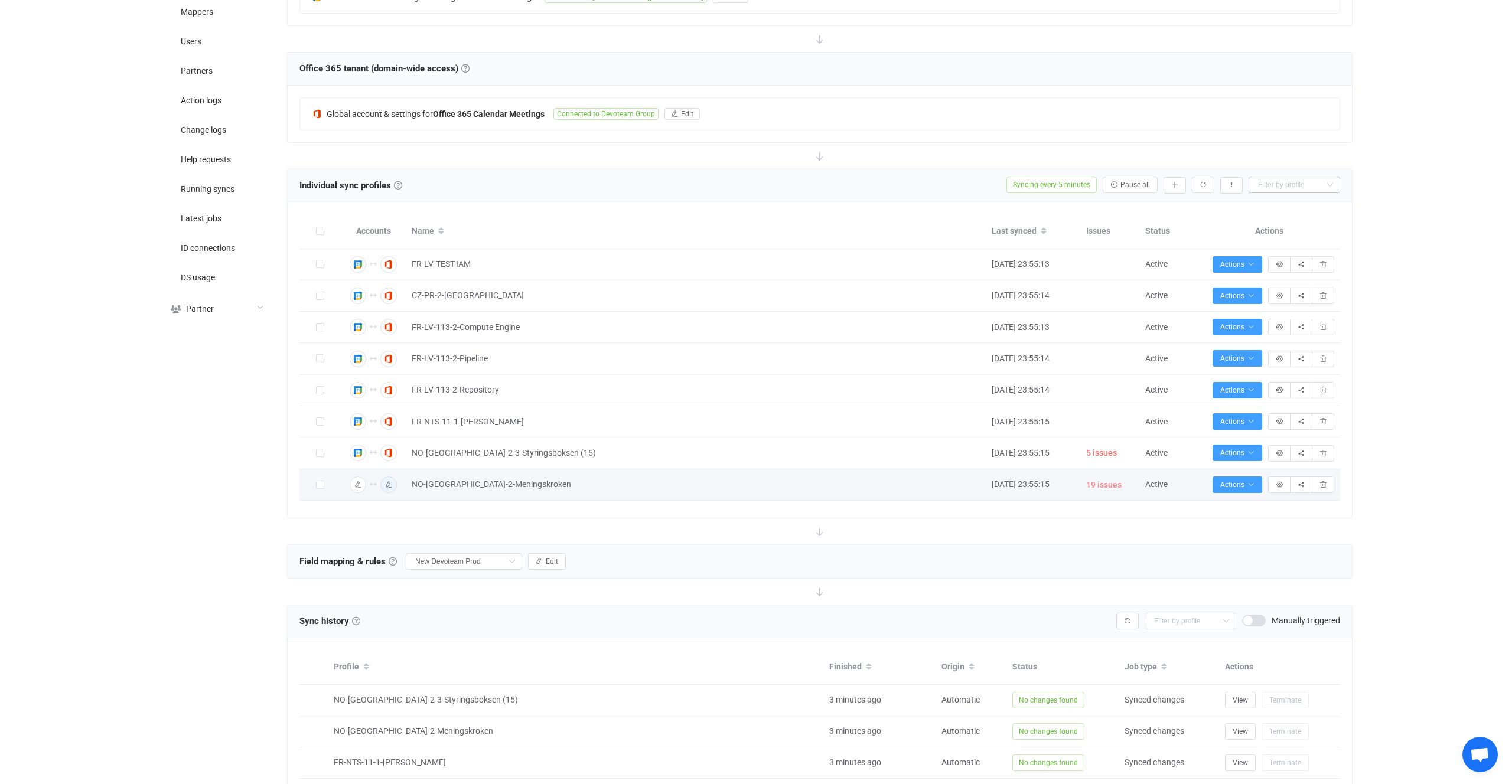
click at [1110, 488] on span "19 issues" at bounding box center [1104, 485] width 36 height 14
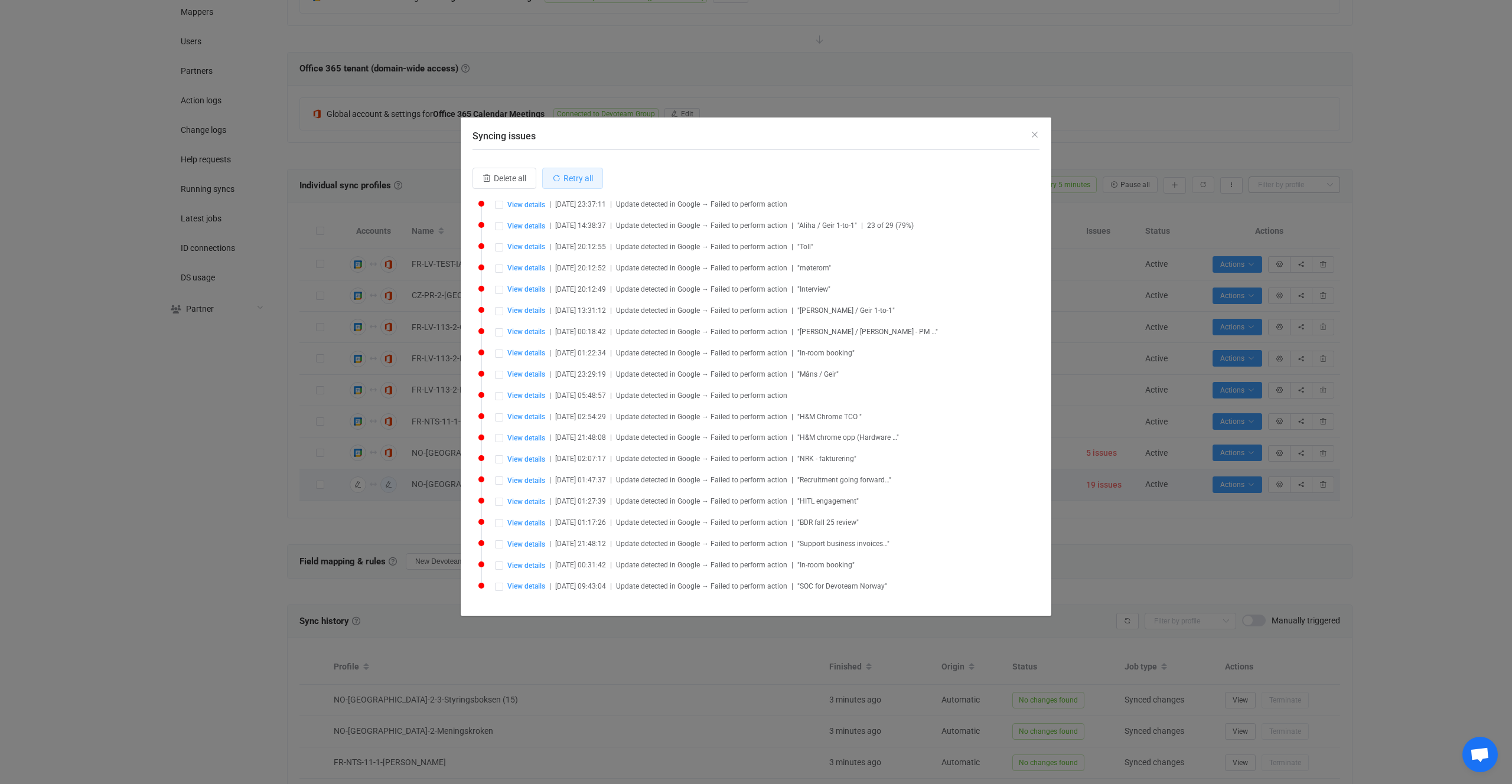
click at [577, 185] on button "Retry all" at bounding box center [572, 178] width 61 height 21
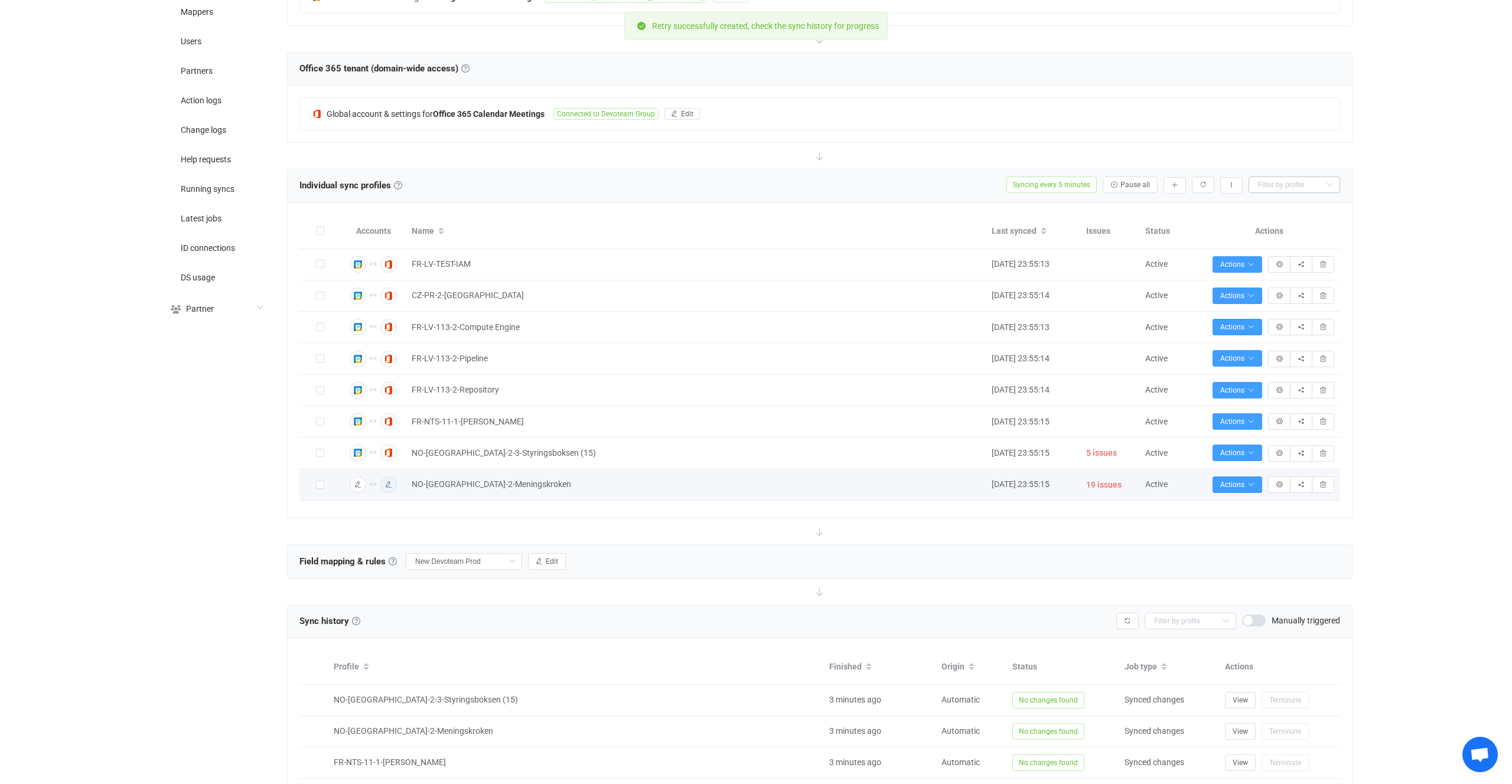
click at [1095, 453] on span "5 issues" at bounding box center [1101, 453] width 30 height 14
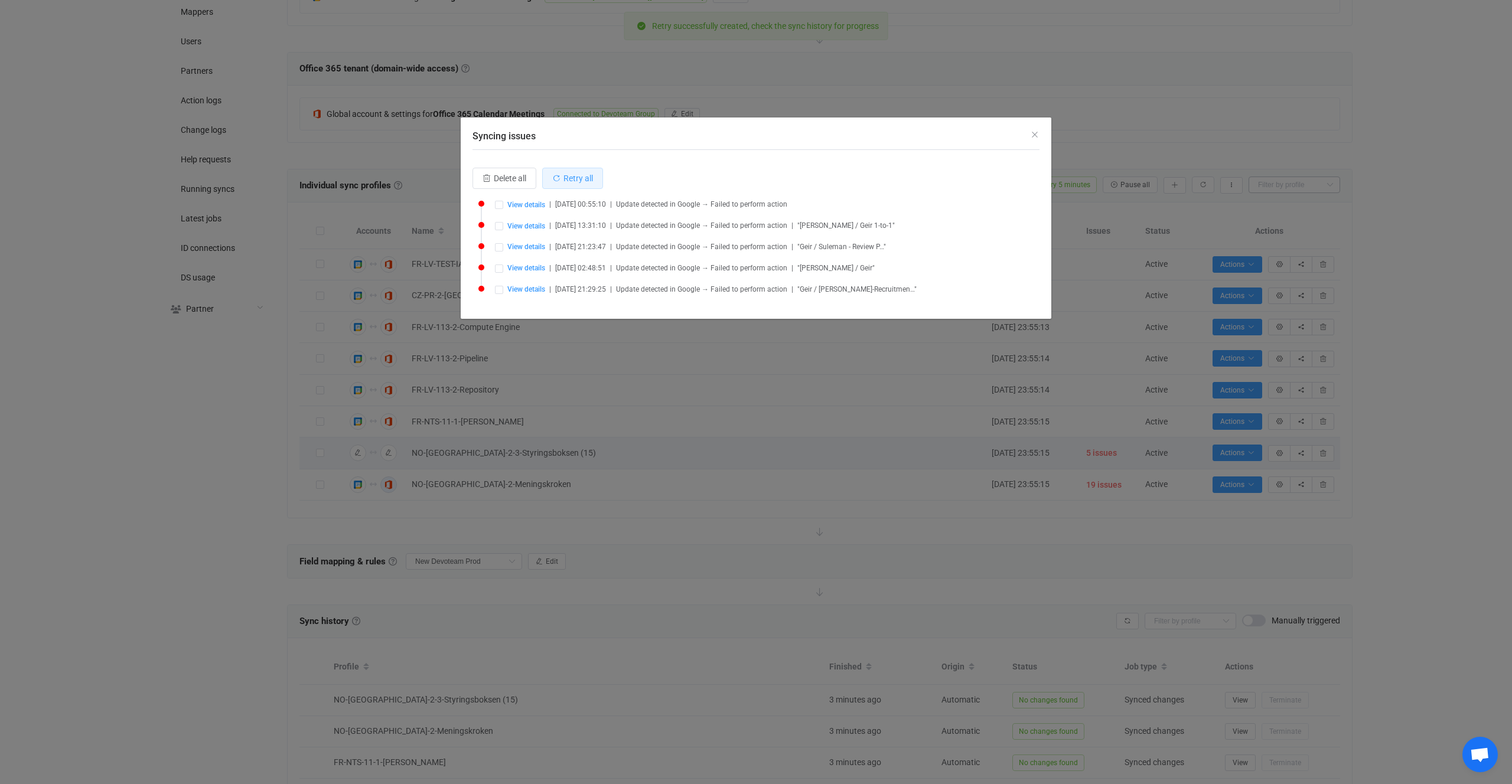
click at [576, 175] on span "Retry all" at bounding box center [578, 178] width 30 height 9
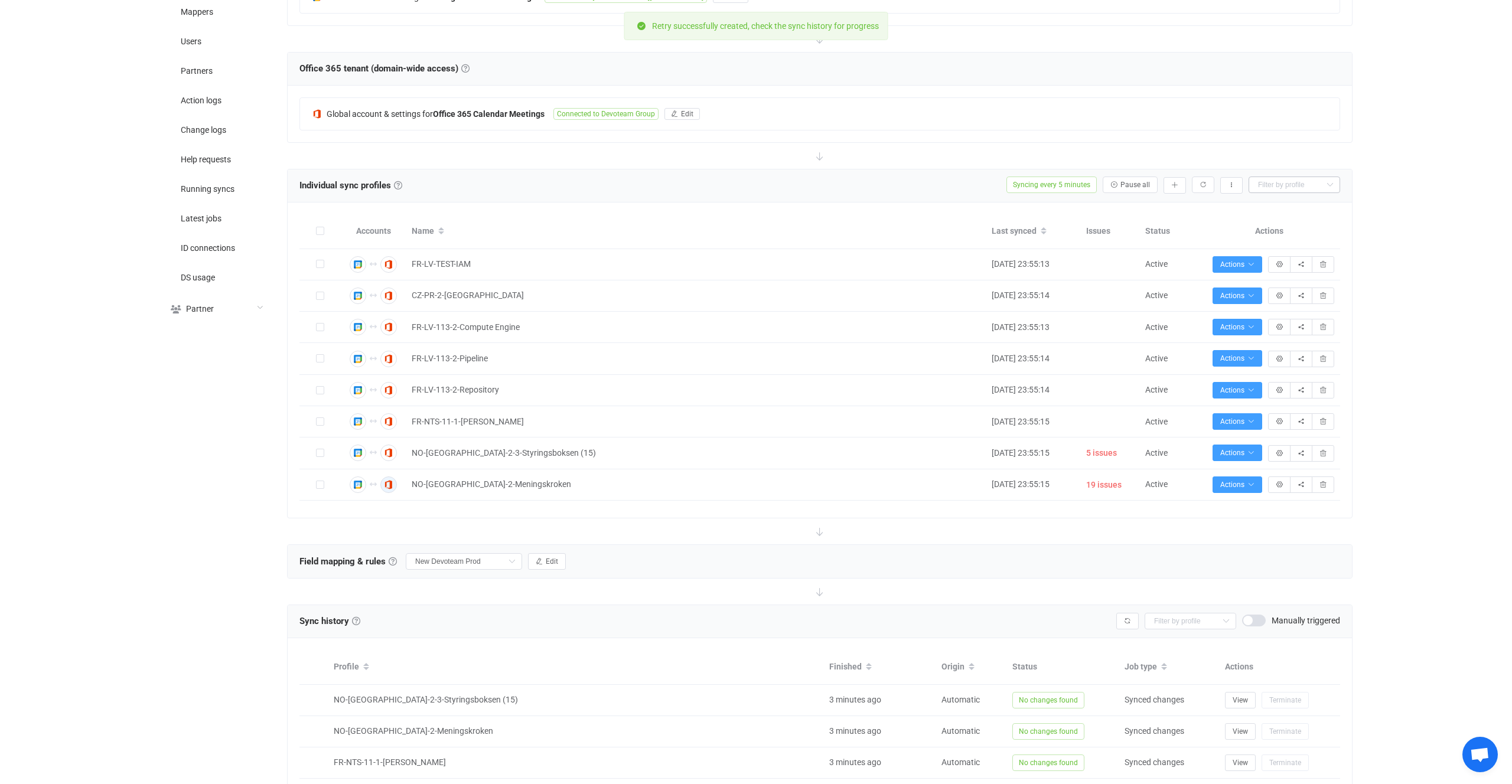
click at [338, 536] on div at bounding box center [820, 531] width 1066 height 26
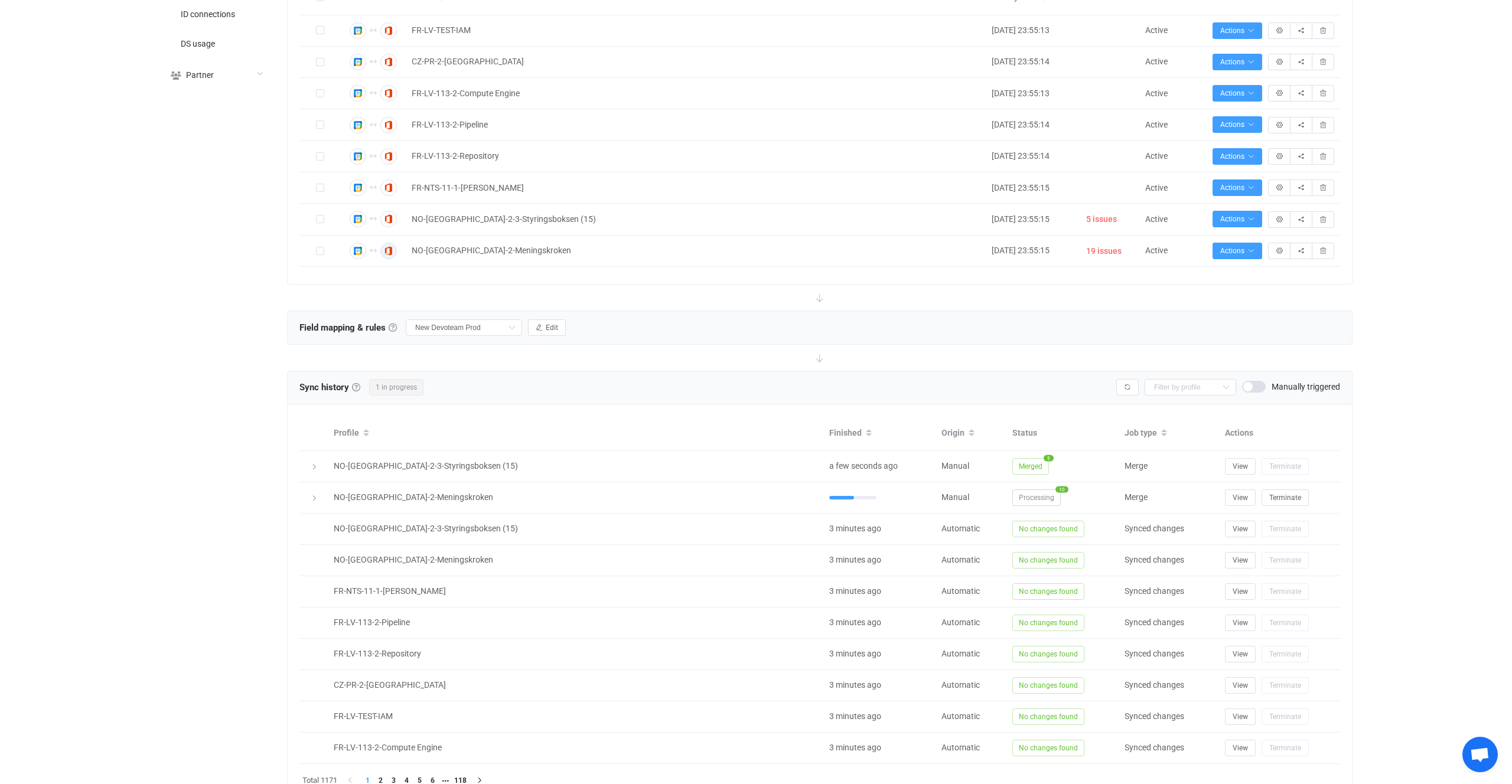
scroll to position [588, 0]
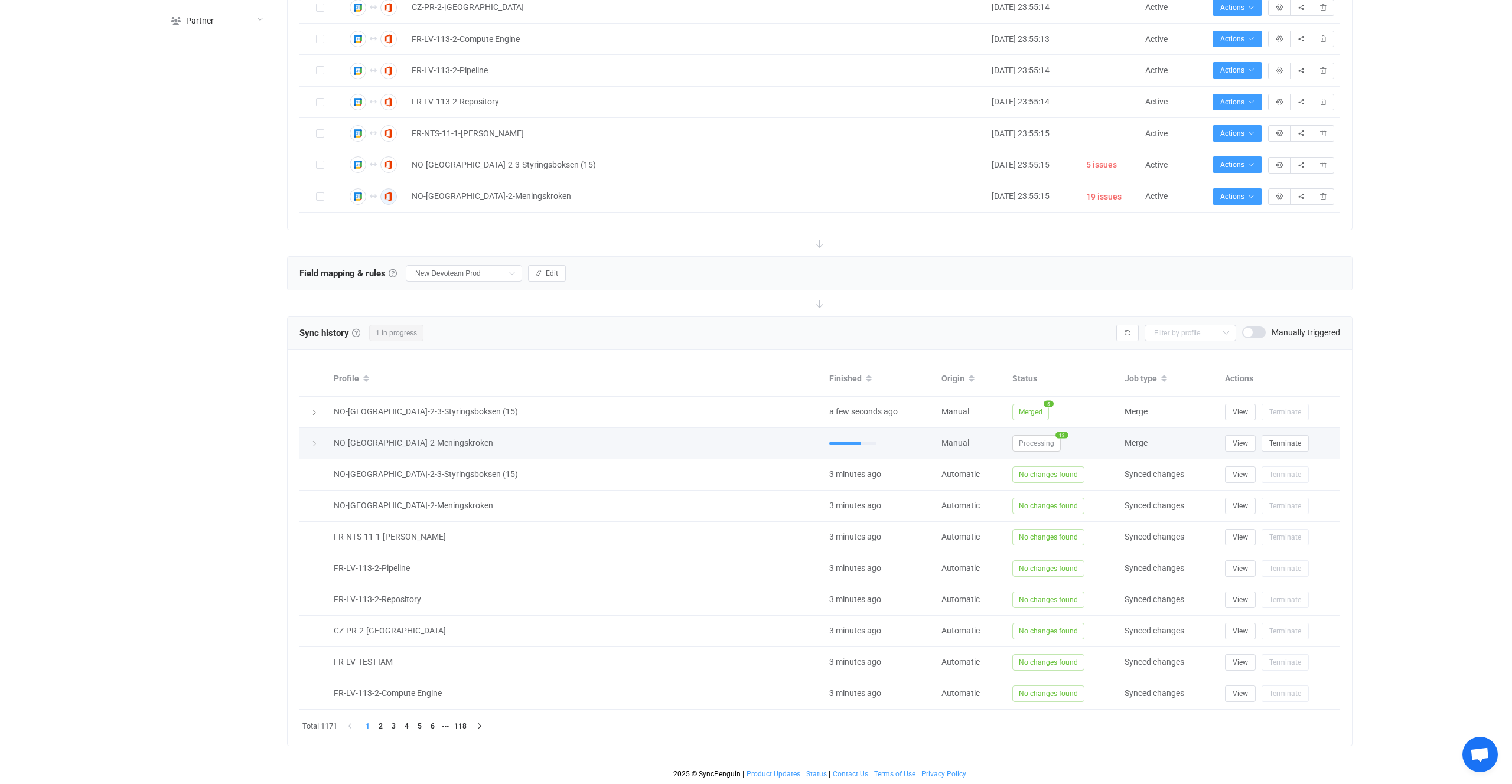
click at [1028, 441] on span "Processing" at bounding box center [1037, 444] width 49 height 17
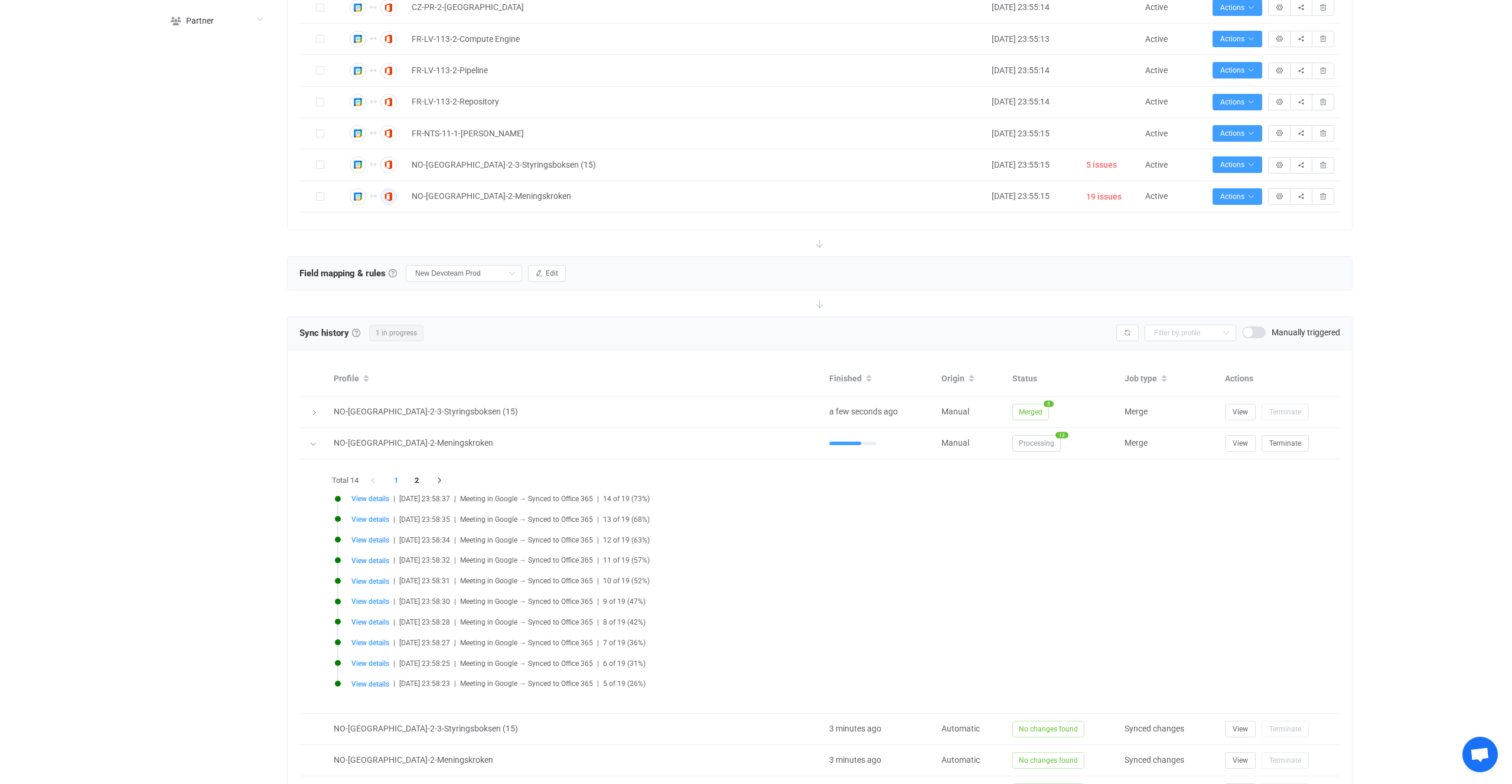
click at [358, 512] on li "View details | 2025-10-02 23:58:37 | Meeting in Google → Synced to Office 365 |…" at bounding box center [823, 506] width 976 height 20
click at [365, 518] on span "View details" at bounding box center [370, 519] width 38 height 8
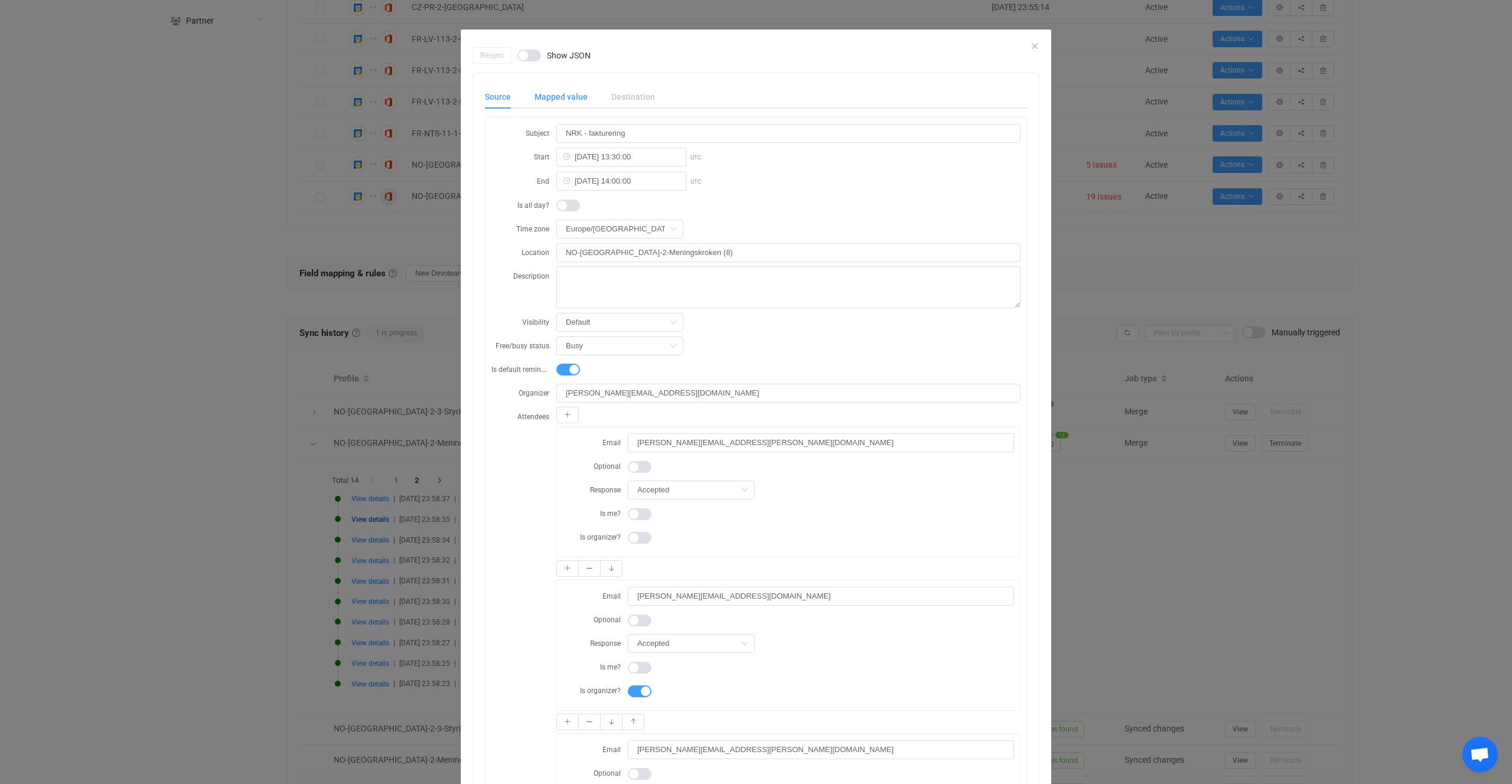
click at [567, 103] on div "Mapped value" at bounding box center [561, 96] width 77 height 24
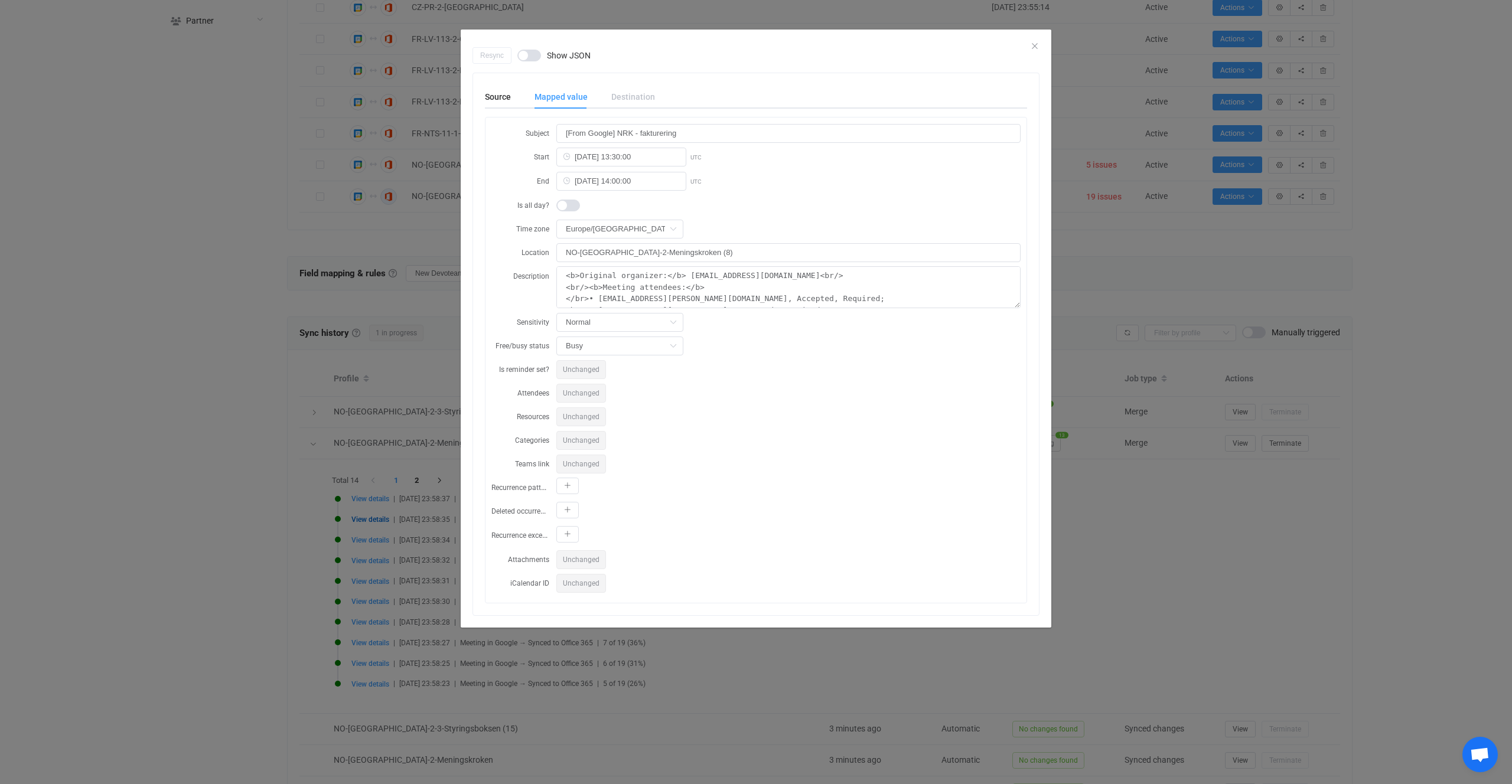
click at [344, 379] on div "Resync Show JSON Source Mapped value Destination Subject NRK - fakturering Star…" at bounding box center [756, 392] width 1512 height 784
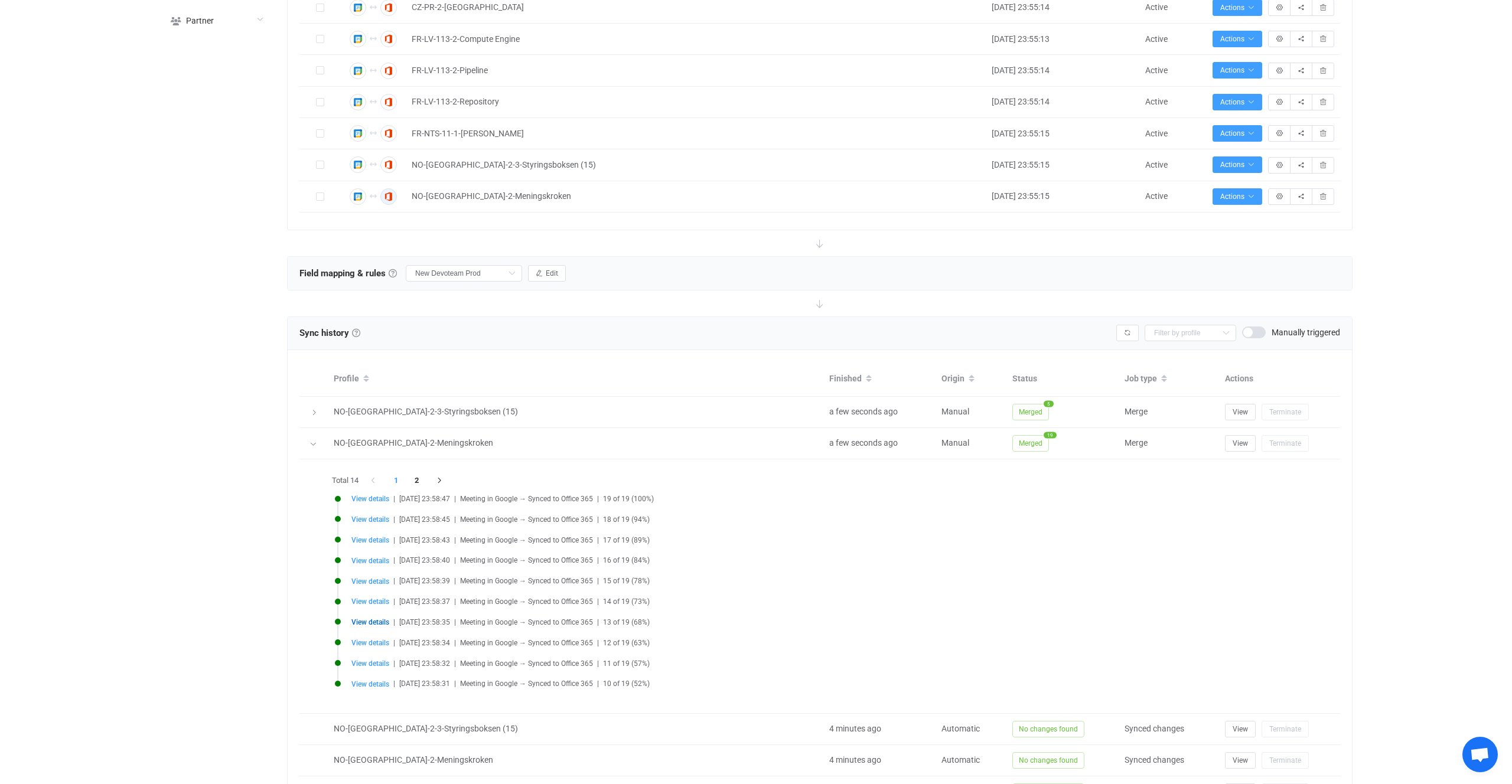
scroll to position [584, 0]
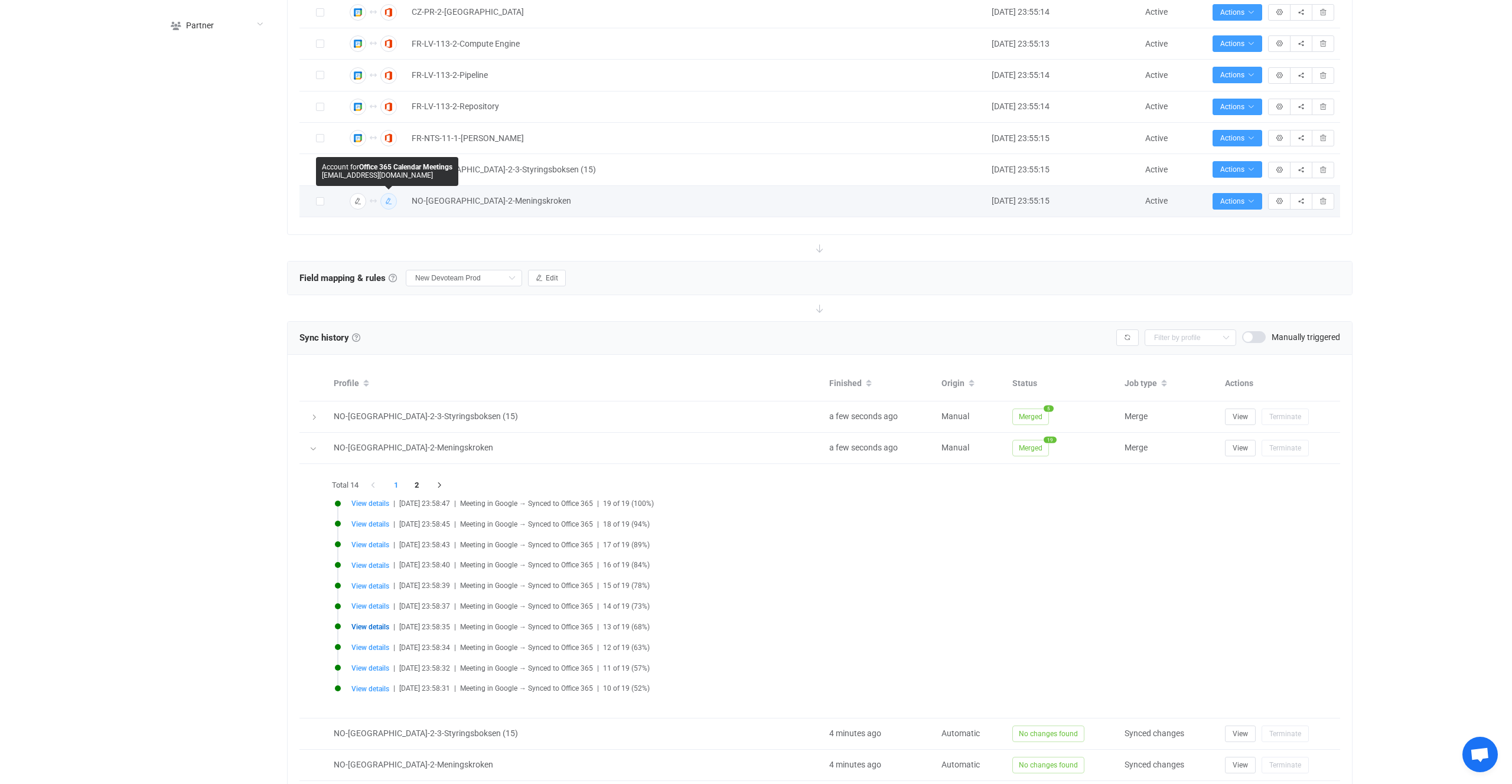
click at [381, 200] on button "button" at bounding box center [389, 201] width 17 height 17
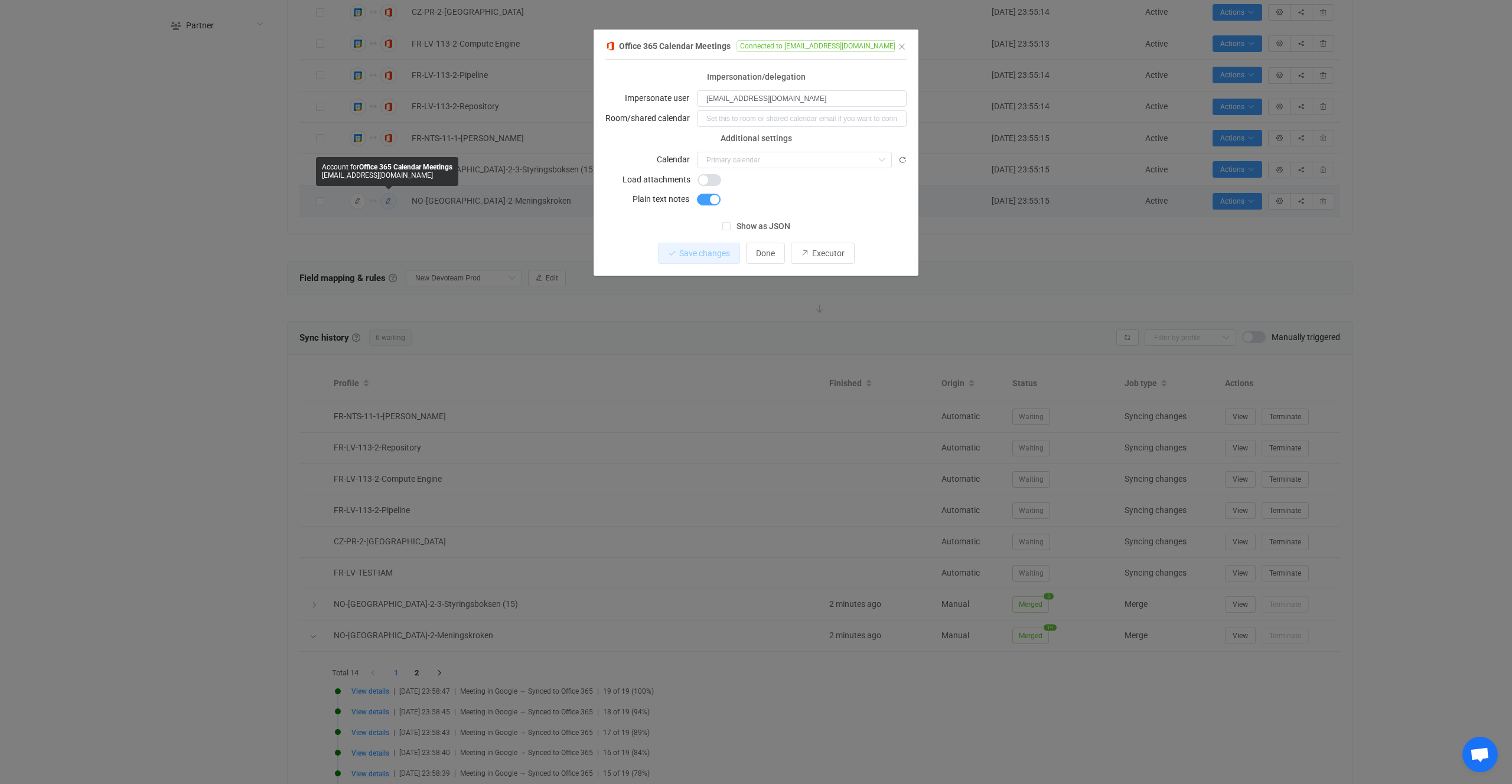
click at [519, 280] on div "Office 365 Calendar Meetings Connected to no.meningskroken@devoteam.com 1 { { "…" at bounding box center [756, 392] width 1512 height 784
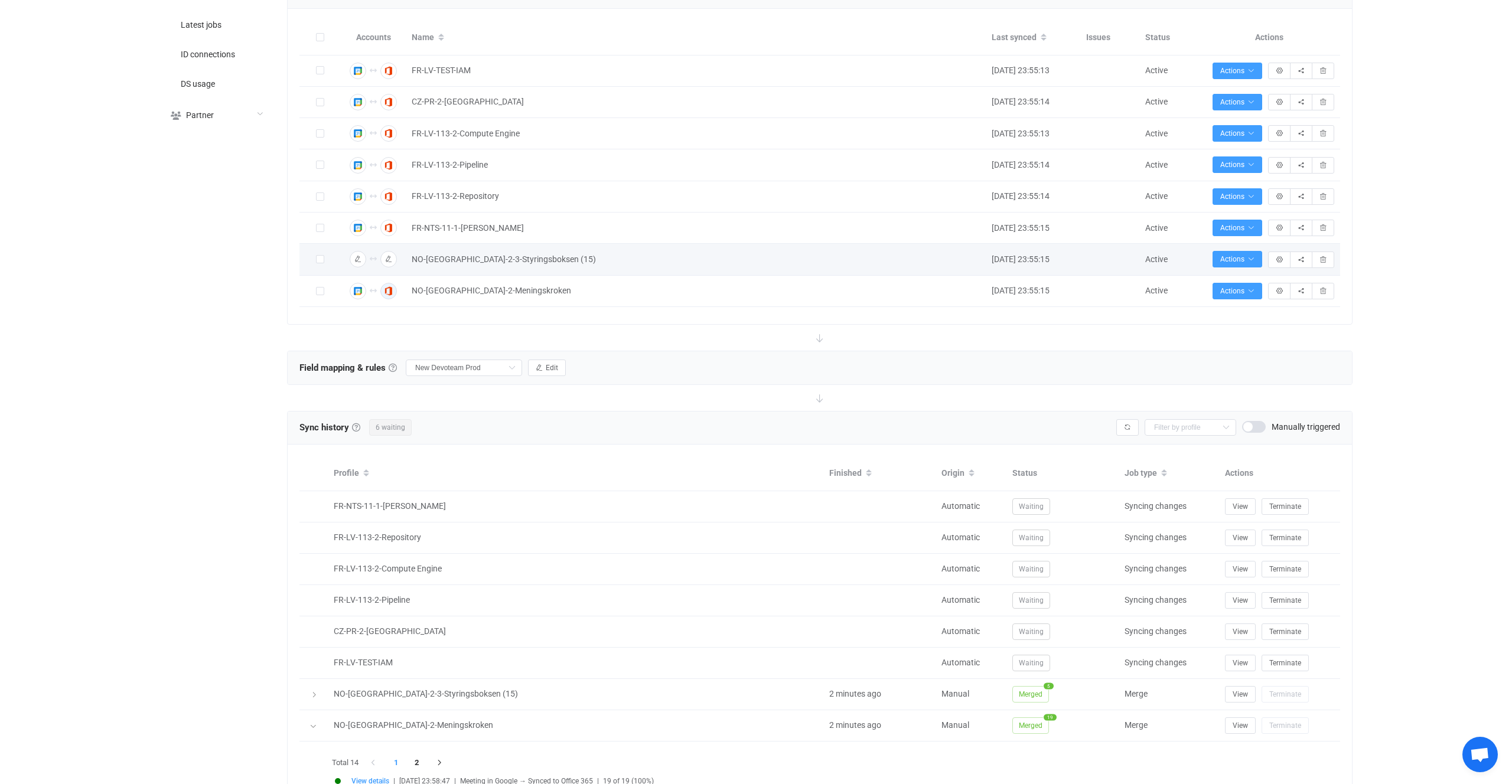
scroll to position [429, 0]
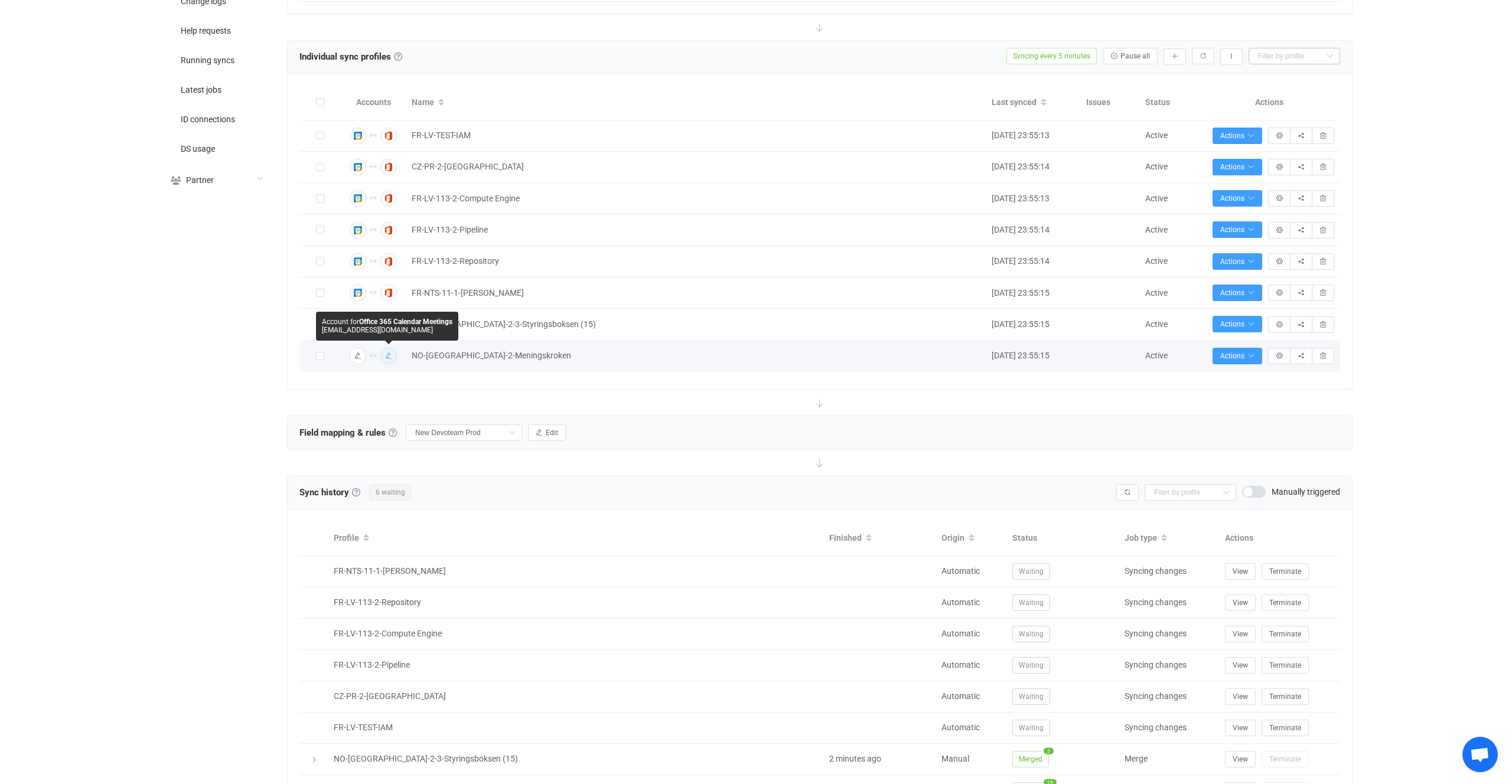
click at [393, 351] on img "button" at bounding box center [389, 356] width 11 height 11
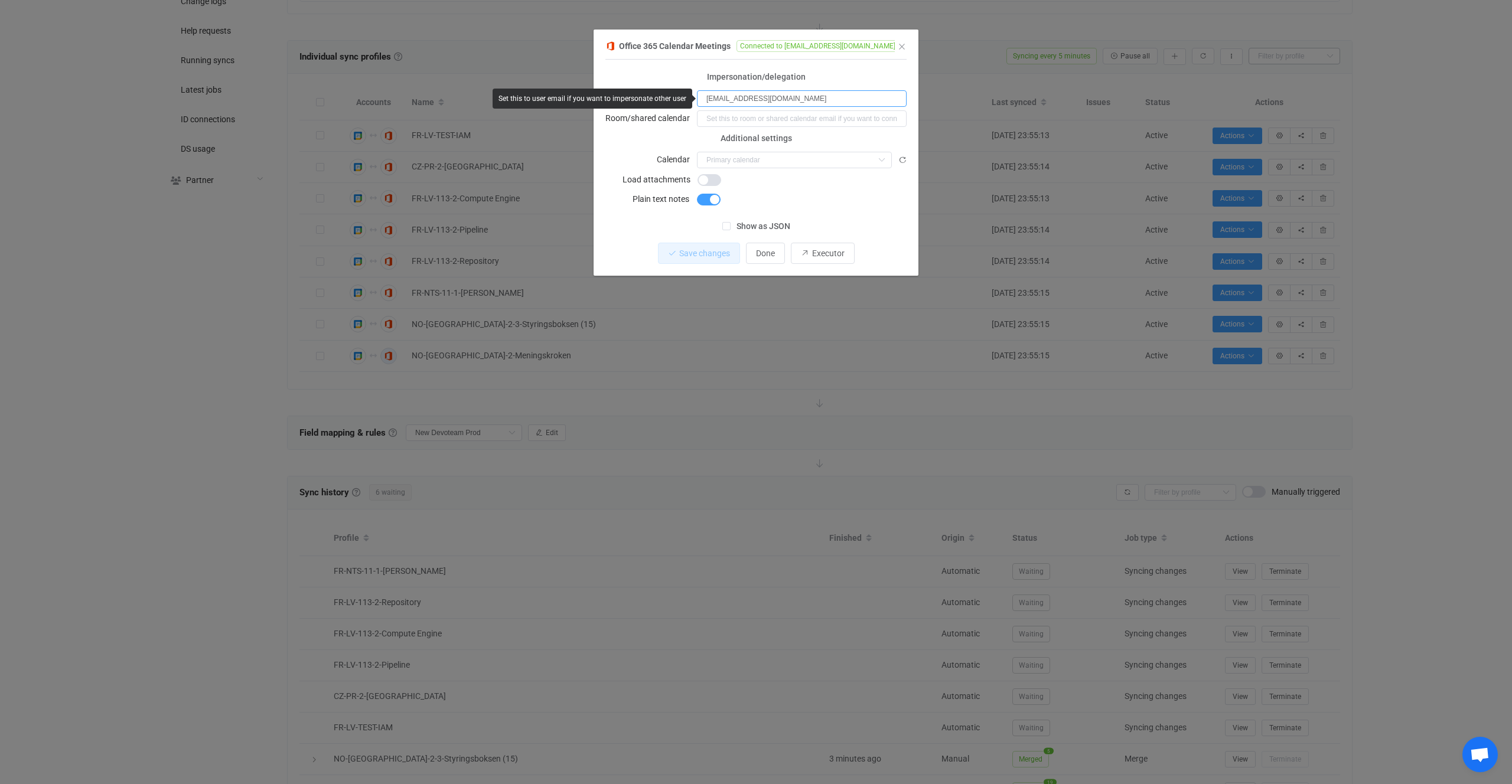
drag, startPoint x: 848, startPoint y: 104, endPoint x: 679, endPoint y: 93, distance: 169.4
click at [679, 93] on body "| data sync platform vitaliyherasymiv+74@gmail.com Contact Us Log Out Overview …" at bounding box center [756, 387] width 1512 height 1623
click at [741, 164] on input "dialog" at bounding box center [794, 160] width 195 height 17
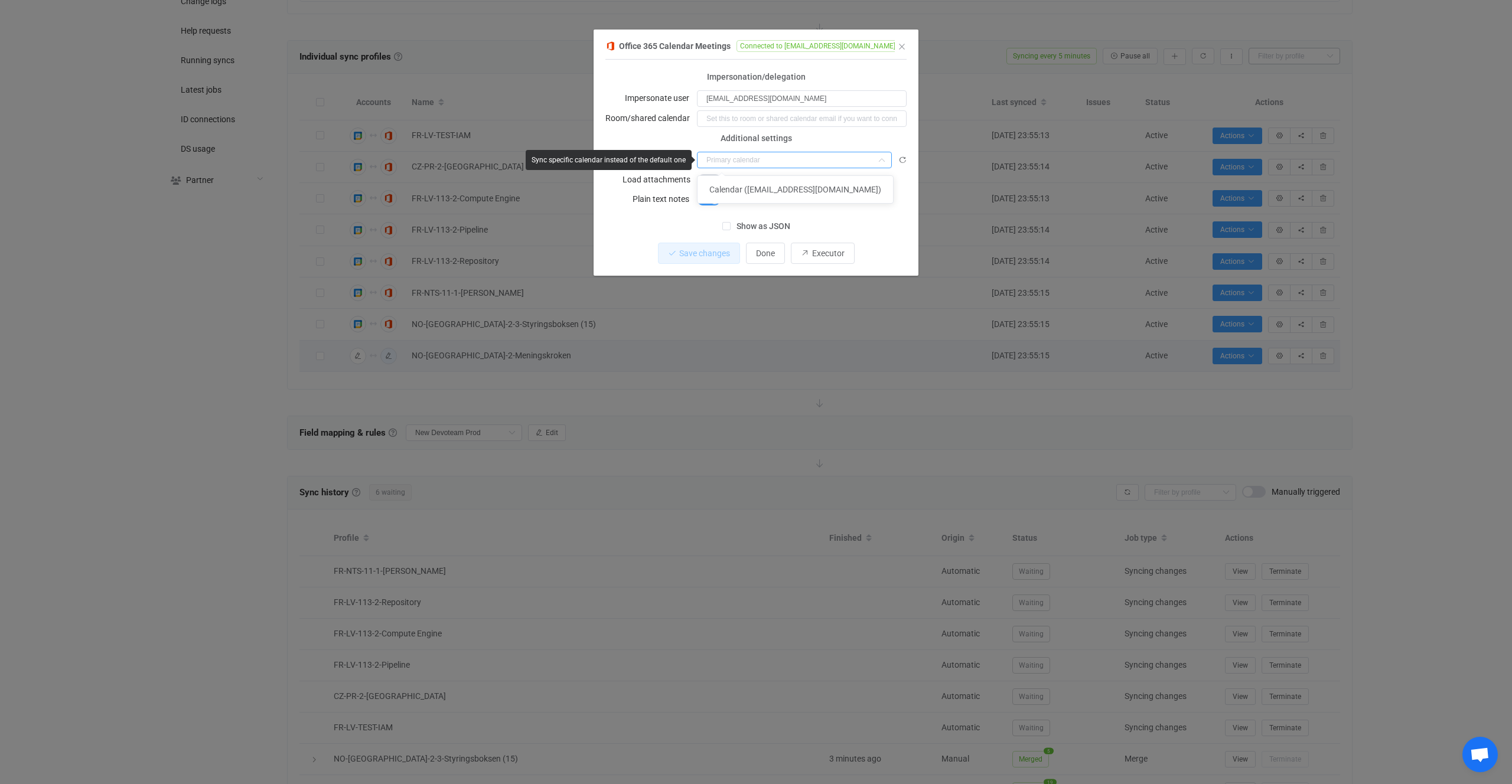
click at [745, 164] on input "dialog" at bounding box center [794, 160] width 195 height 17
click at [783, 263] on button "Done" at bounding box center [765, 253] width 39 height 21
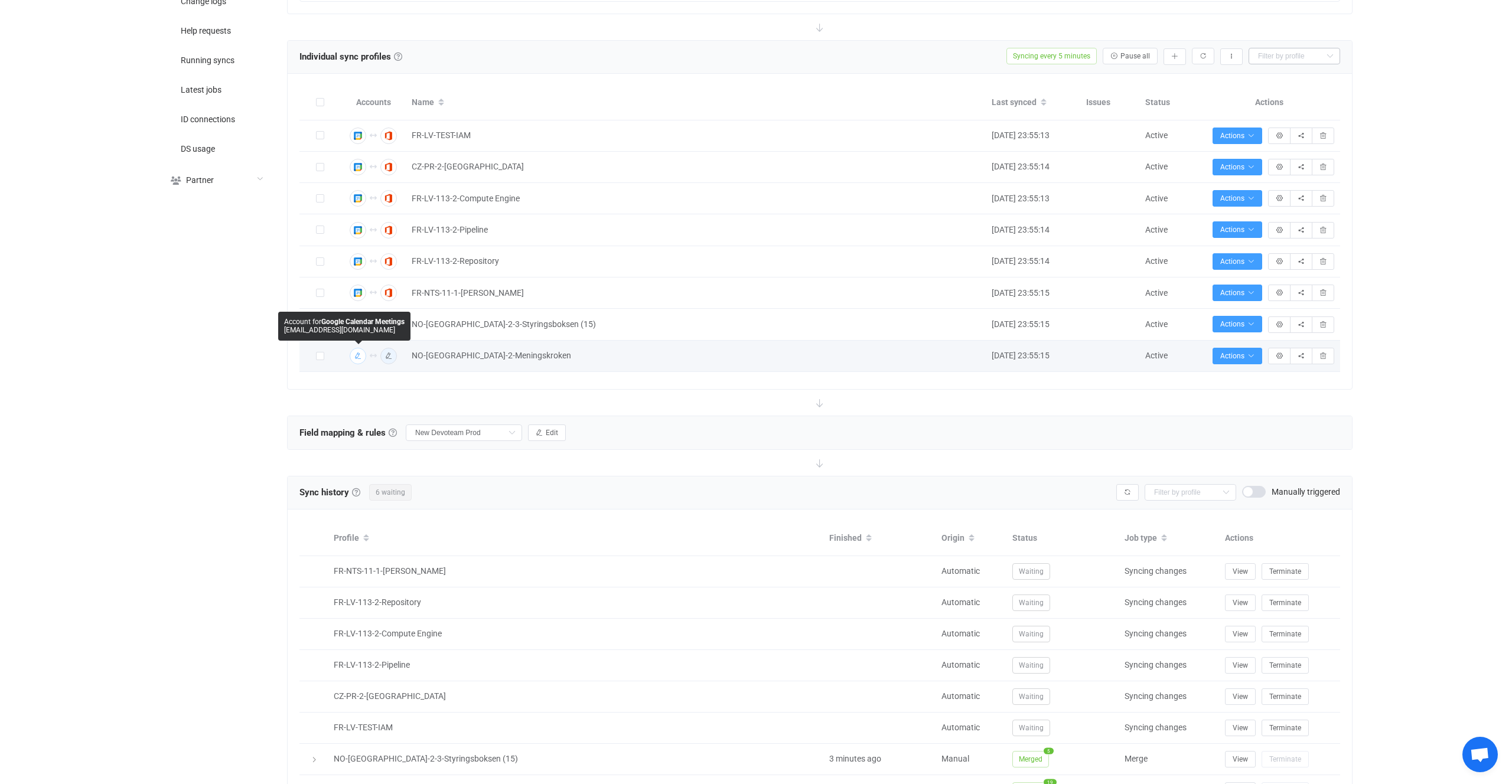
click at [361, 351] on img "button" at bounding box center [358, 356] width 11 height 11
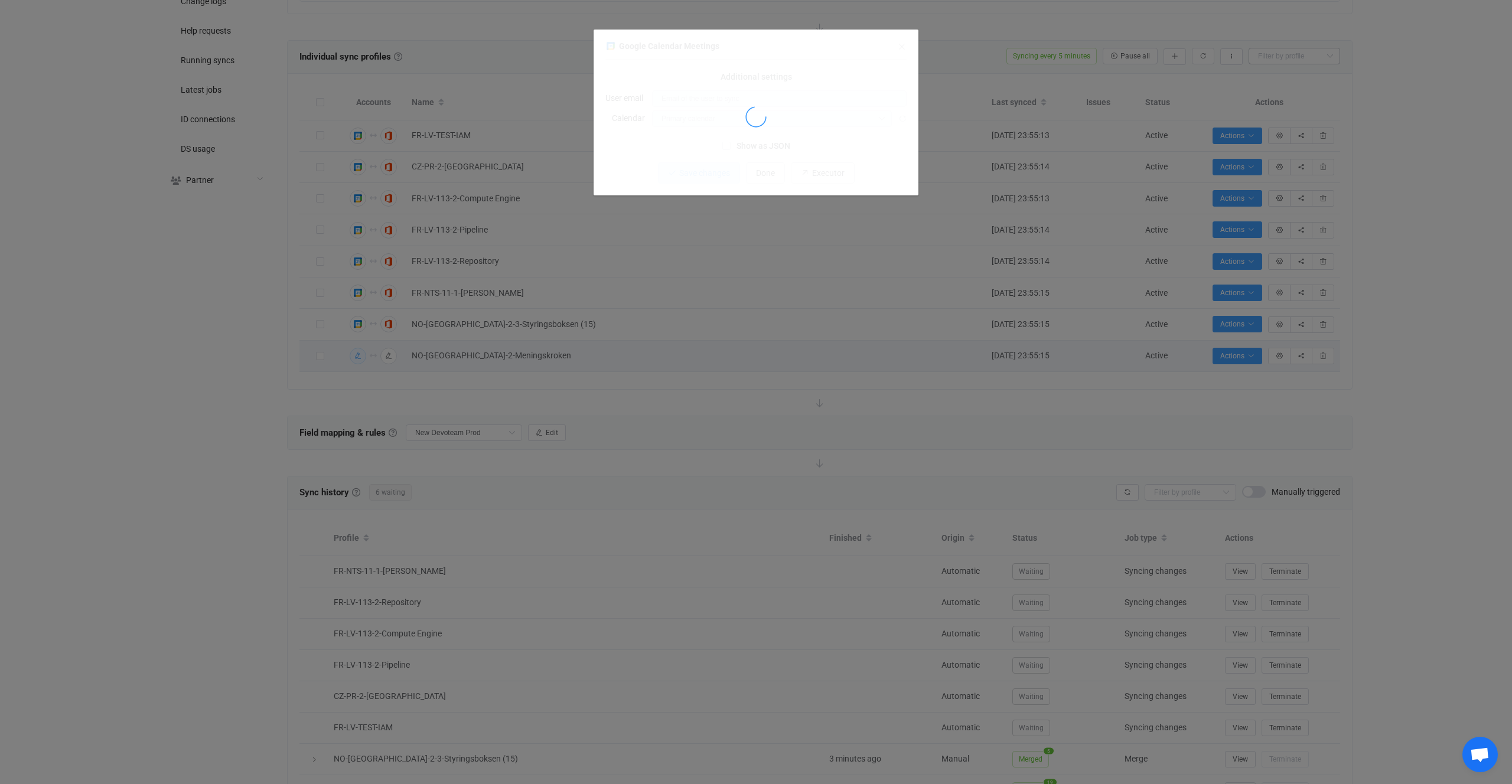
type input "c_188d4mloj0h0cj93ndlelph82v9i8@resource.calendar.google.com"
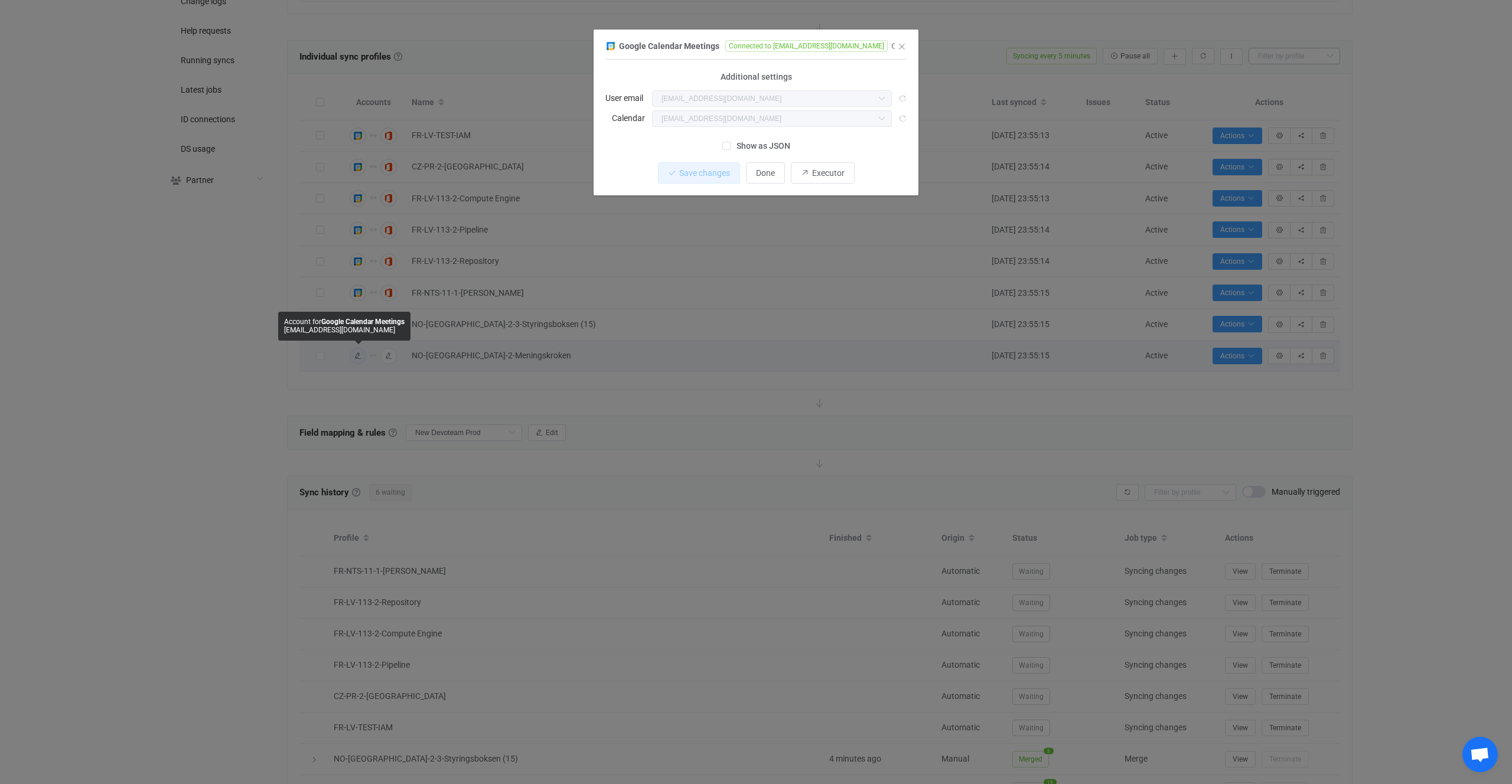
click at [645, 353] on div "Google Calendar Meetings Connected to s_syncpenguing.meetingroom@devoteam.com 1…" at bounding box center [756, 392] width 1512 height 784
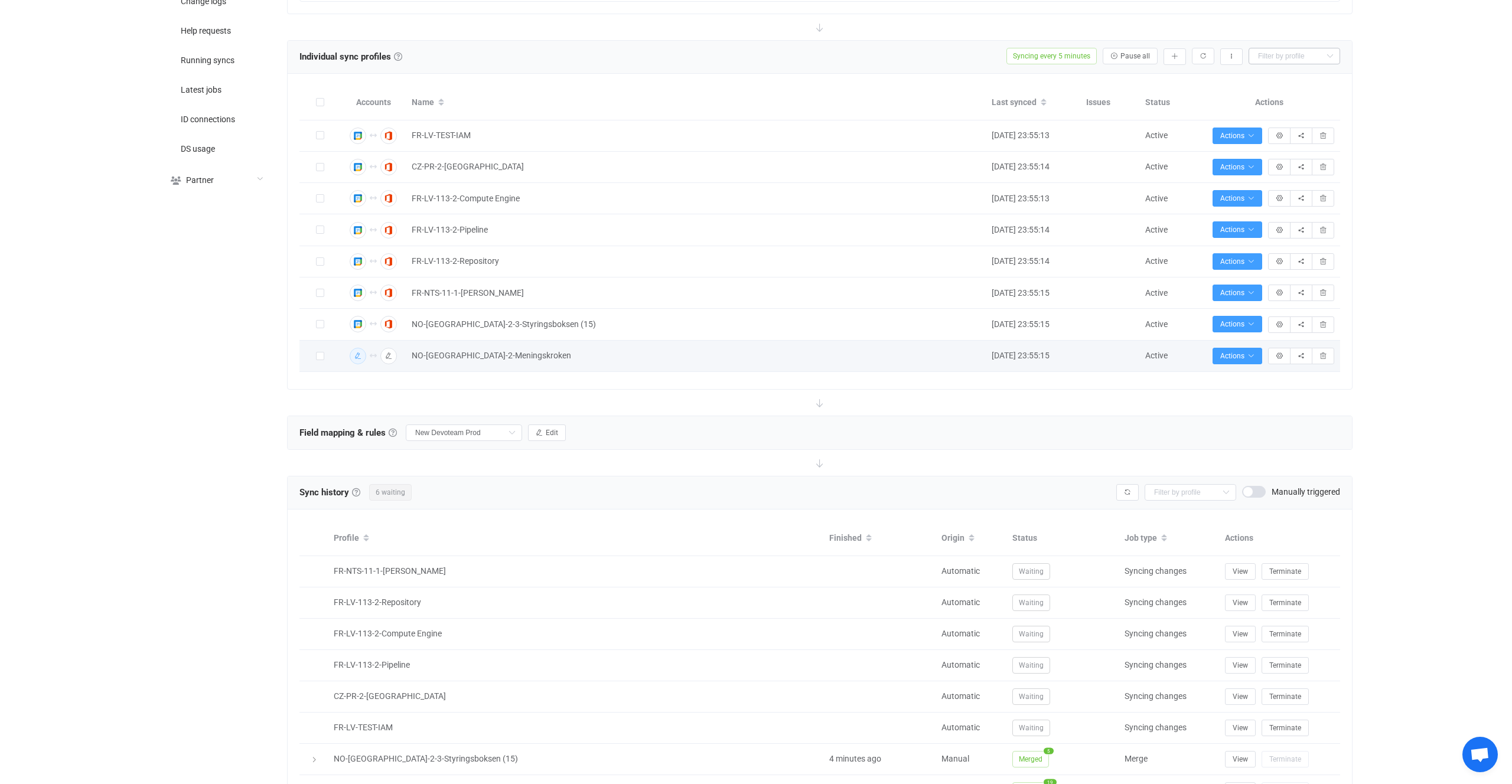
click at [362, 357] on img "button" at bounding box center [358, 356] width 11 height 11
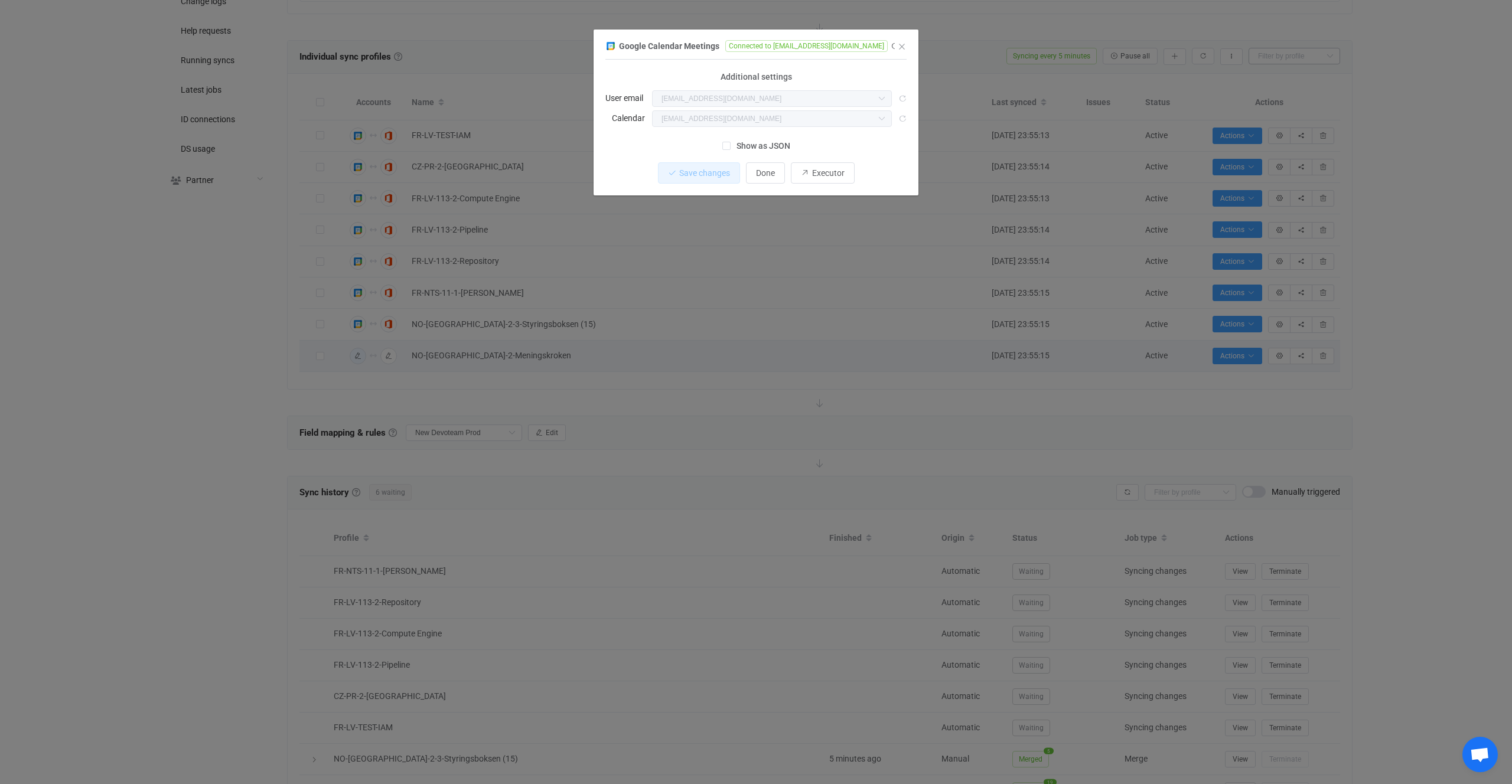
click at [526, 449] on div "Google Calendar Meetings Connected to s_syncpenguing.meetingroom@devoteam.com 1…" at bounding box center [756, 392] width 1512 height 784
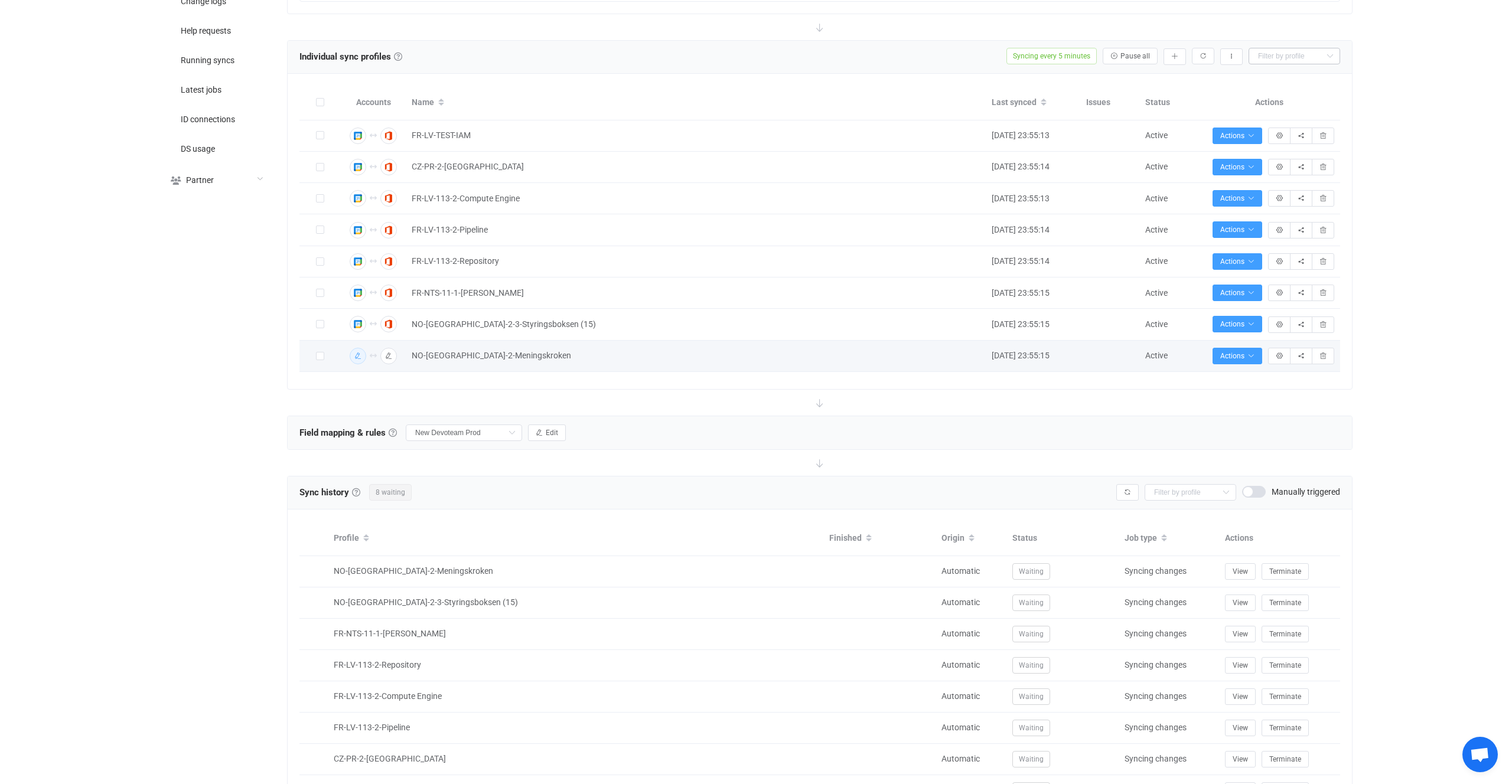
click at [350, 354] on button "button" at bounding box center [358, 356] width 17 height 17
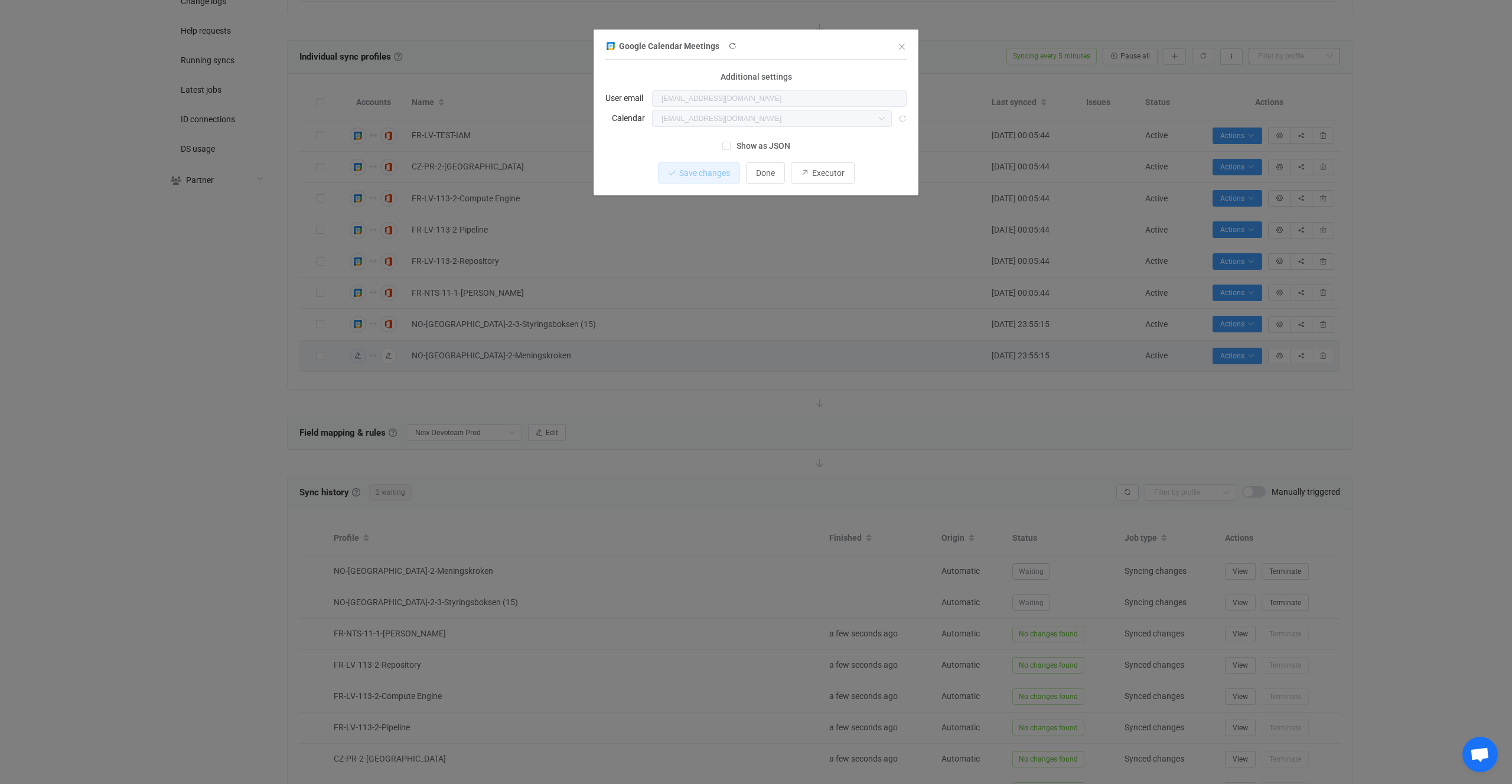
click at [553, 304] on div "Google Calendar Meetings 1 { { "serviceAccountJson": "***", "adminEmail": "sync…" at bounding box center [756, 392] width 1512 height 784
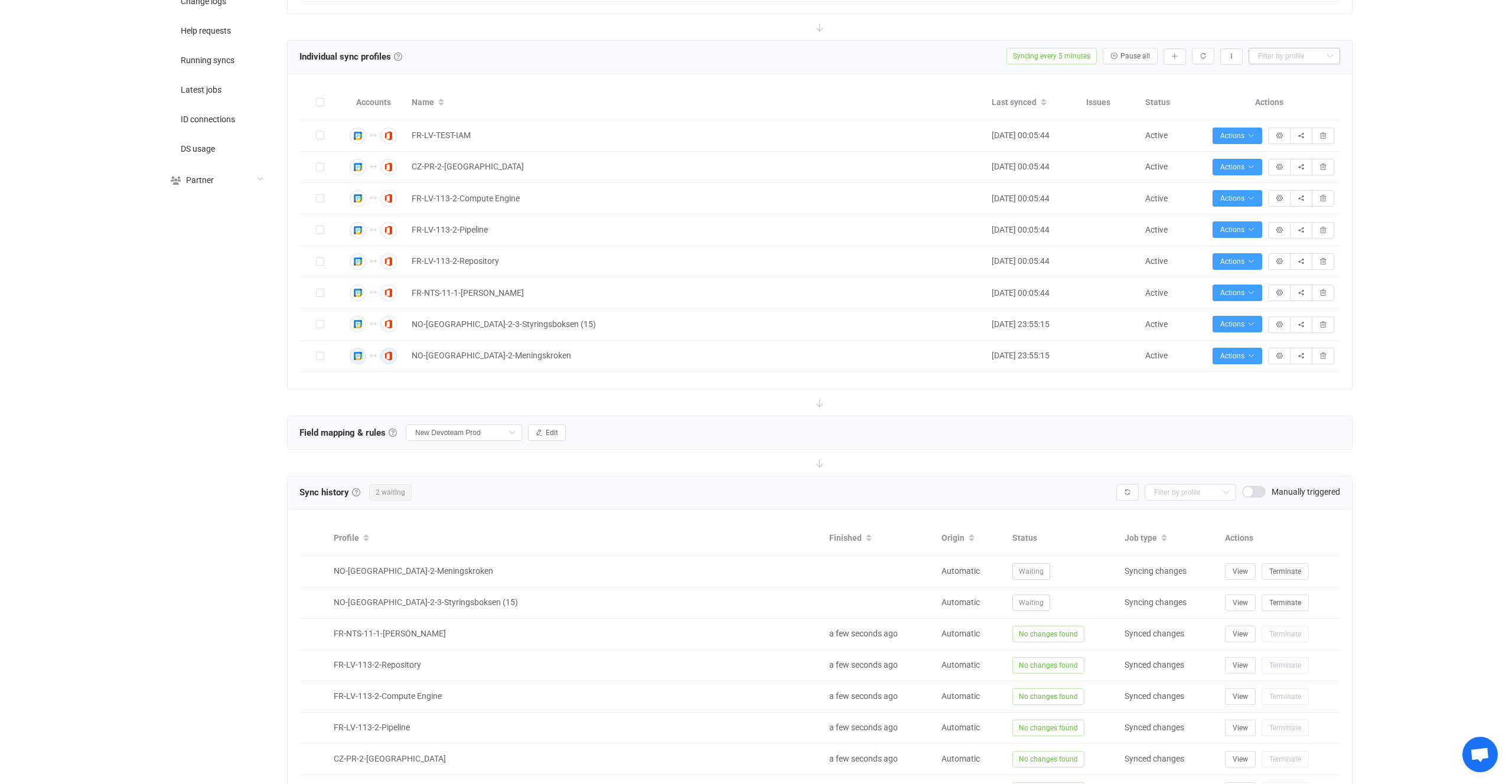
click at [389, 354] on icon "button" at bounding box center [388, 356] width 7 height 7
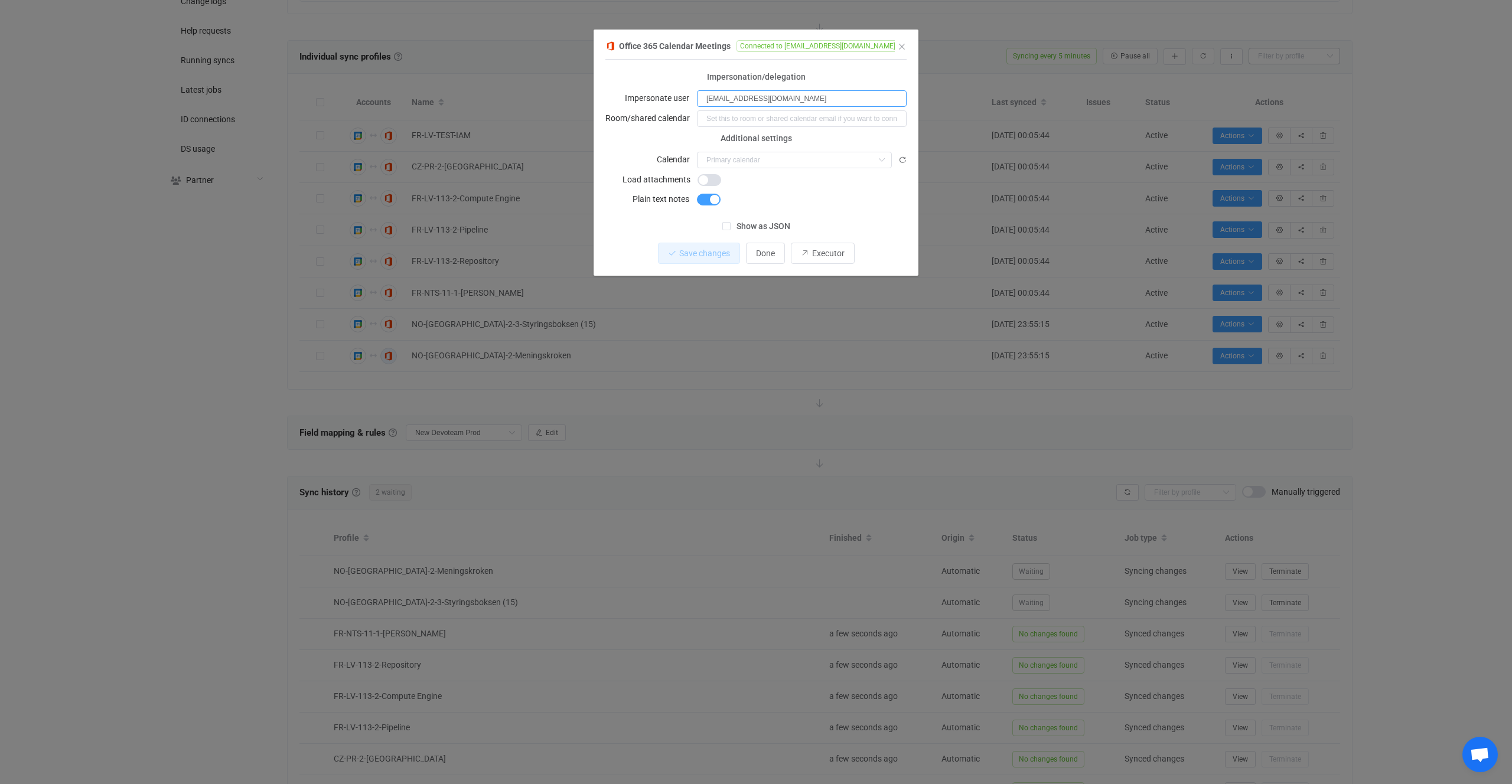
click at [804, 98] on input "no.meningskroken@devoteam.com" at bounding box center [802, 99] width 209 height 17
click at [533, 324] on div "Office 365 Calendar Meetings 1 { { "connectionType": "application", "refreshTok…" at bounding box center [756, 392] width 1512 height 784
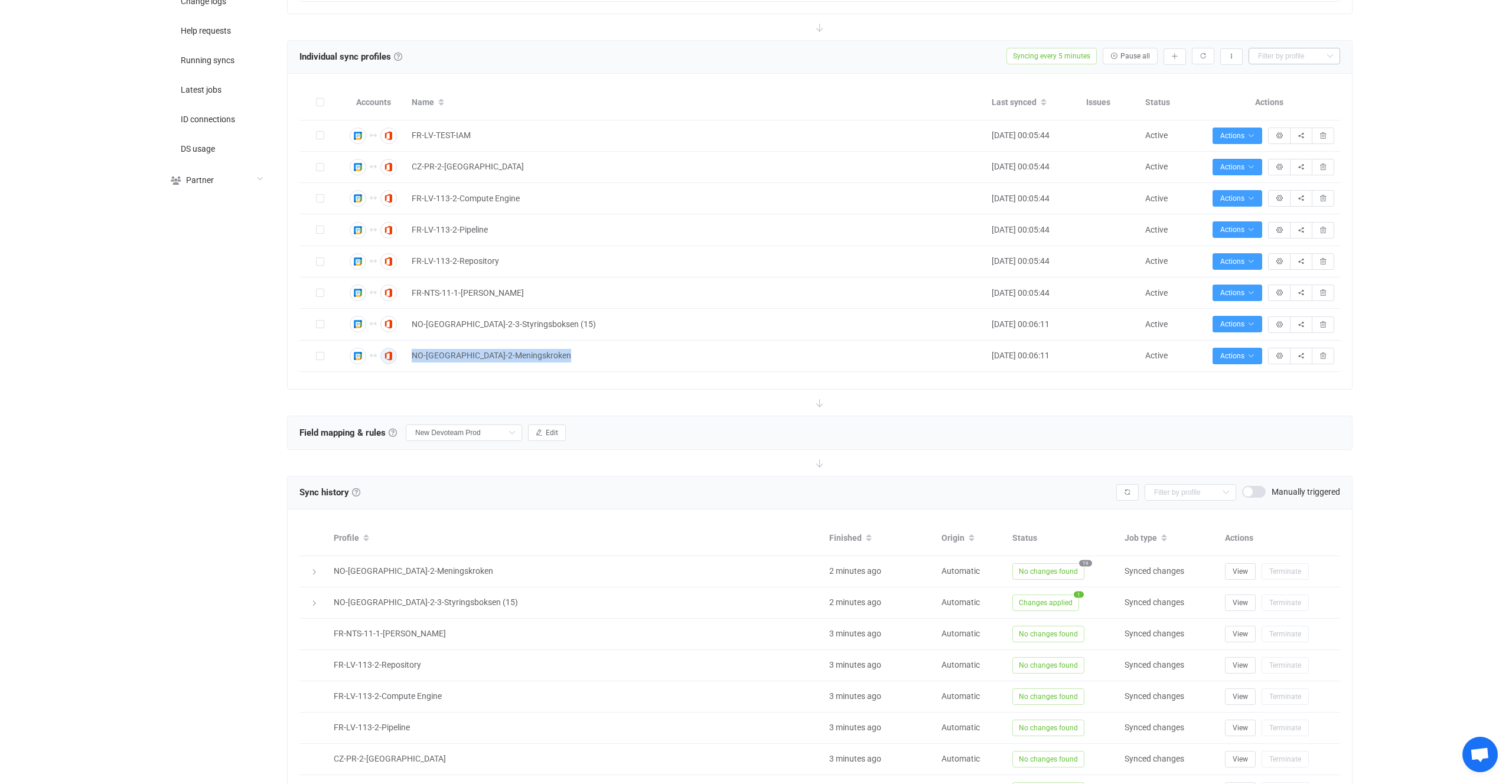
drag, startPoint x: 530, startPoint y: 355, endPoint x: 404, endPoint y: 361, distance: 126.1
click at [404, 361] on tr "Google Calendar Meetings 1 { { "serviceAccountJson": "***", "adminEmail": "sync…" at bounding box center [820, 356] width 1041 height 31
copy span "NO-OSLO-2-Meningskroken"
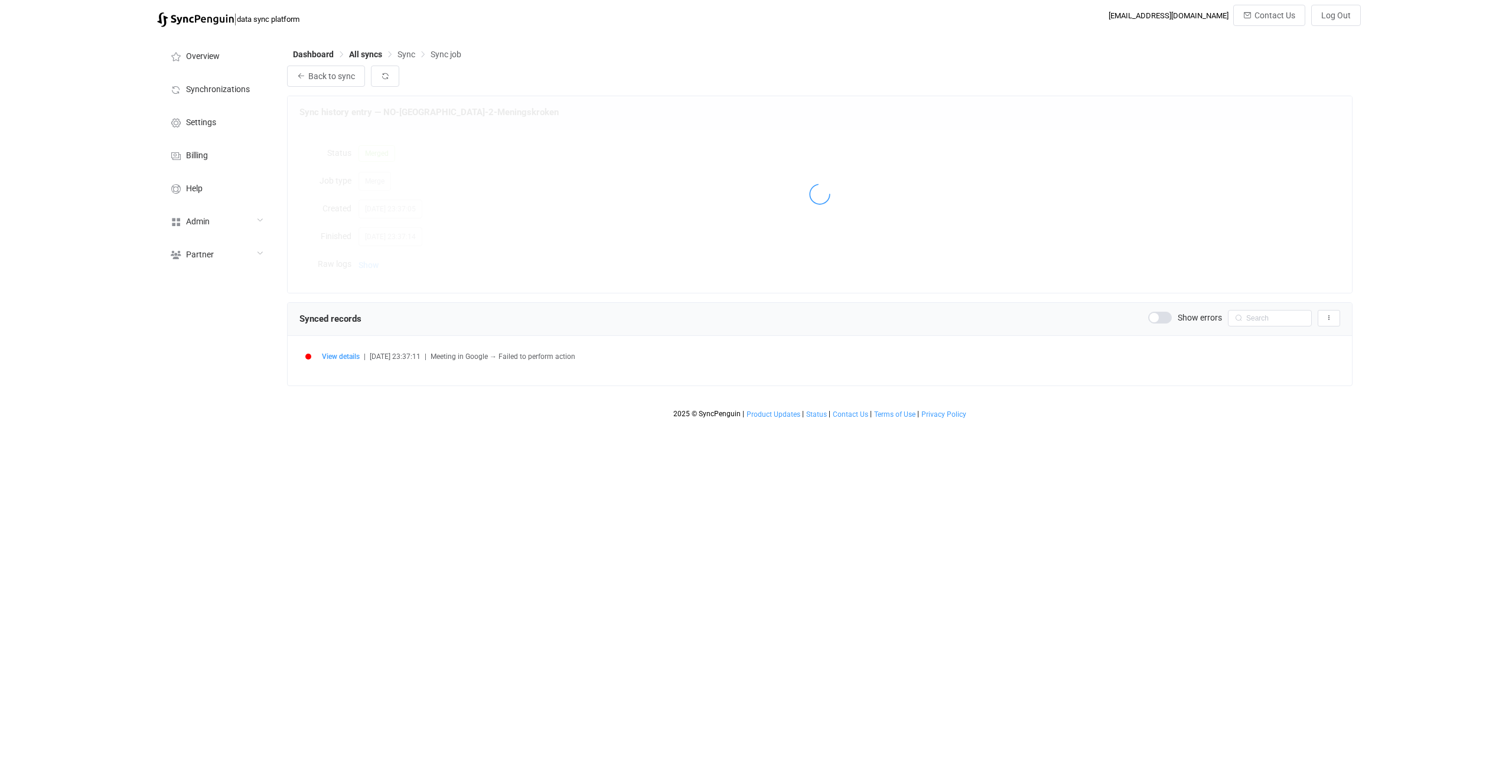
click at [388, 318] on div "Synced records Show errors Export records to CSV" at bounding box center [820, 319] width 1041 height 17
click at [367, 256] on div at bounding box center [820, 194] width 1064 height 196
click at [367, 265] on div "Sync history entry — NO-OSLO-2-Meningskroken Status Merged Job type Merge Creat…" at bounding box center [820, 194] width 1066 height 197
click at [367, 265] on span "Show" at bounding box center [368, 265] width 20 height 24
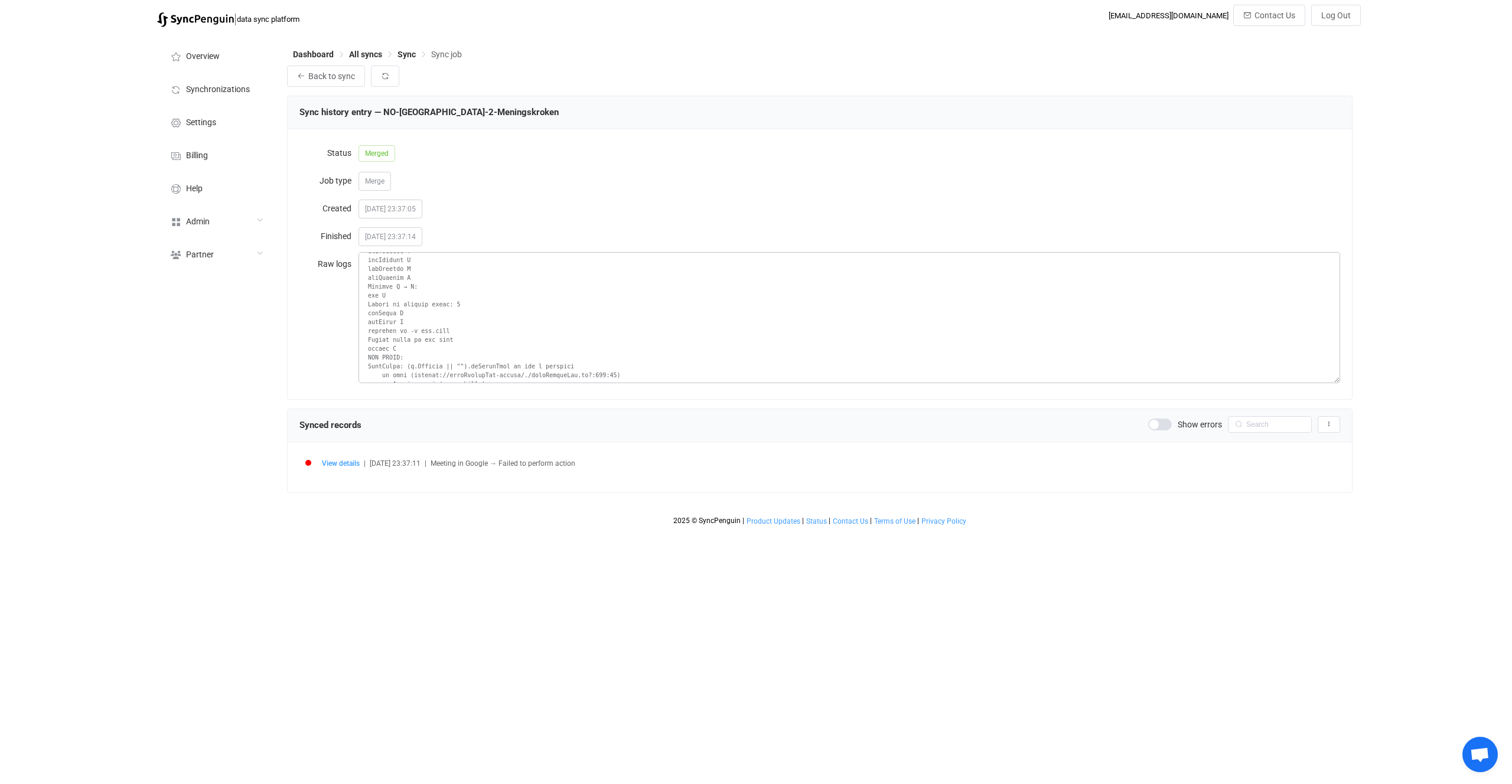
scroll to position [53, 0]
click at [341, 463] on span "View details" at bounding box center [341, 463] width 38 height 8
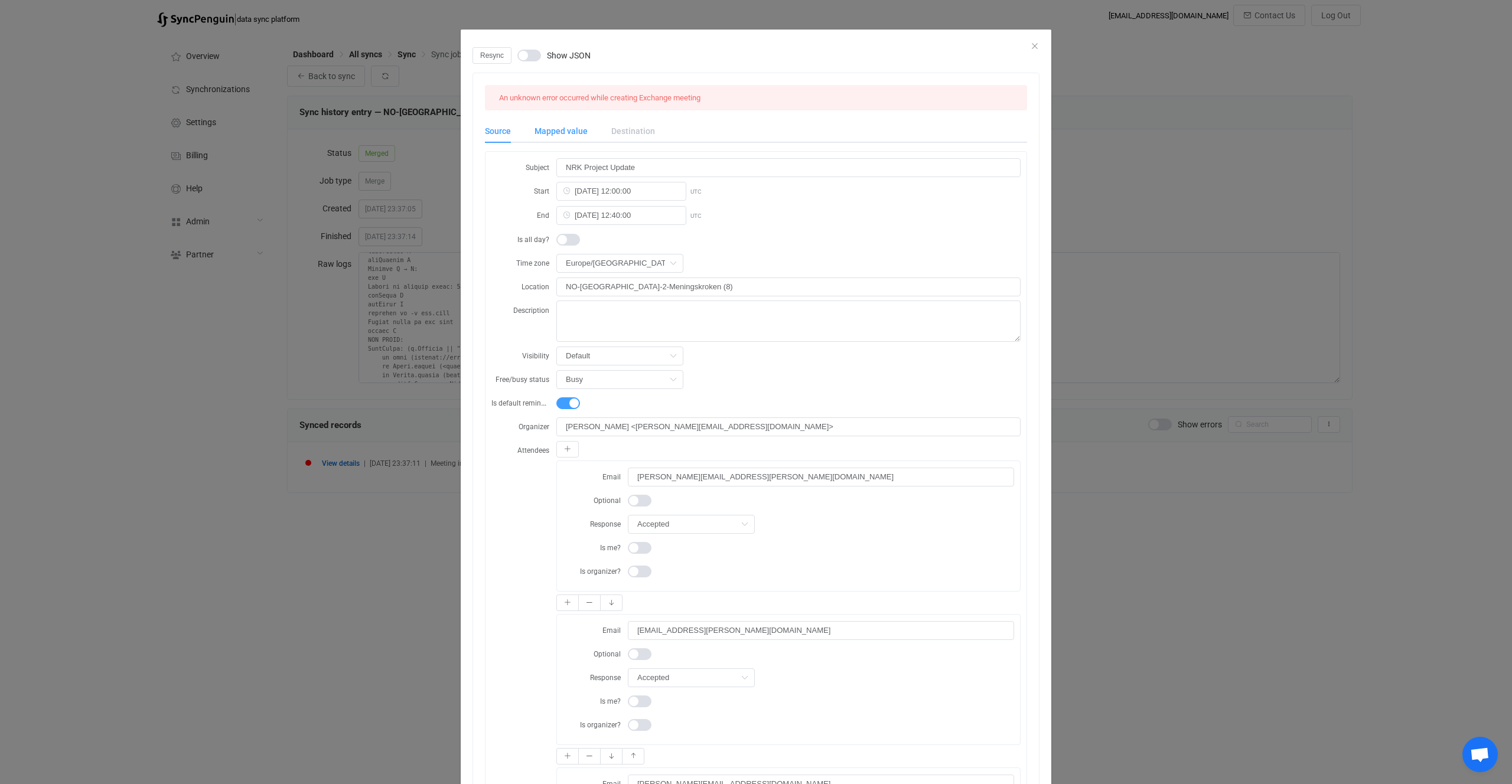
click at [568, 134] on div "Mapped value" at bounding box center [561, 131] width 77 height 24
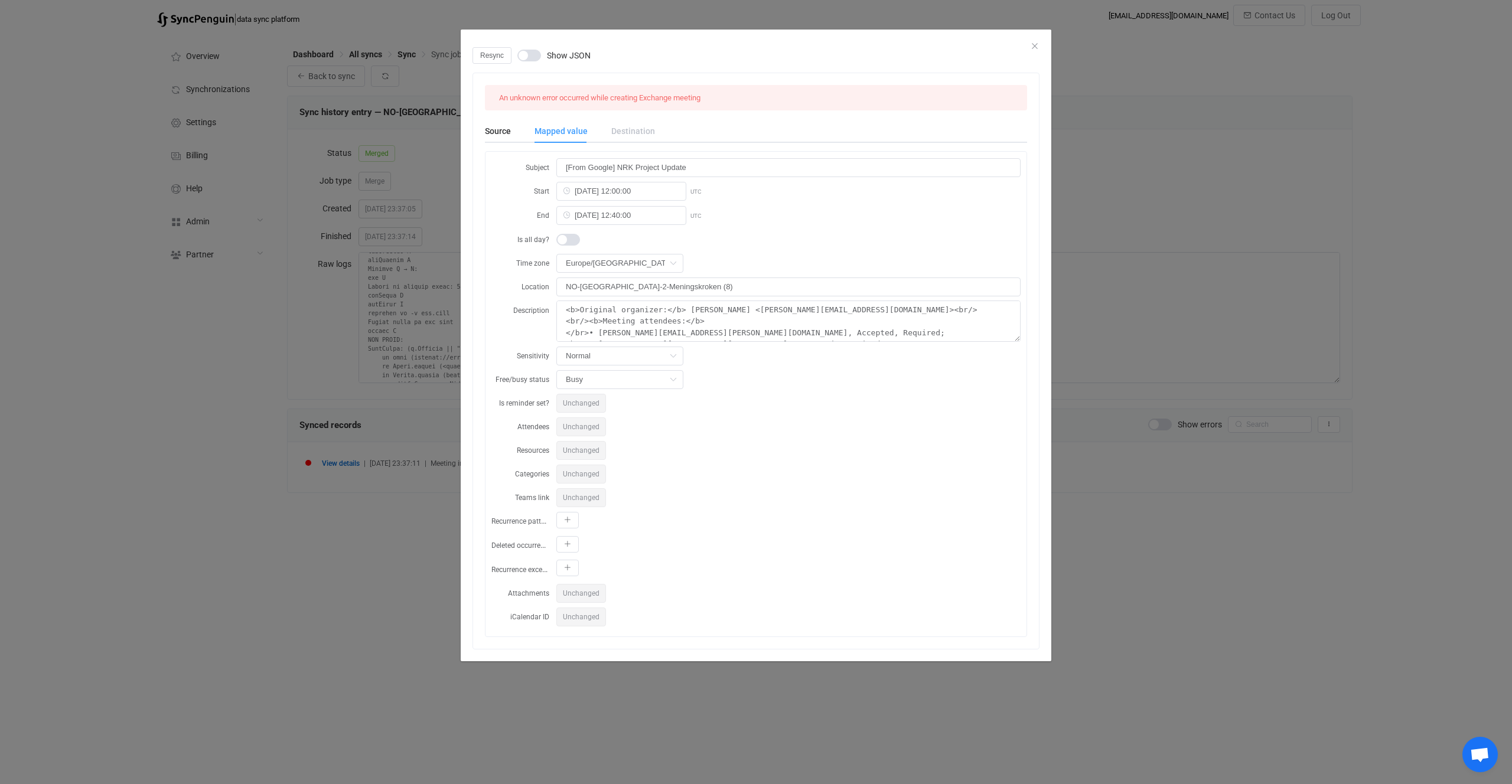
click at [556, 58] on span "Show JSON" at bounding box center [569, 55] width 44 height 8
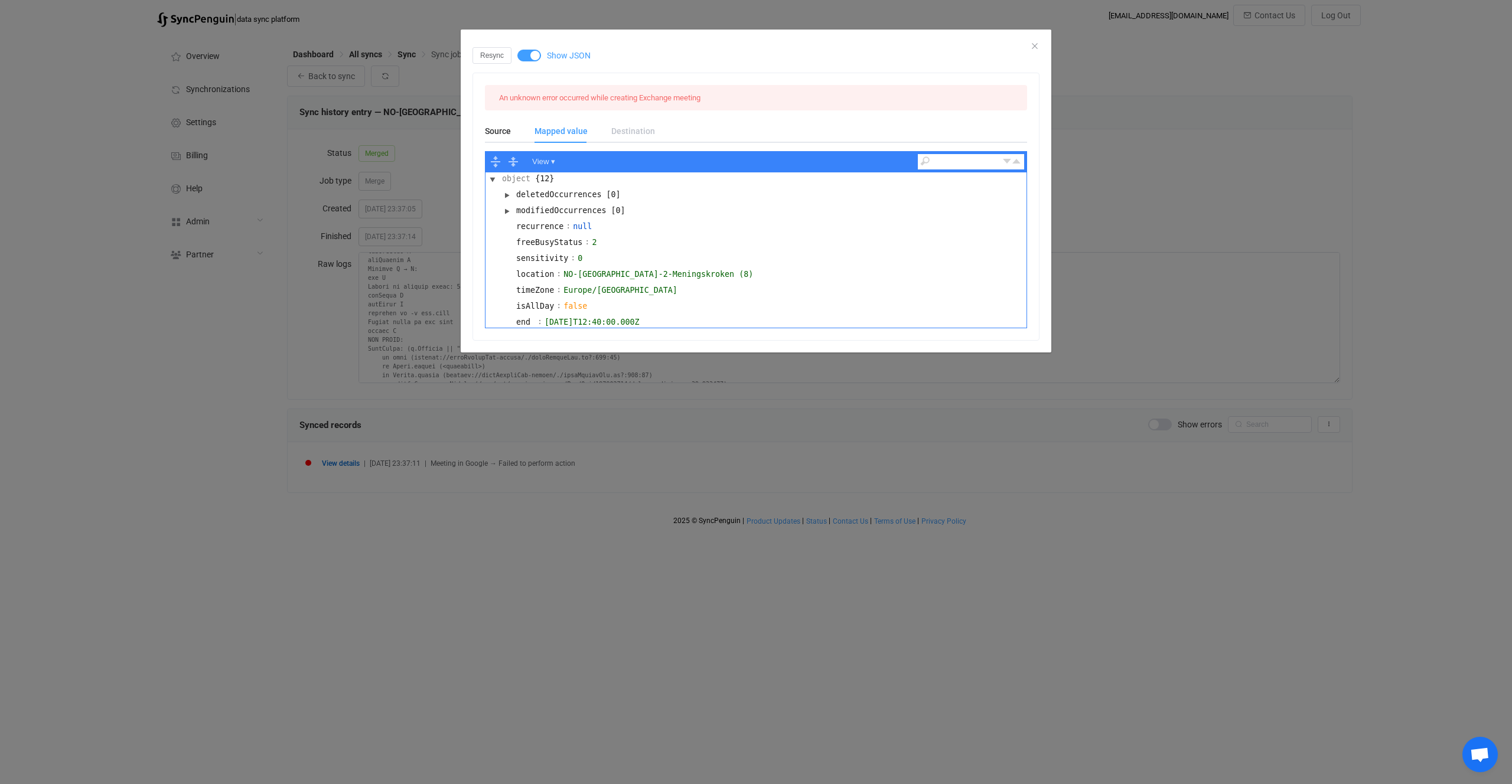
scroll to position [108, 0]
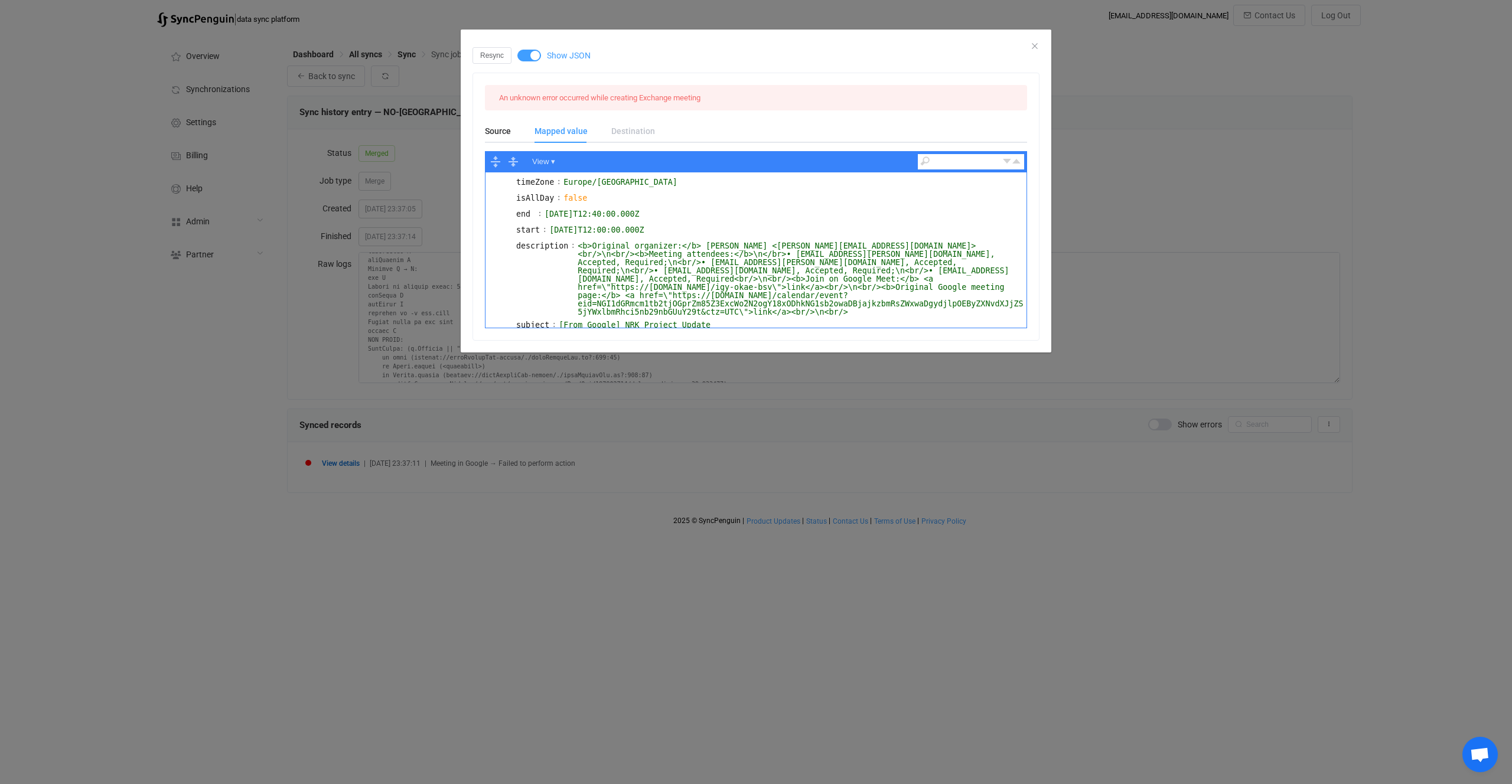
click at [408, 313] on div "Resync Show JSON An unknown error occurred while creating Exchange meeting Sour…" at bounding box center [756, 392] width 1512 height 784
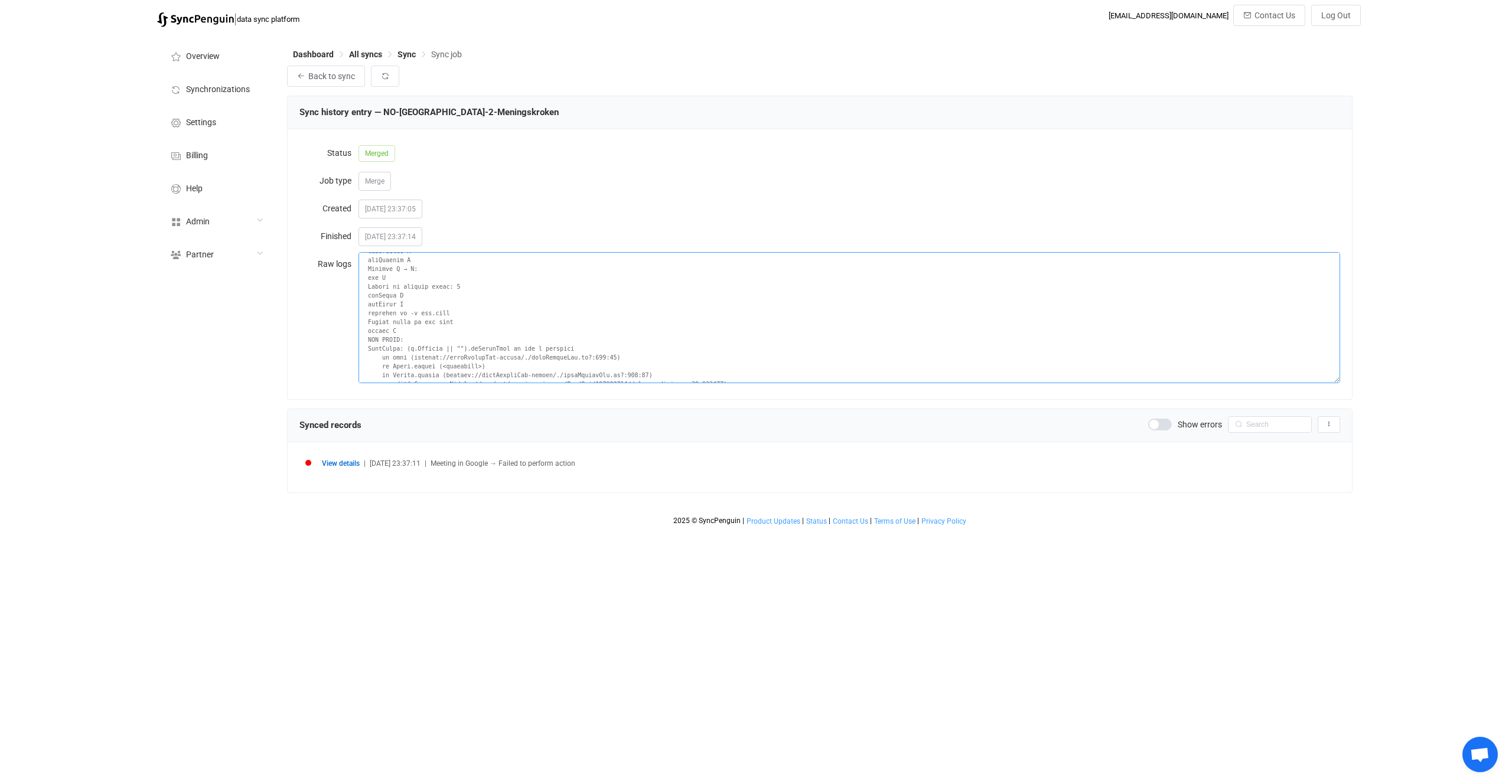
drag, startPoint x: 465, startPoint y: 348, endPoint x: 405, endPoint y: 348, distance: 60.0
click at [405, 348] on textarea at bounding box center [849, 317] width 981 height 131
click at [479, 325] on textarea at bounding box center [849, 317] width 981 height 131
drag, startPoint x: 467, startPoint y: 348, endPoint x: 408, endPoint y: 350, distance: 59.0
click at [408, 350] on textarea at bounding box center [849, 317] width 981 height 131
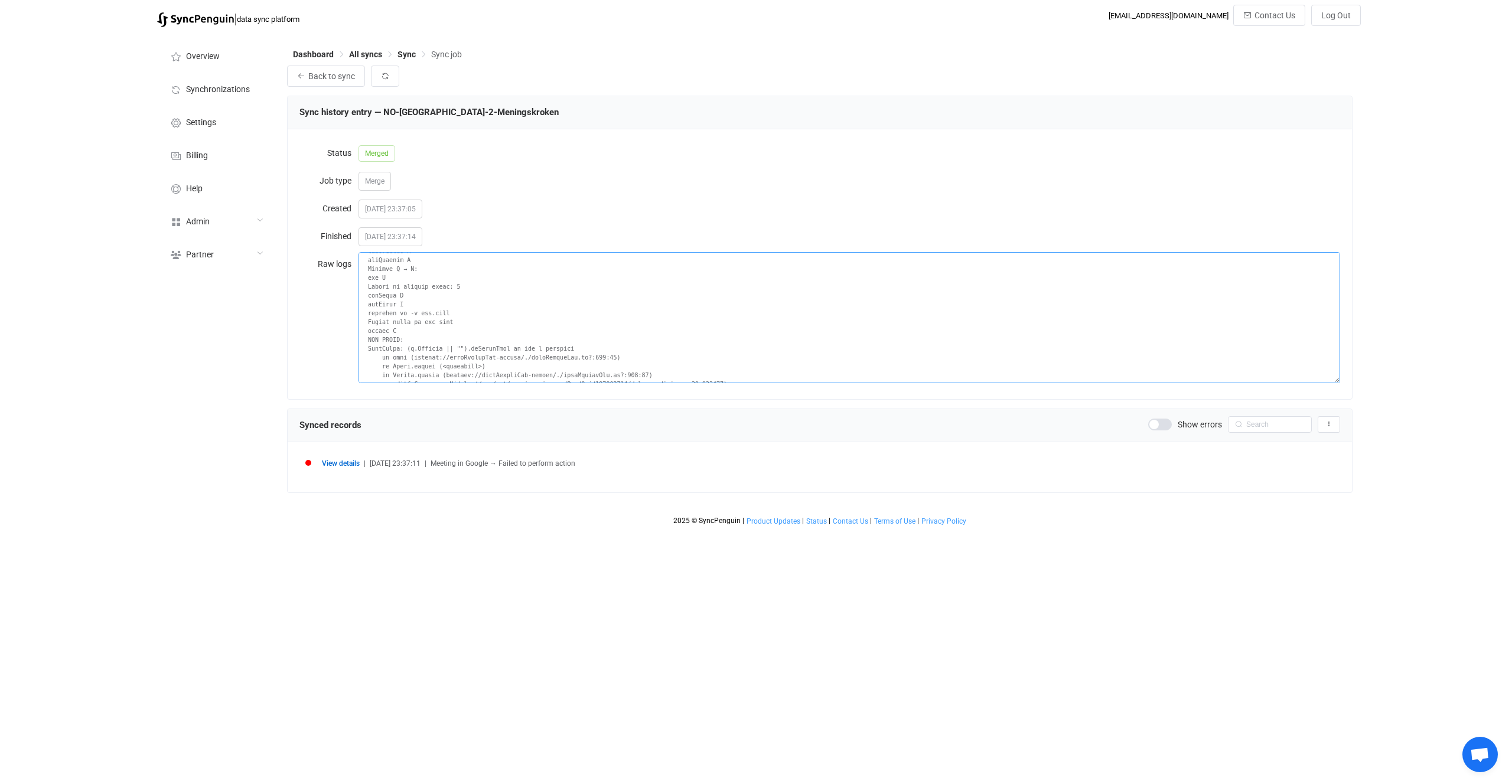
click at [438, 345] on textarea at bounding box center [849, 317] width 981 height 131
drag, startPoint x: 438, startPoint y: 345, endPoint x: 411, endPoint y: 348, distance: 27.2
click at [411, 348] on textarea at bounding box center [849, 317] width 981 height 131
drag, startPoint x: 411, startPoint y: 348, endPoint x: 423, endPoint y: 345, distance: 12.4
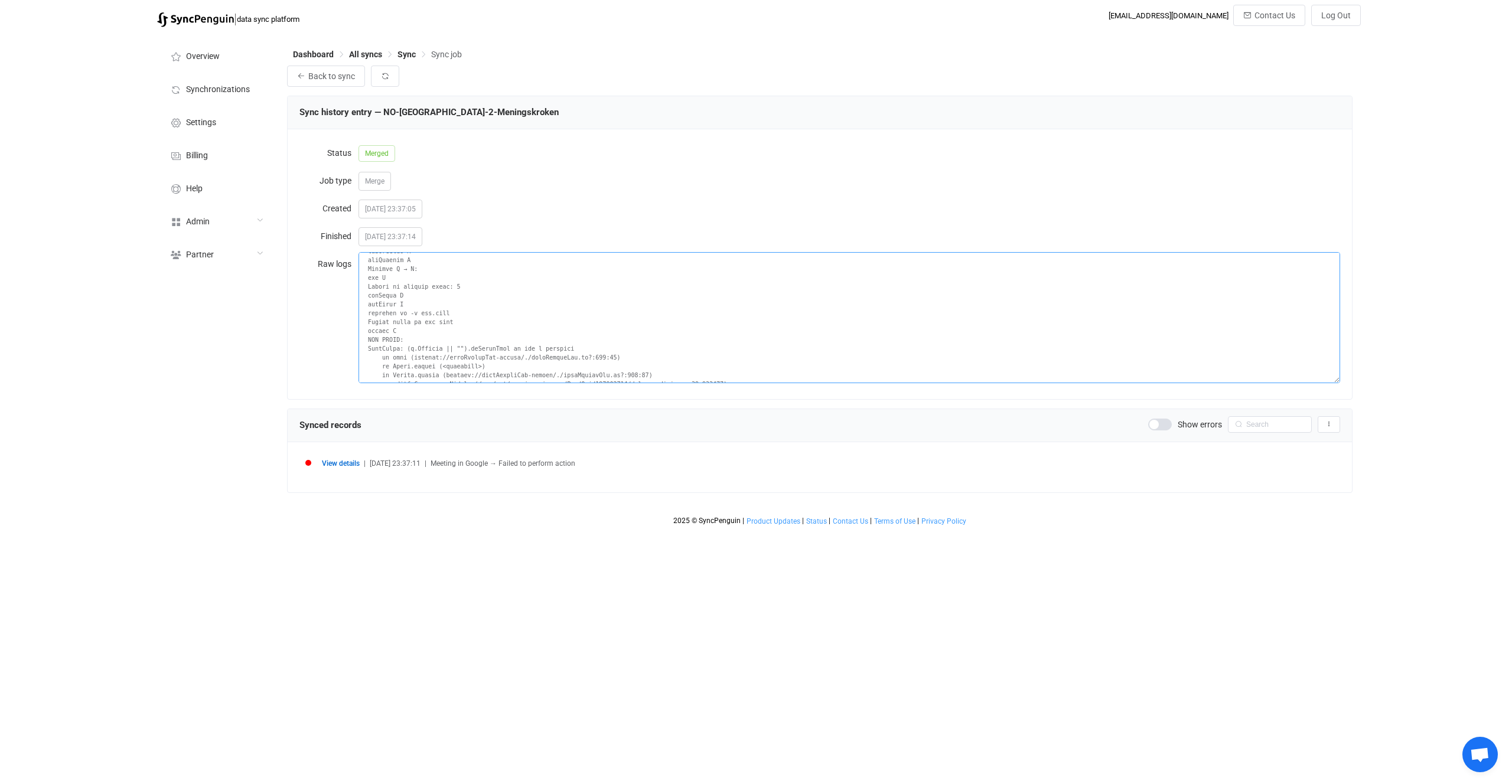
click at [423, 345] on textarea at bounding box center [849, 317] width 981 height 131
click at [475, 345] on textarea at bounding box center [849, 317] width 981 height 131
click at [556, 333] on textarea at bounding box center [849, 317] width 981 height 131
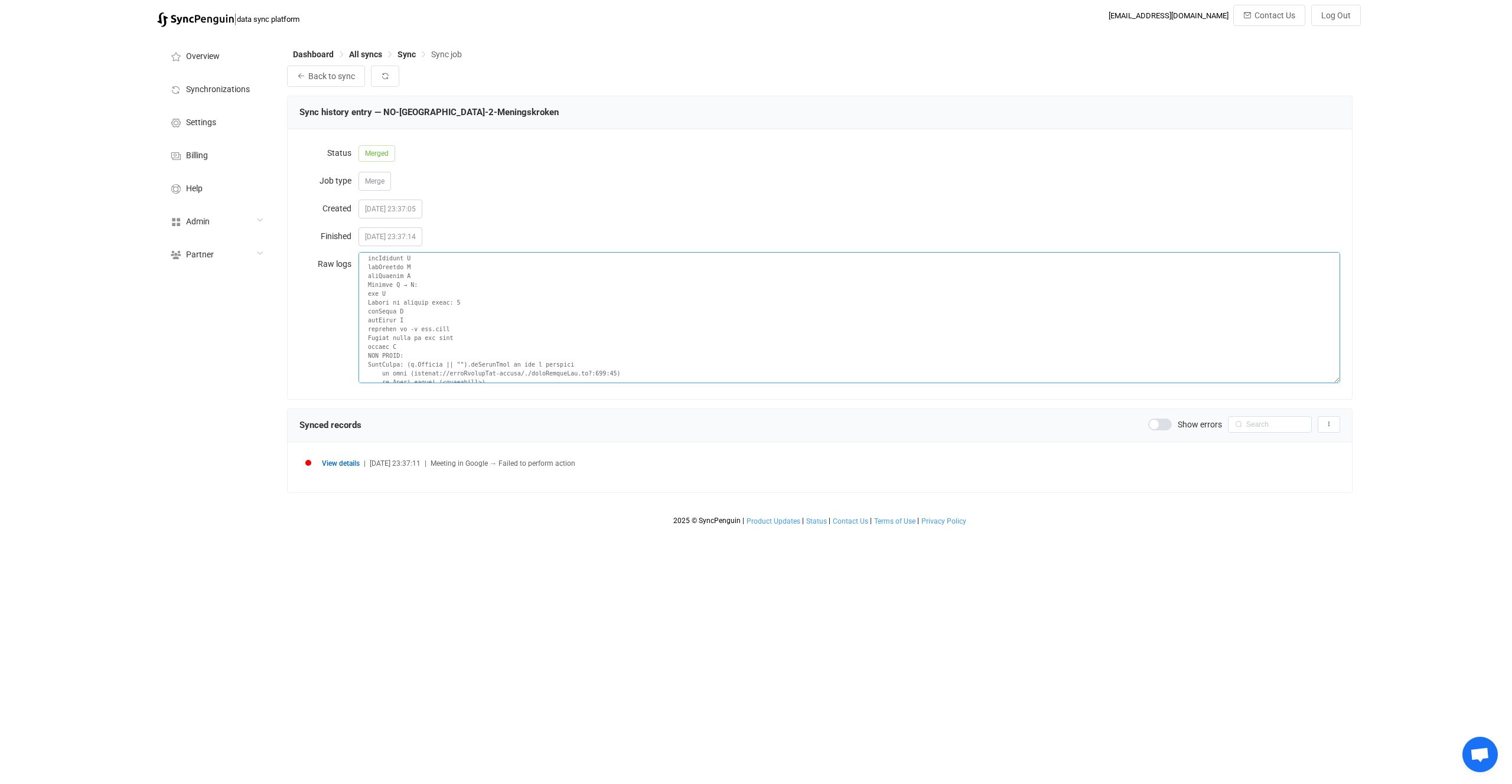
scroll to position [53, 0]
drag, startPoint x: 465, startPoint y: 348, endPoint x: 417, endPoint y: 350, distance: 48.0
click at [417, 350] on textarea at bounding box center [849, 317] width 981 height 131
click at [523, 358] on textarea at bounding box center [849, 317] width 981 height 131
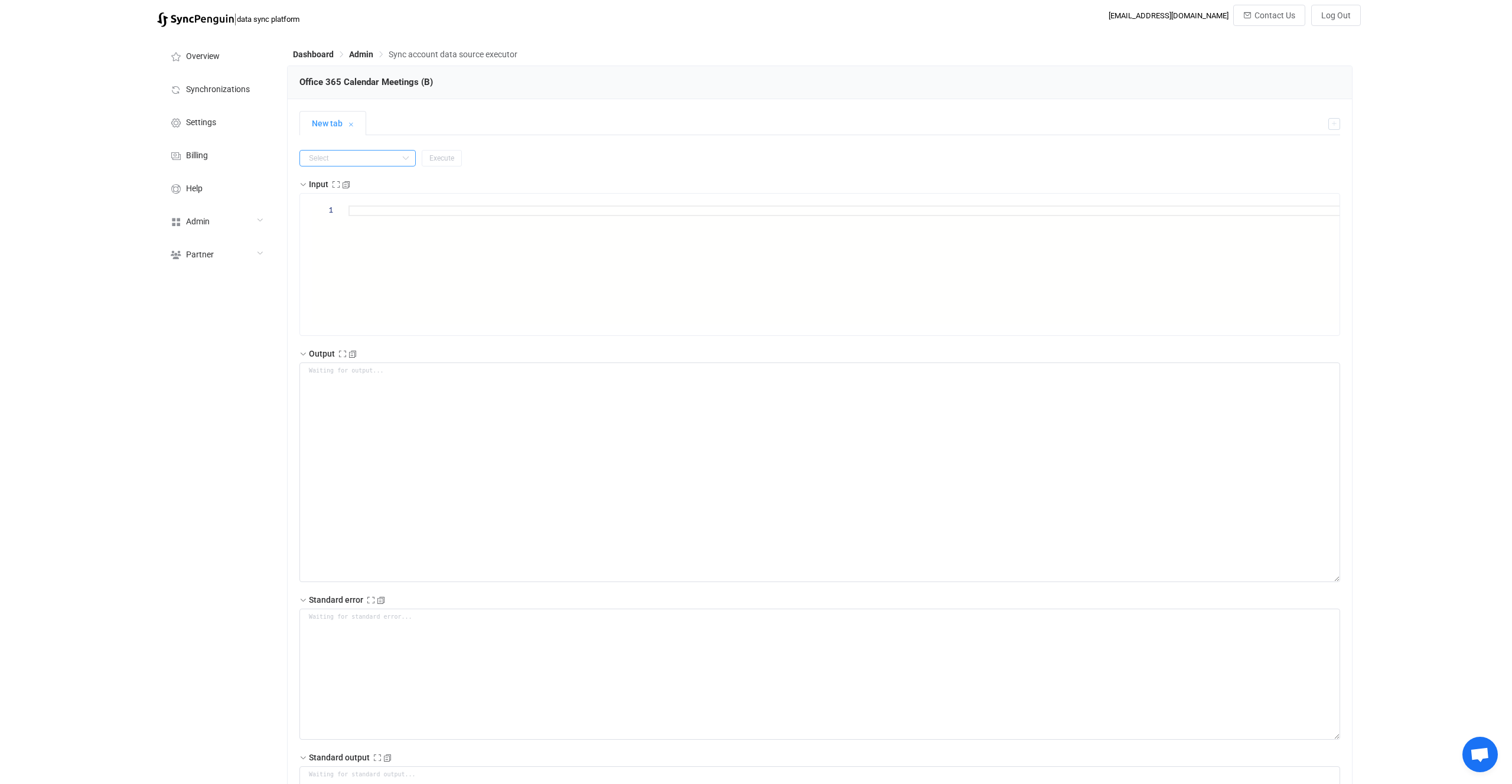
click at [375, 164] on input "text" at bounding box center [358, 159] width 116 height 17
click at [374, 230] on li "getAll" at bounding box center [350, 228] width 100 height 20
type input "getAll"
click at [431, 153] on button "Execute" at bounding box center [442, 159] width 40 height 17
type textarea "{ "nextSync": null, "entries": [ { "type": "upsert", "id": "AAMkADQwY2IwMGMxLTY…"
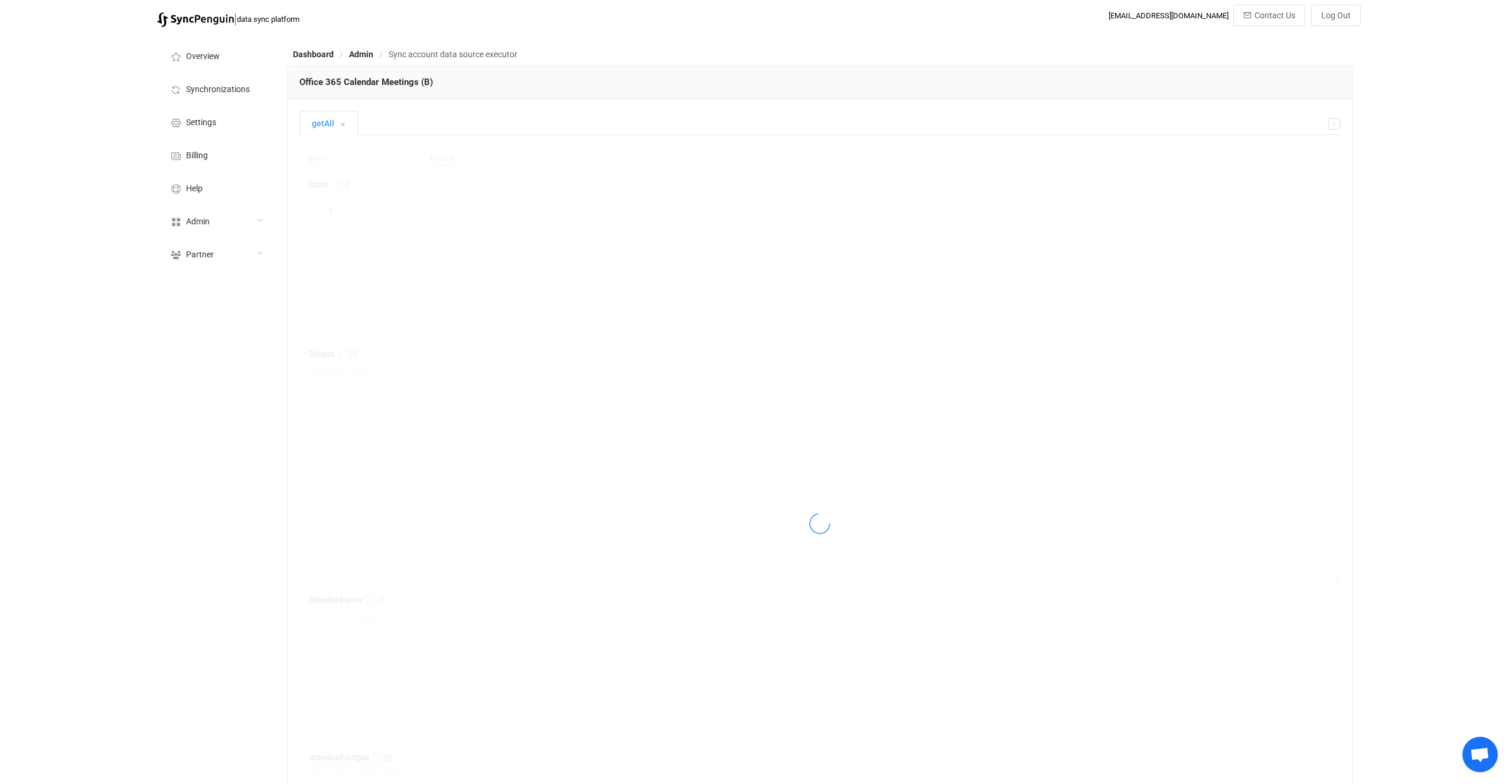
type textarea "Unable to load recurrence Unable to load recurrence Unable to load recurrence C…"
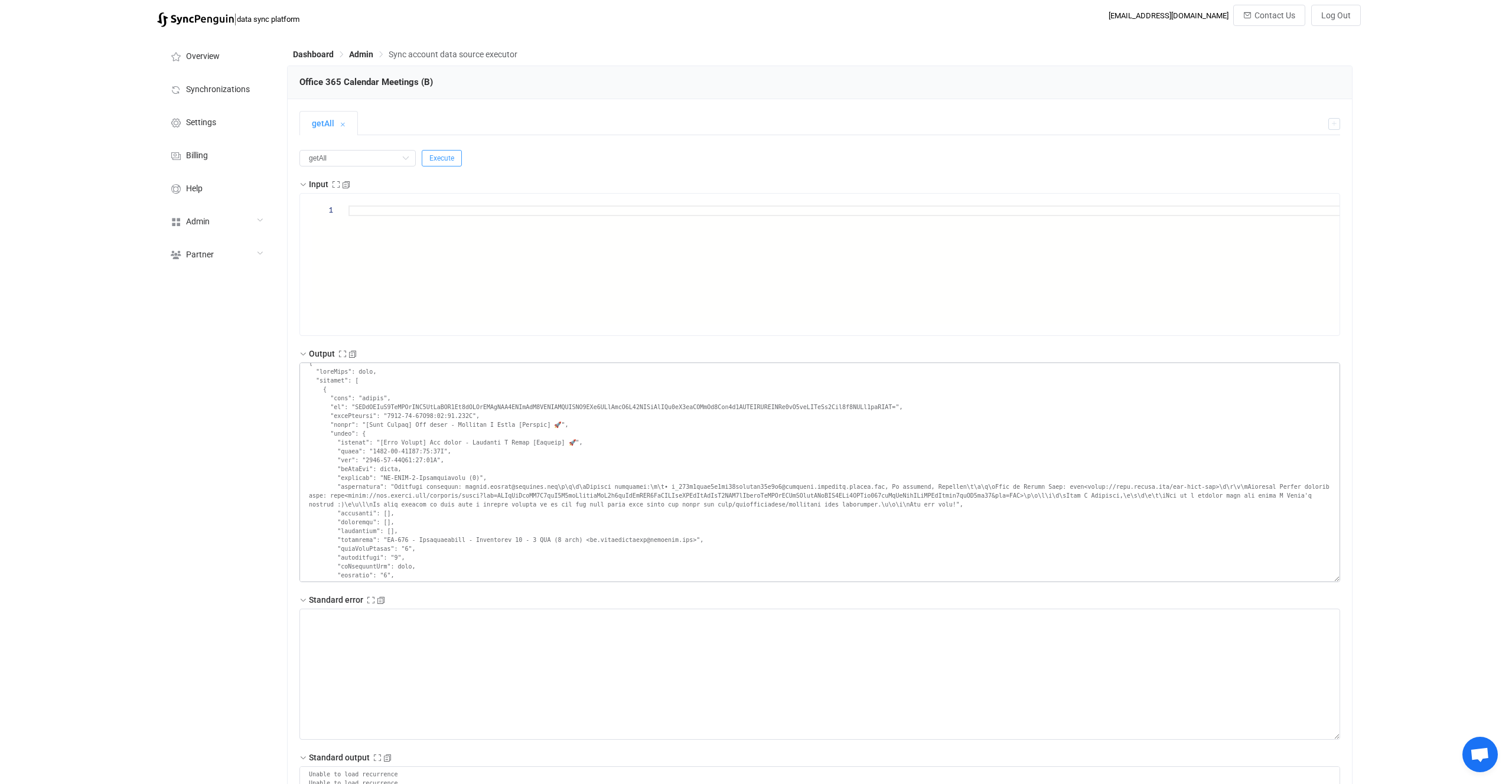
scroll to position [7, 0]
drag, startPoint x: 339, startPoint y: 442, endPoint x: 380, endPoint y: 446, distance: 41.2
click at [380, 446] on textarea at bounding box center [820, 472] width 1041 height 219
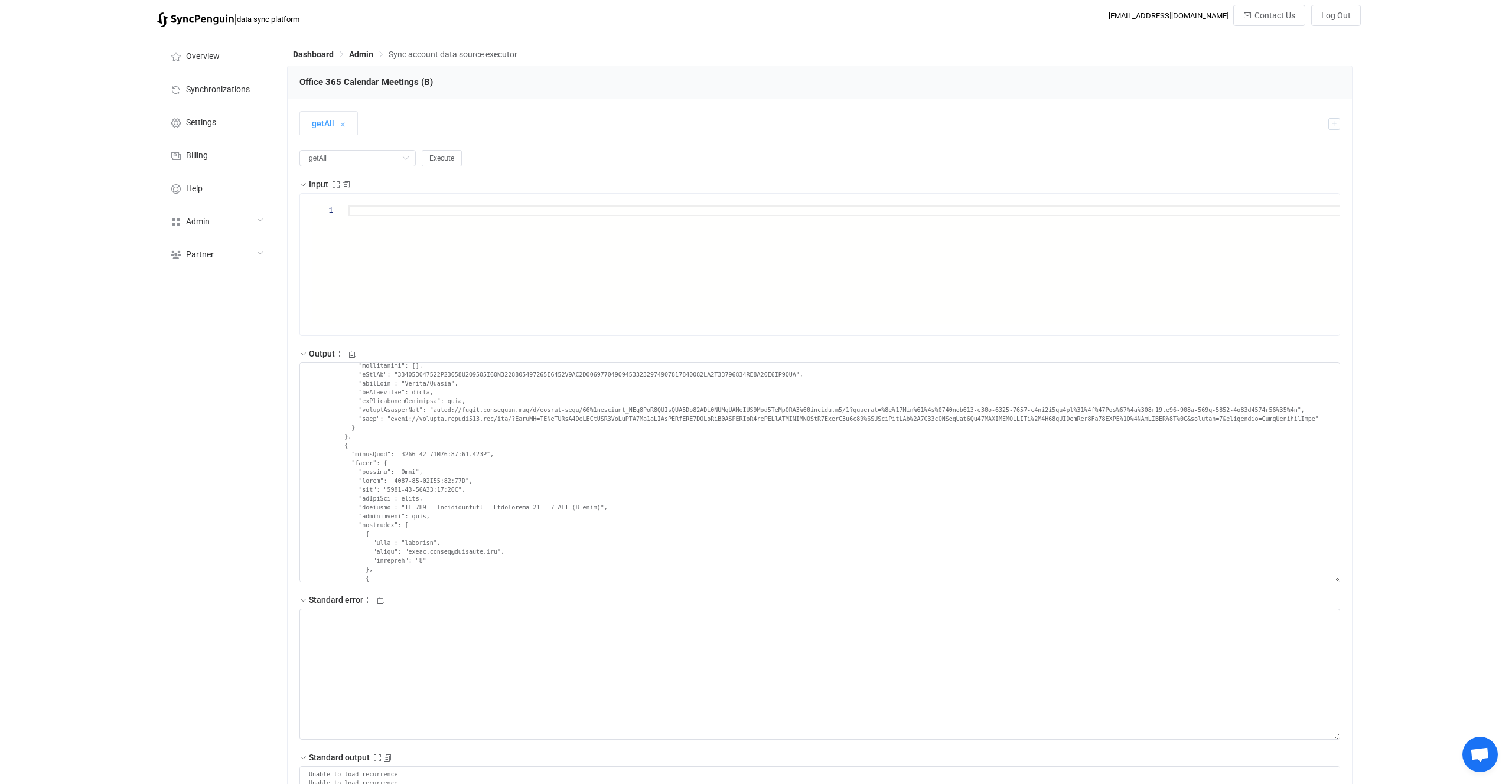
scroll to position [83052, 0]
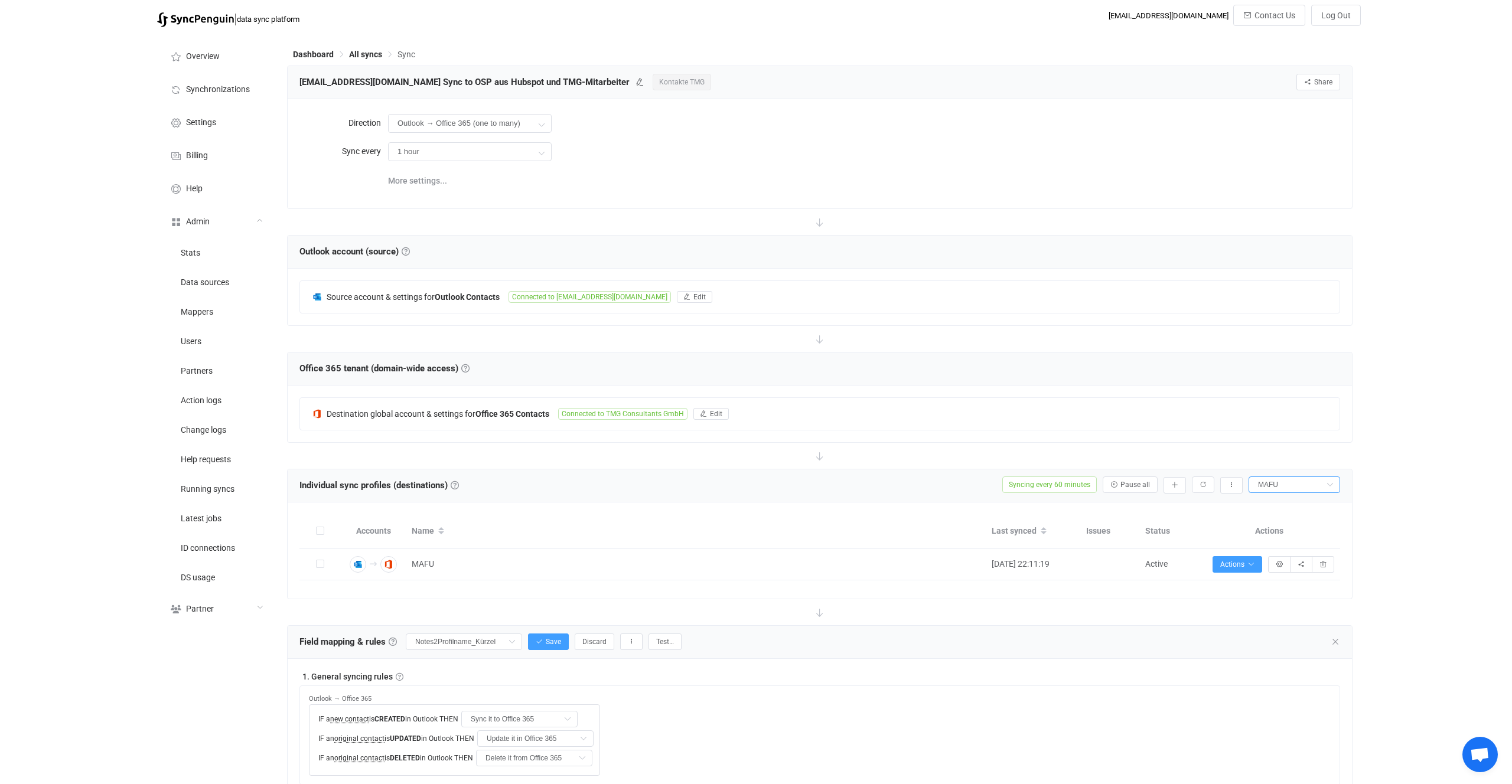
scroll to position [1186, 0]
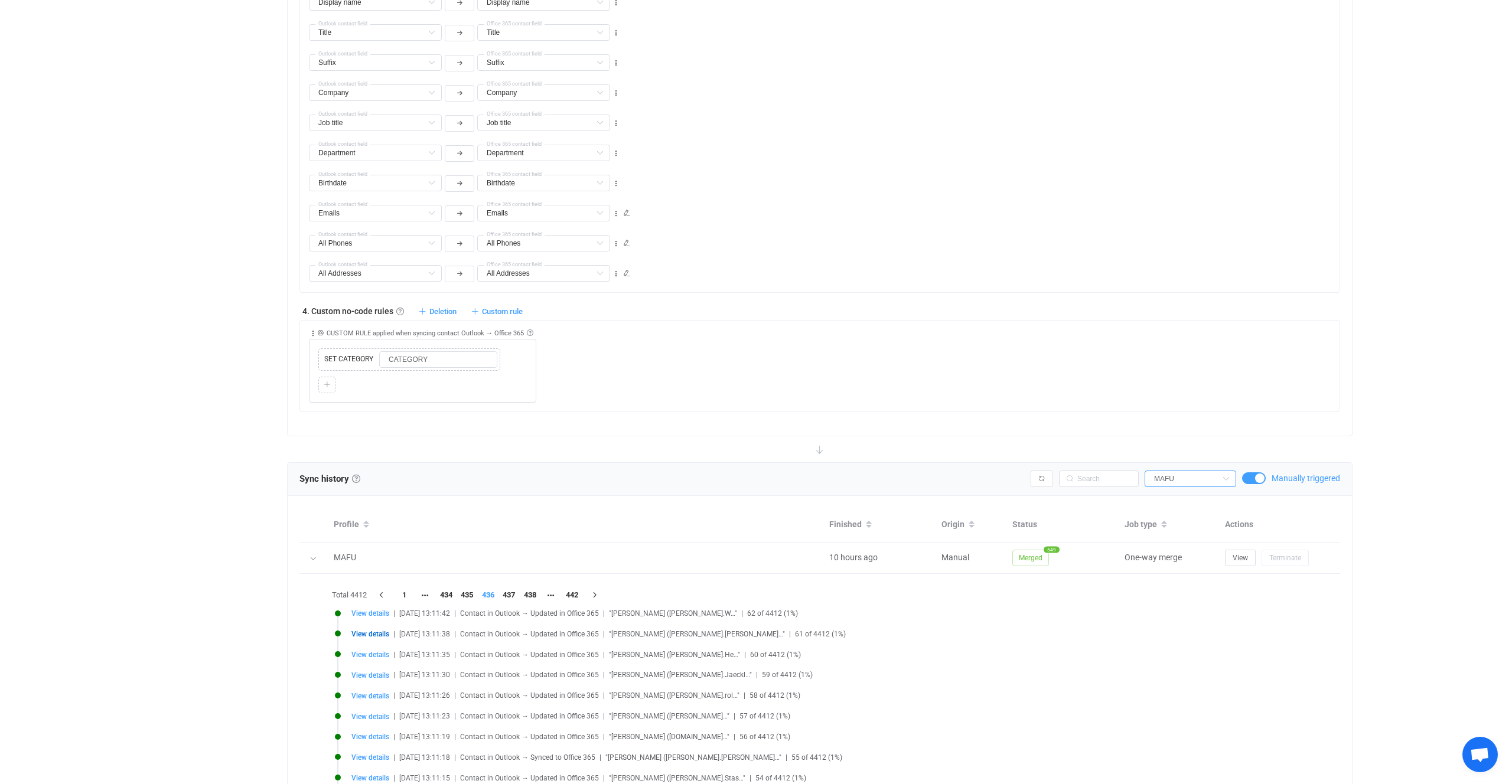
click at [767, 502] on div "Profile Finished Origin Status Job type Actions MAFU 10 hours ago Manual Merged…" at bounding box center [820, 672] width 1064 height 353
click at [823, 334] on div "Collapse Move up Move down Delete CUSTOM RULE applied when syncing contact Outl…" at bounding box center [824, 362] width 1031 height 82
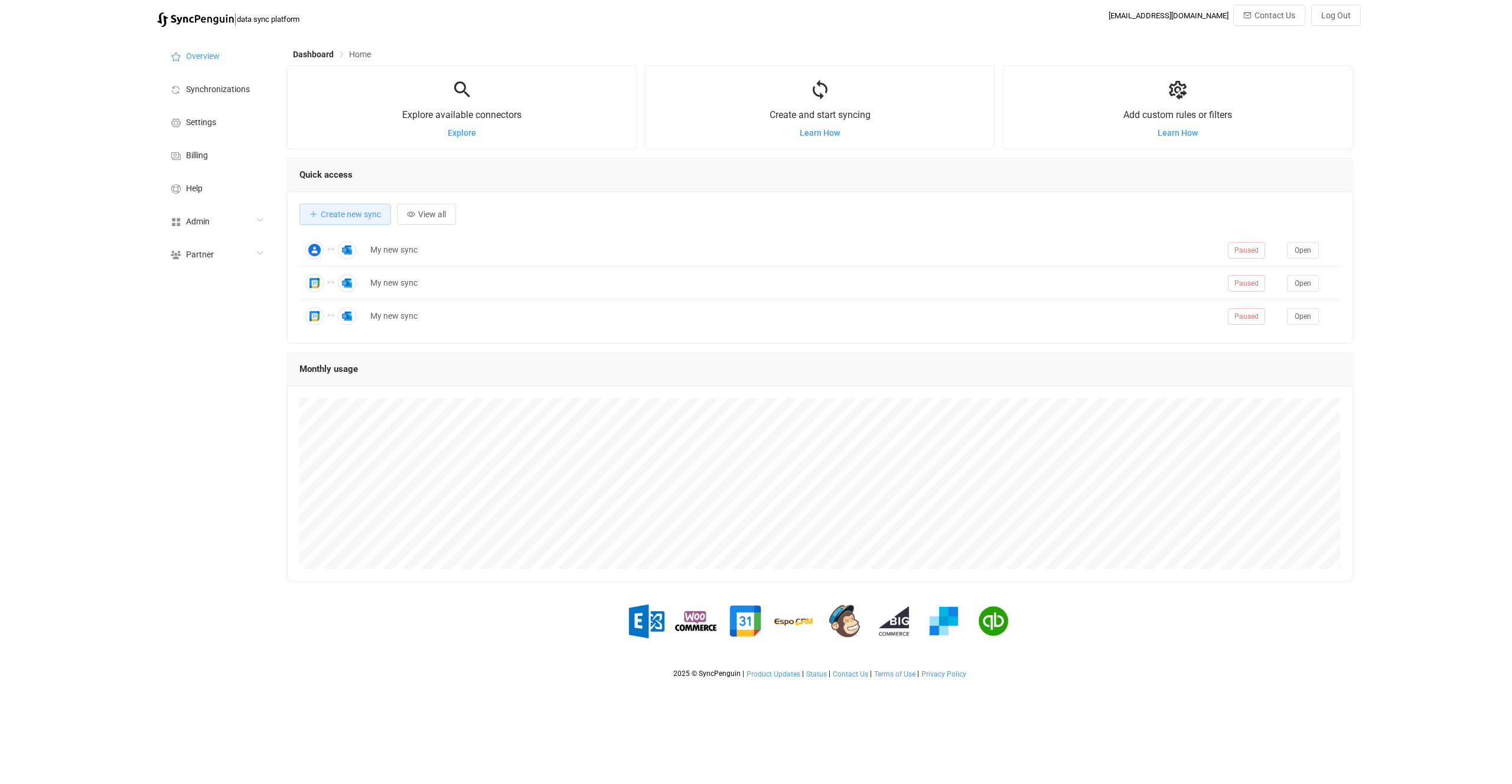
scroll to position [229, 1066]
click at [202, 219] on span "Admin" at bounding box center [197, 222] width 24 height 9
click at [222, 276] on li "Data sources" at bounding box center [216, 282] width 118 height 30
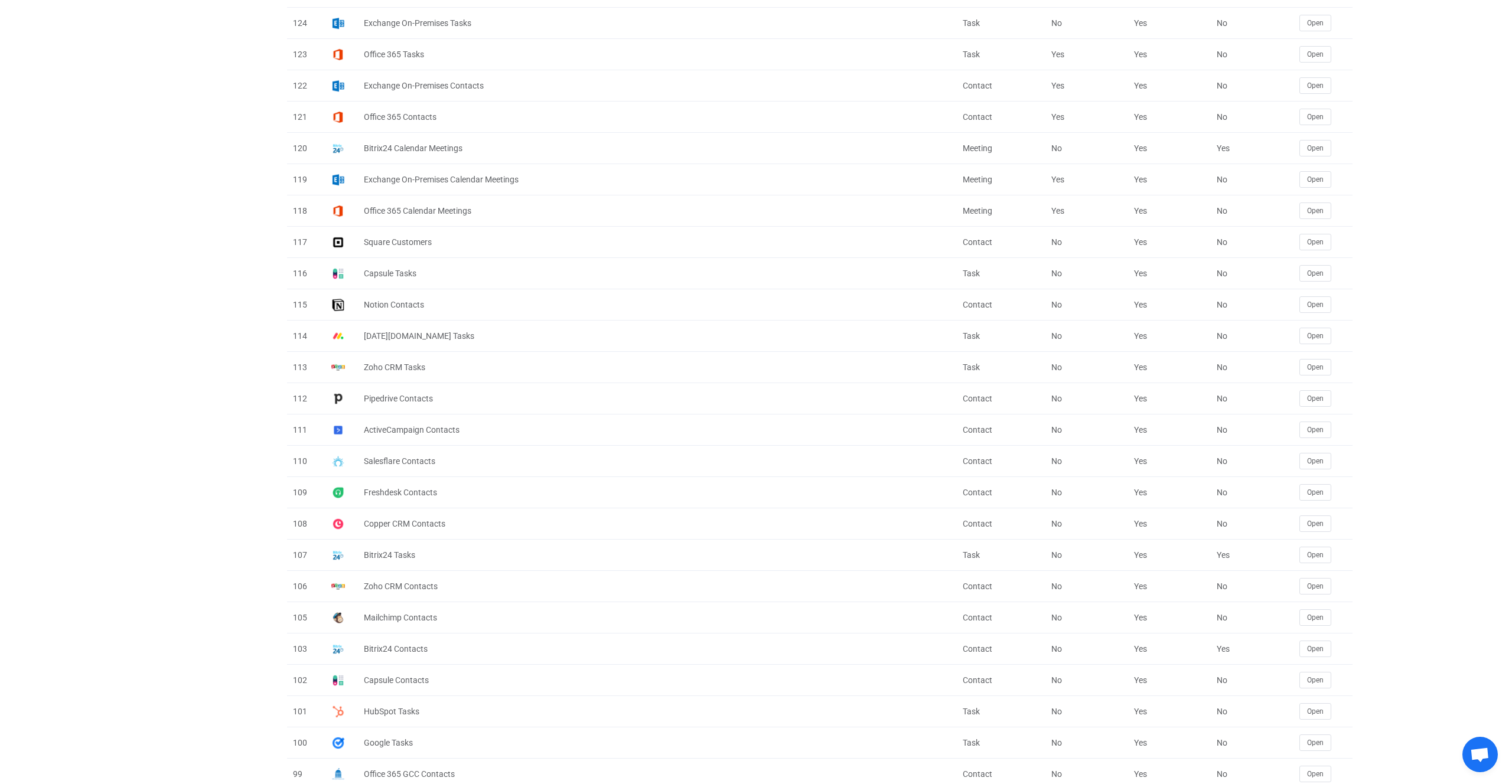
scroll to position [903, 0]
click at [1320, 209] on span "Open" at bounding box center [1315, 213] width 17 height 8
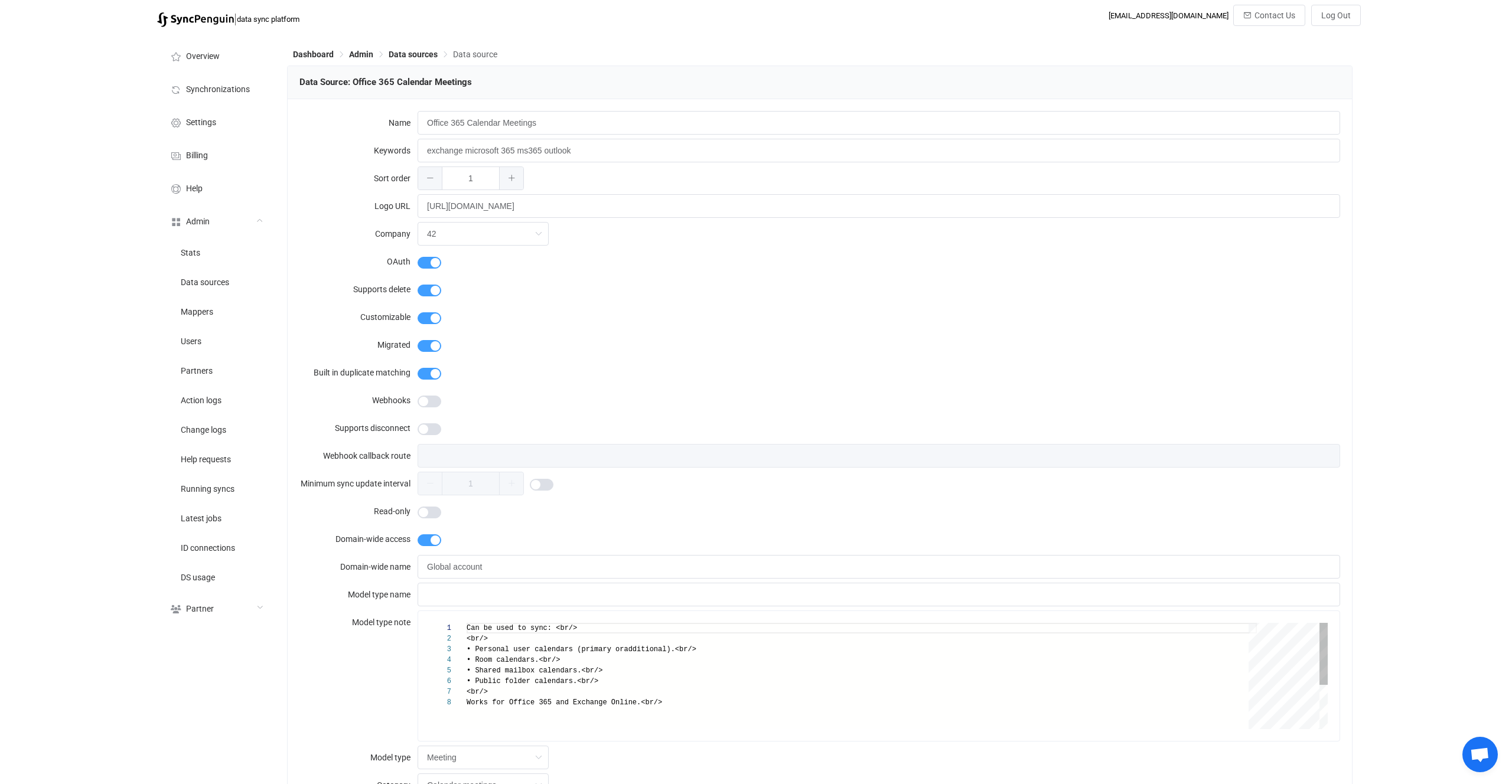
type input "Office 365"
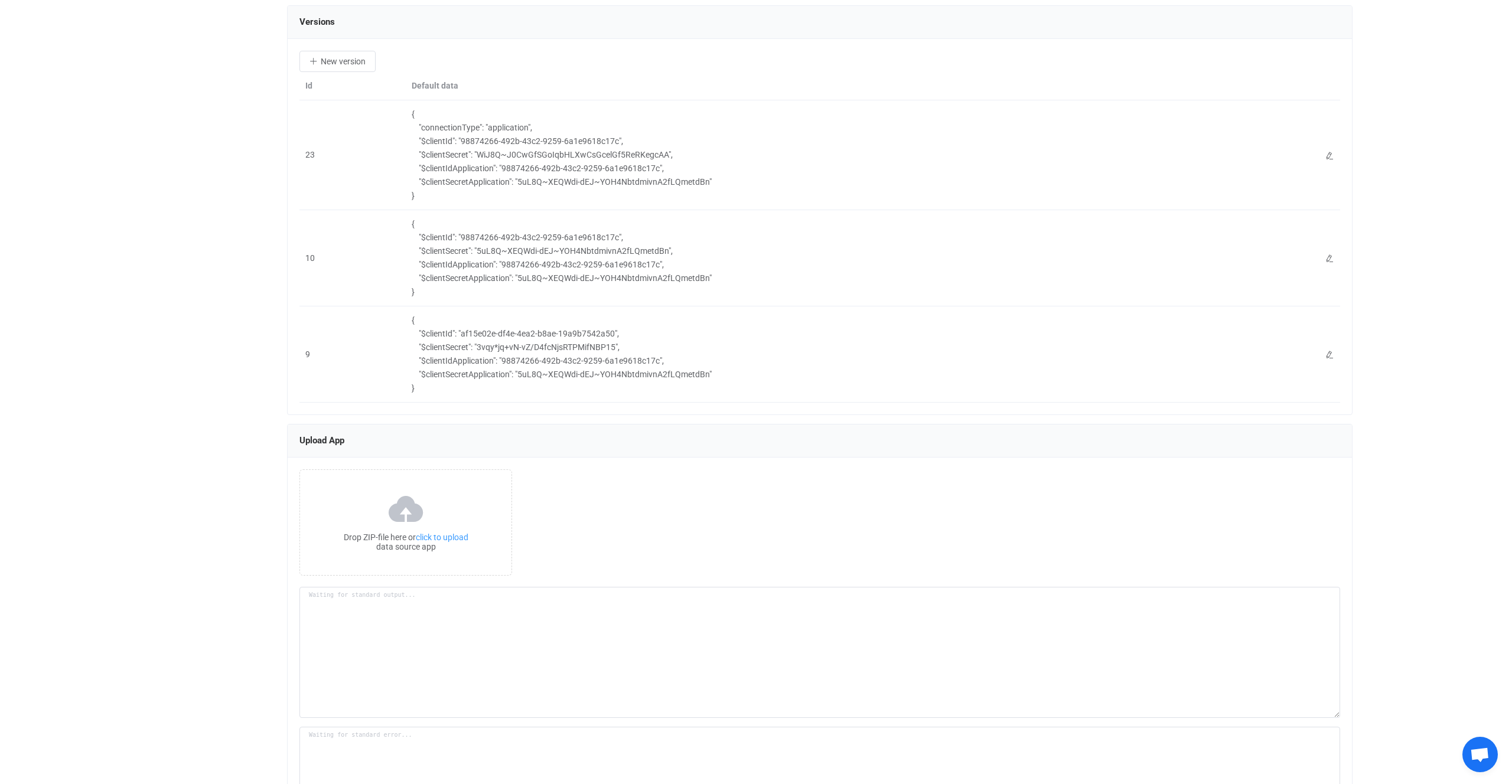
scroll to position [1566, 0]
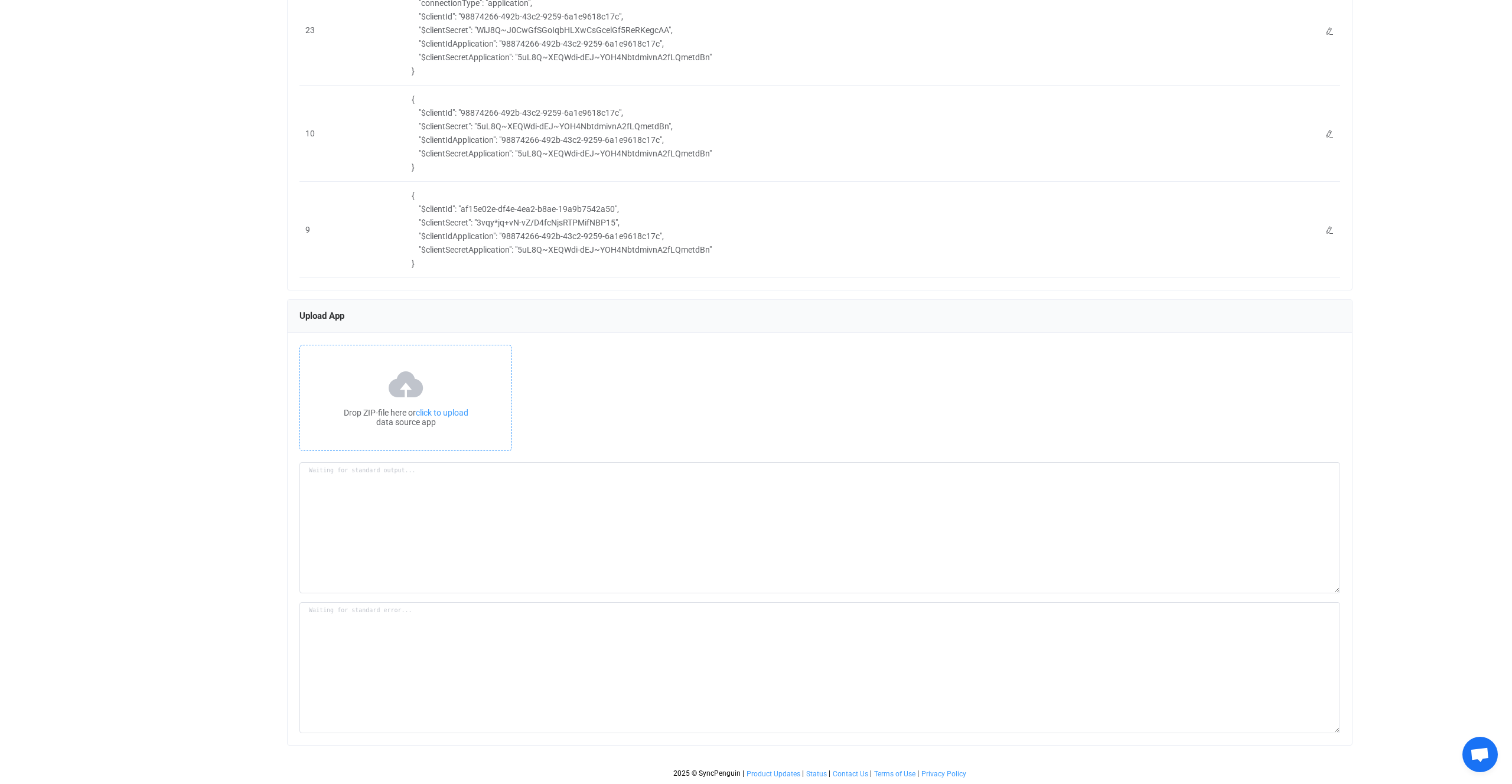
click at [496, 385] on div "Drop ZIP-file here or click to upload data source app" at bounding box center [406, 398] width 213 height 106
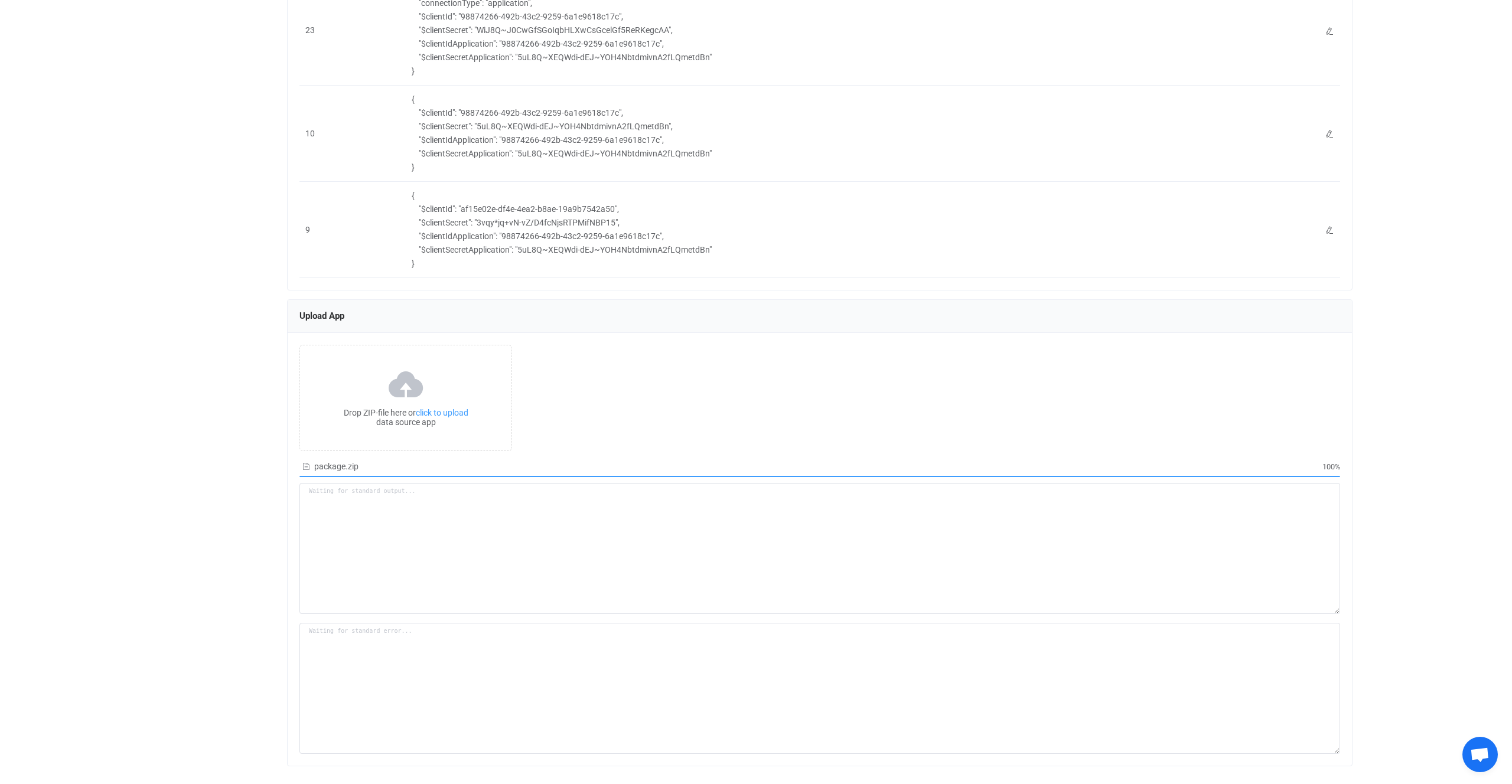
type textarea "Building resource app... /srv/www/syncpenguin-api/Env/Temp/b9136264-3a4f-47ee-b…"
type textarea "npm WARN deprecated har-validator@5.1.5: this library is no longer supported np…"
